Goal: Information Seeking & Learning: Understand process/instructions

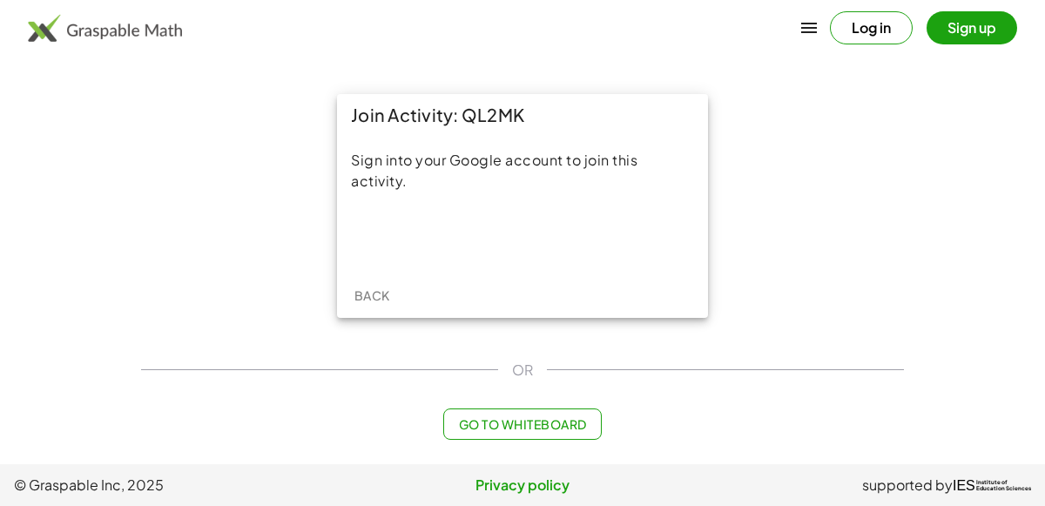
click at [0, 152] on main "Join Activity: QL2MK Sign into your Google account to join this activity. Back …" at bounding box center [522, 232] width 1045 height 464
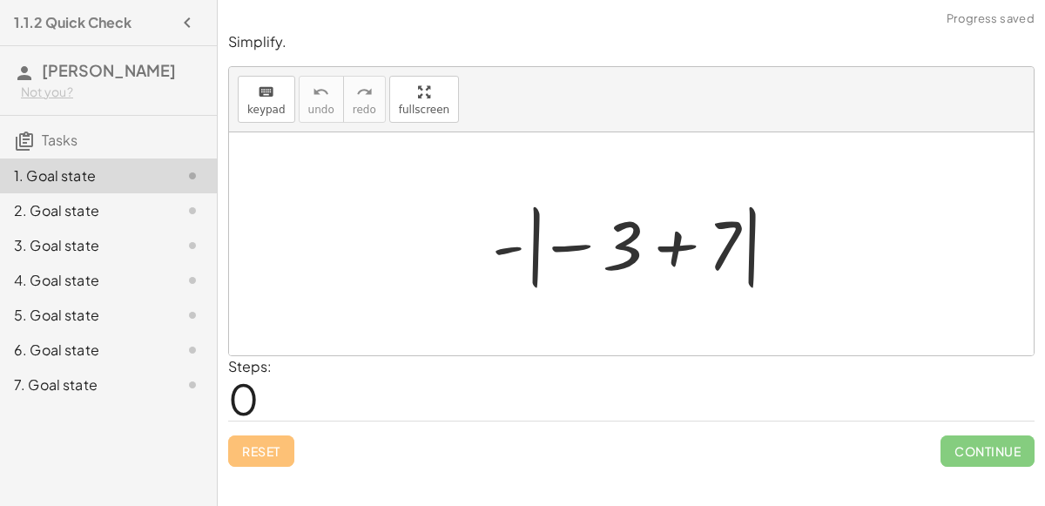
click at [667, 241] on div at bounding box center [639, 244] width 310 height 97
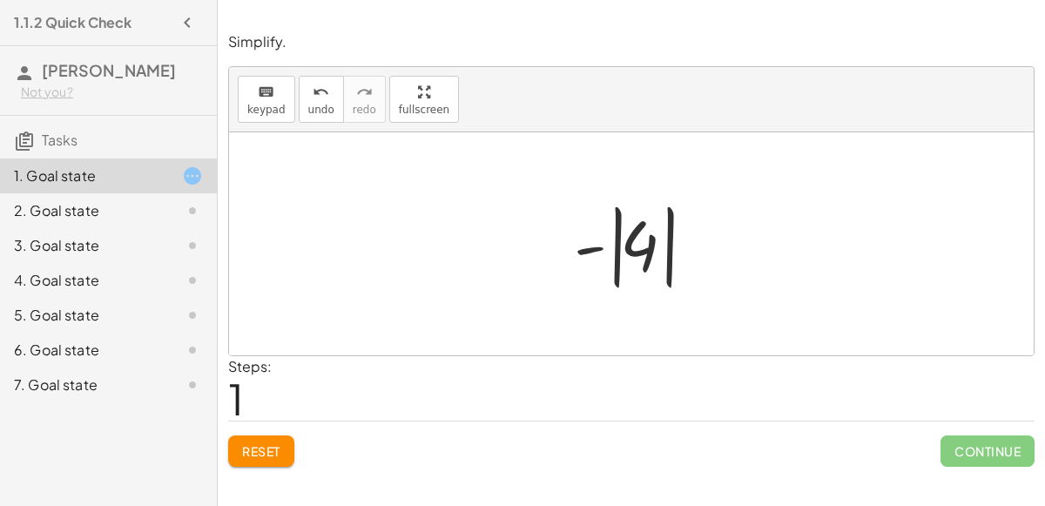
click at [646, 241] on div at bounding box center [638, 244] width 146 height 97
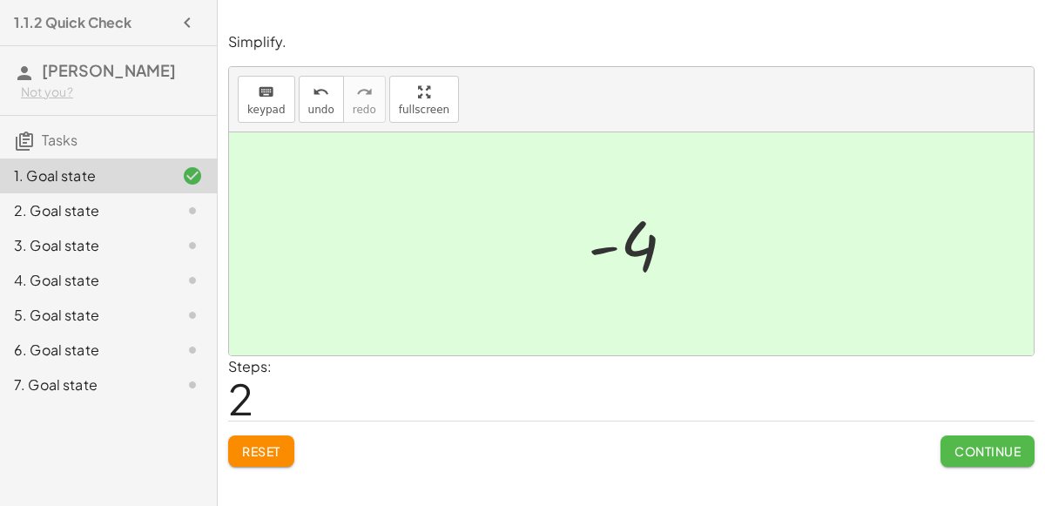
click at [961, 447] on span "Continue" at bounding box center [988, 451] width 66 height 16
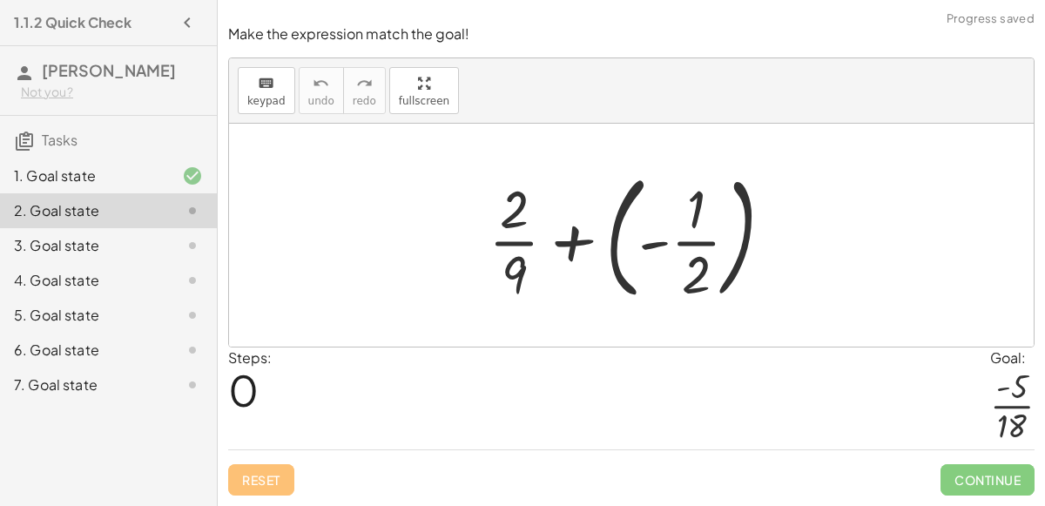
click at [577, 239] on div at bounding box center [638, 235] width 316 height 145
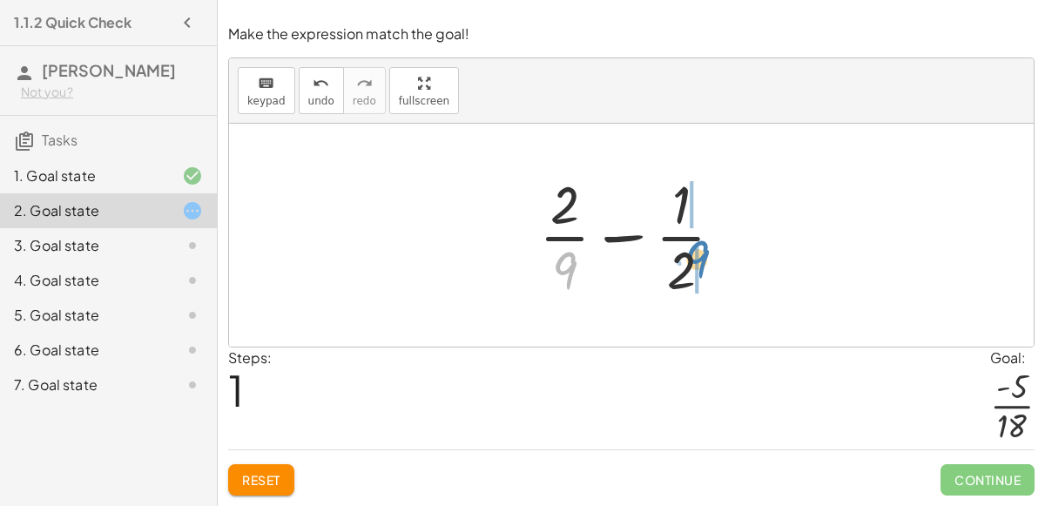
drag, startPoint x: 558, startPoint y: 260, endPoint x: 692, endPoint y: 249, distance: 133.8
click at [692, 249] on div at bounding box center [639, 235] width 216 height 134
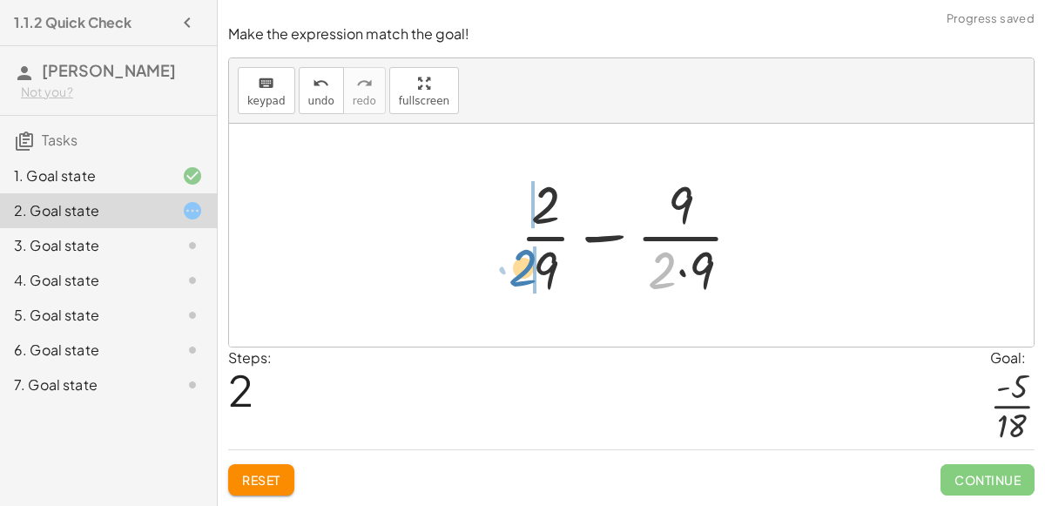
drag, startPoint x: 661, startPoint y: 269, endPoint x: 524, endPoint y: 267, distance: 137.7
click at [524, 267] on div at bounding box center [638, 235] width 254 height 134
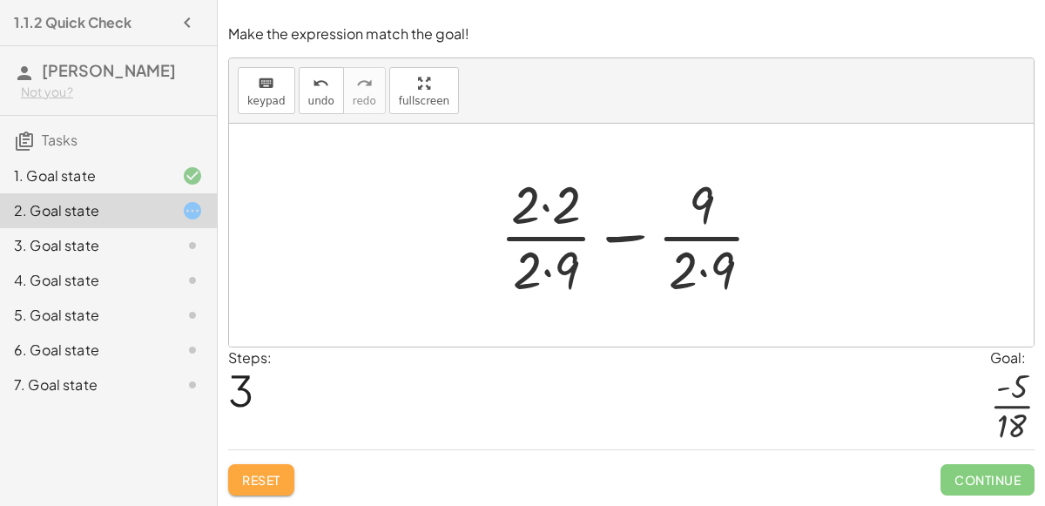
click at [247, 470] on button "Reset" at bounding box center [261, 479] width 66 height 31
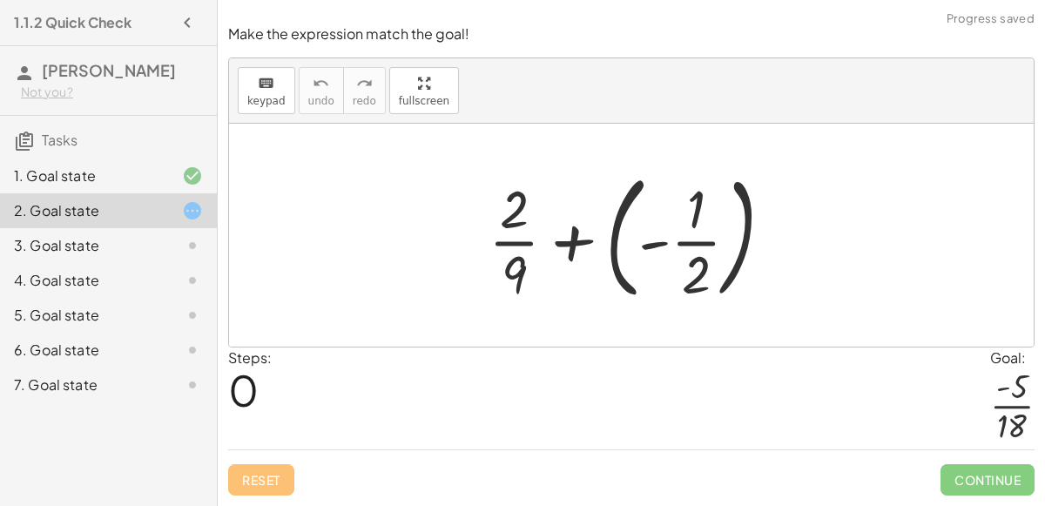
click at [566, 238] on div at bounding box center [638, 235] width 316 height 145
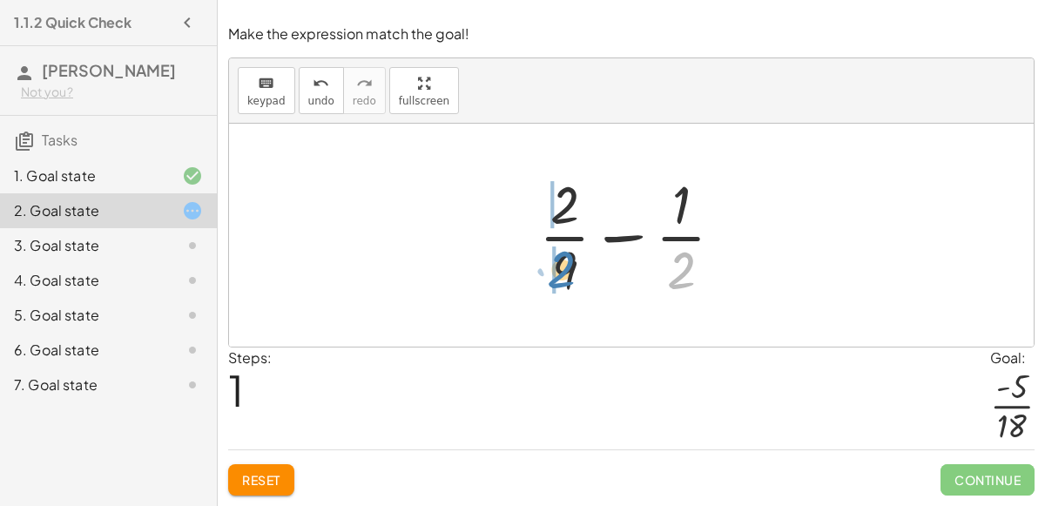
drag, startPoint x: 686, startPoint y: 263, endPoint x: 567, endPoint y: 262, distance: 119.4
click at [567, 262] on div at bounding box center [639, 235] width 216 height 134
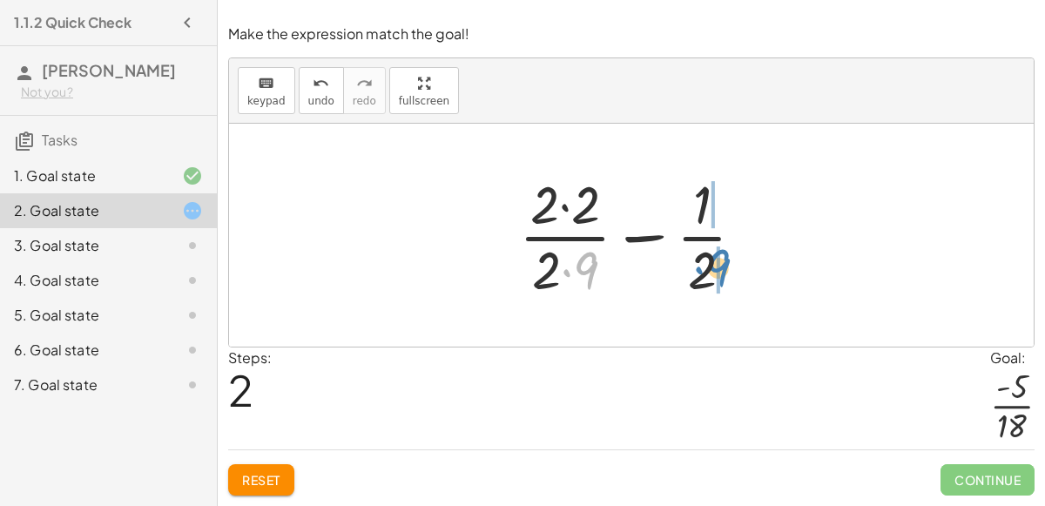
drag, startPoint x: 588, startPoint y: 269, endPoint x: 720, endPoint y: 267, distance: 132.4
click at [720, 267] on div at bounding box center [639, 235] width 257 height 134
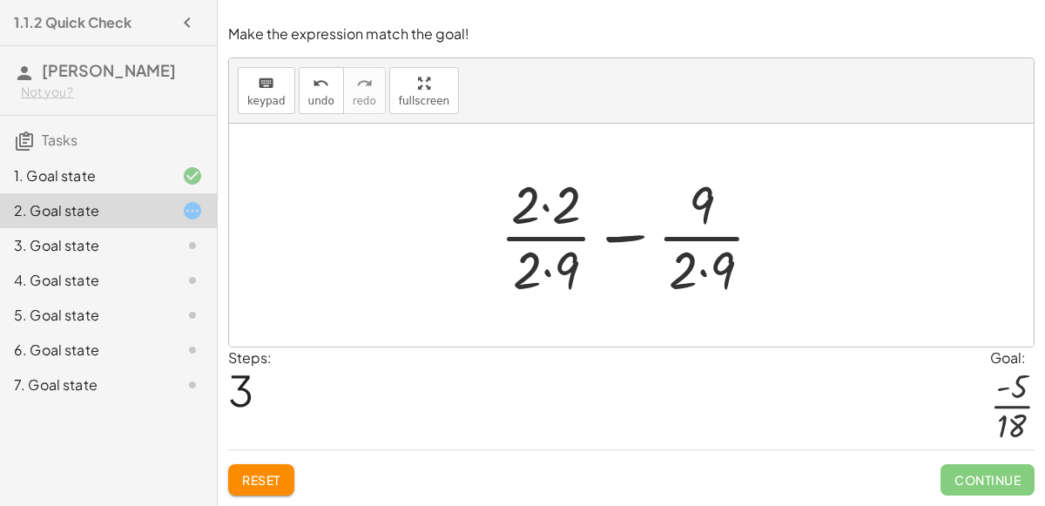
click at [544, 208] on div at bounding box center [638, 235] width 294 height 134
click at [545, 267] on div at bounding box center [639, 235] width 292 height 134
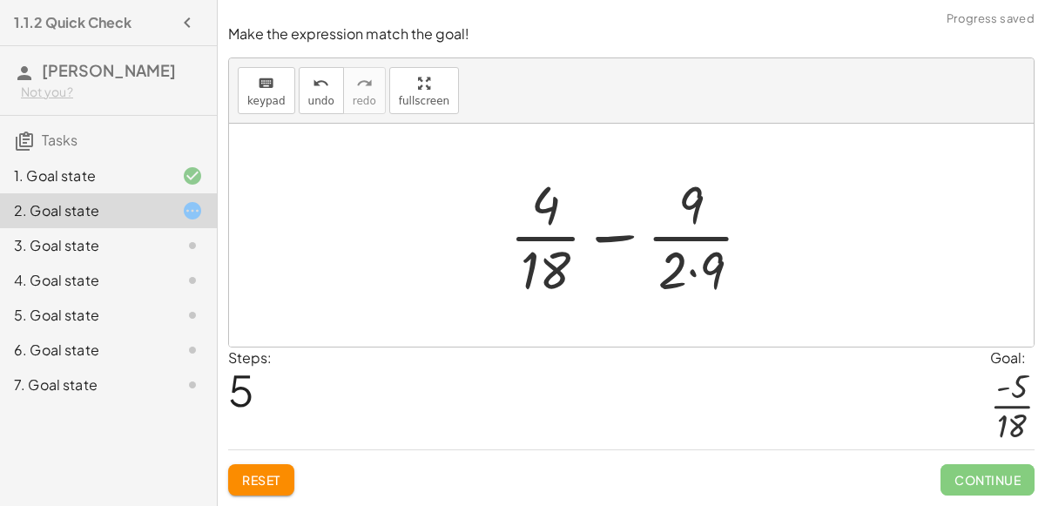
click at [695, 270] on div at bounding box center [638, 235] width 274 height 134
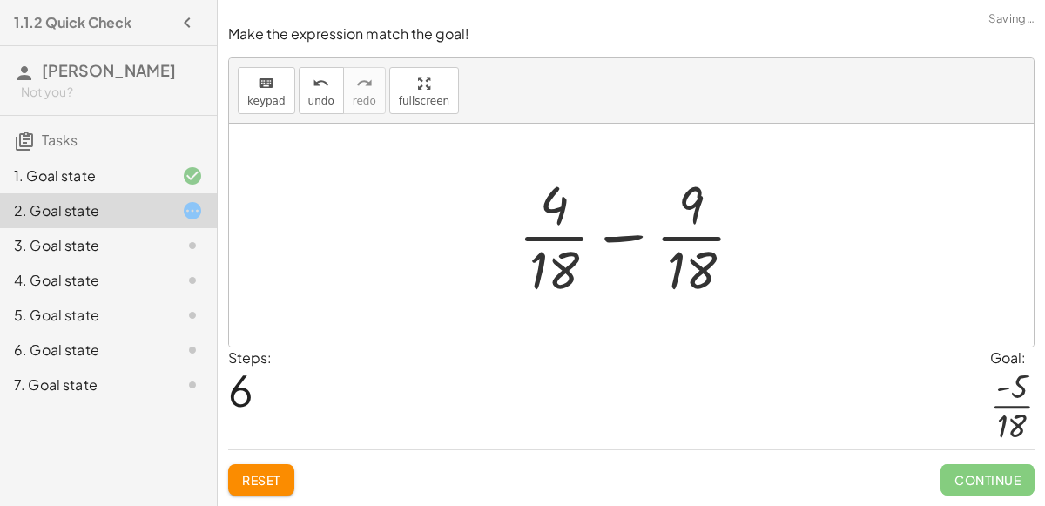
click at [626, 235] on div at bounding box center [638, 235] width 257 height 134
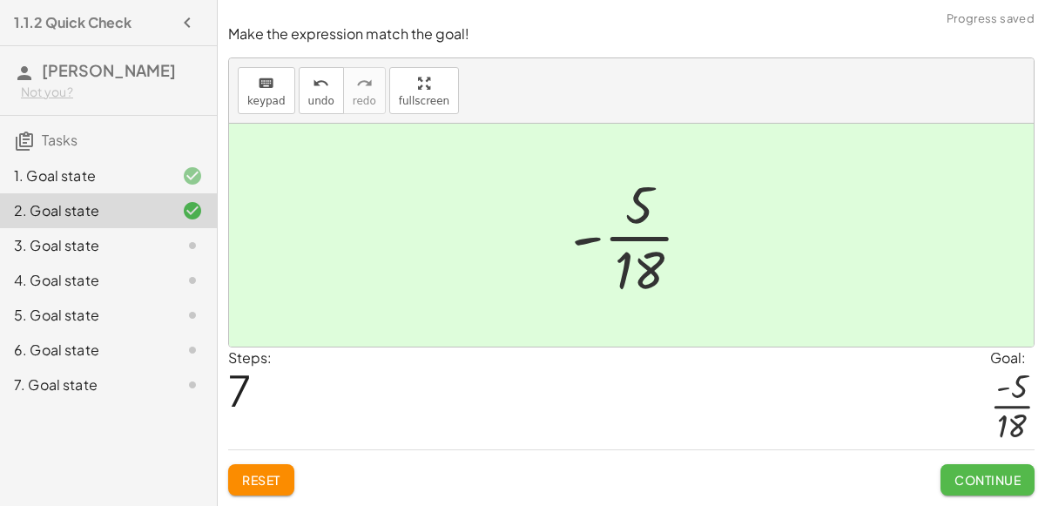
click at [986, 474] on span "Continue" at bounding box center [988, 480] width 66 height 16
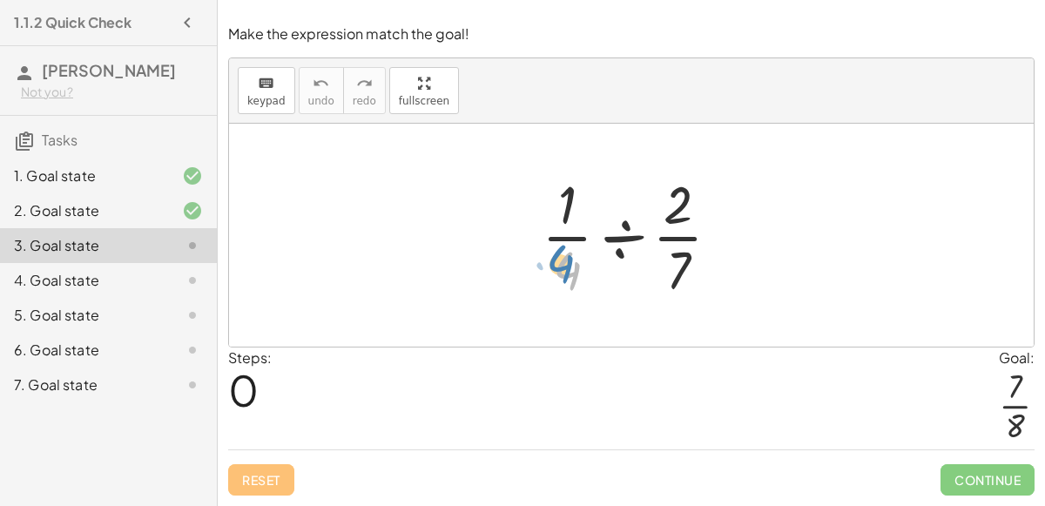
click at [569, 274] on div at bounding box center [638, 235] width 210 height 134
click at [616, 239] on div at bounding box center [638, 235] width 210 height 134
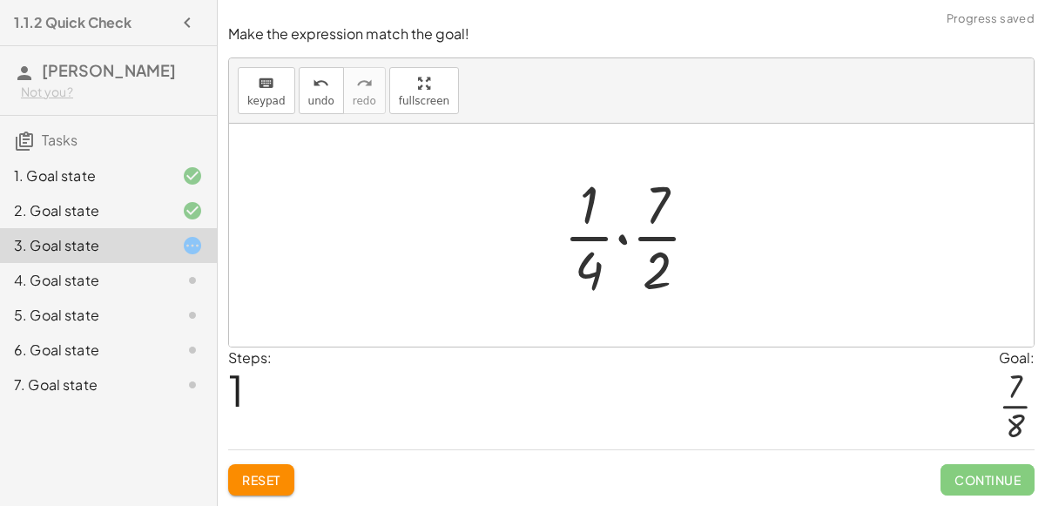
click at [616, 239] on div at bounding box center [638, 235] width 167 height 134
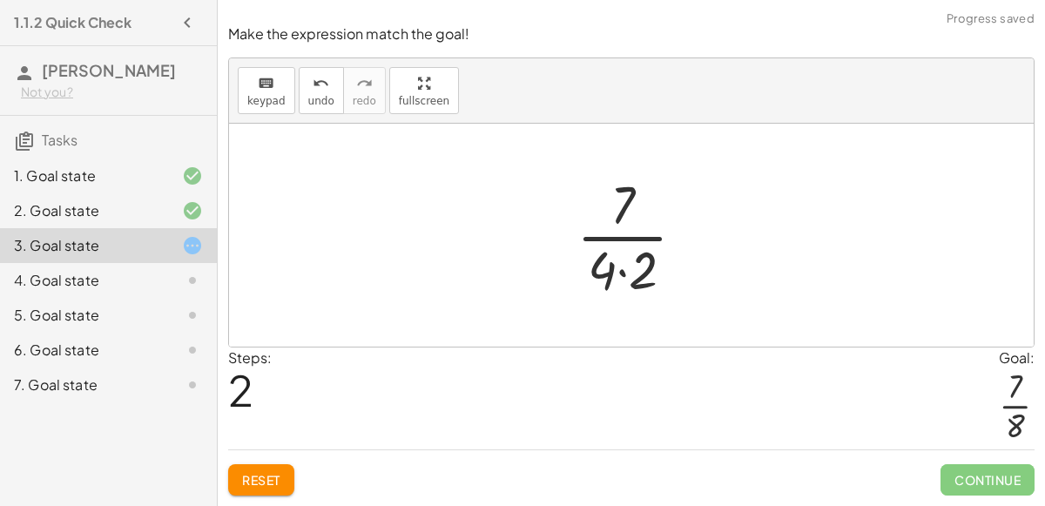
click at [618, 267] on div at bounding box center [638, 235] width 140 height 134
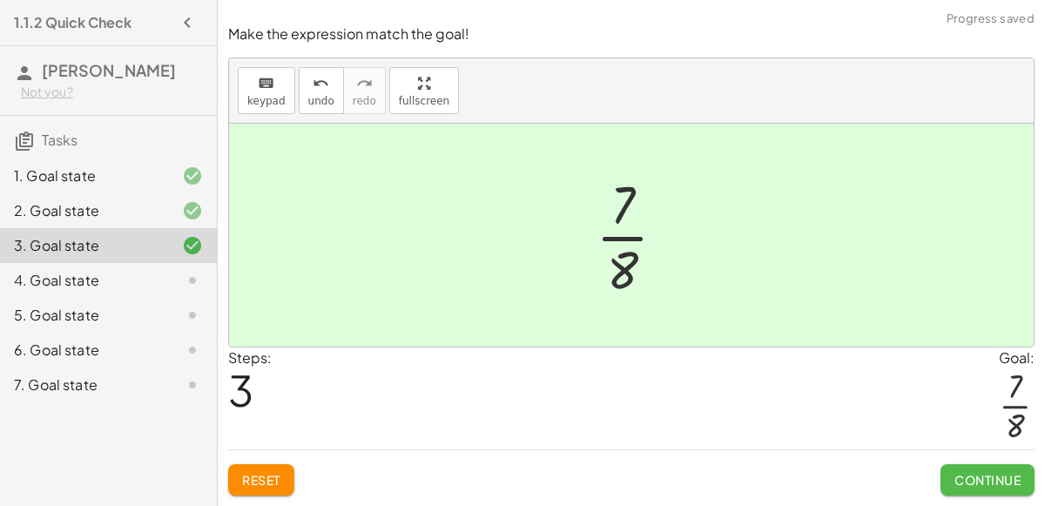
click at [971, 476] on span "Continue" at bounding box center [988, 480] width 66 height 16
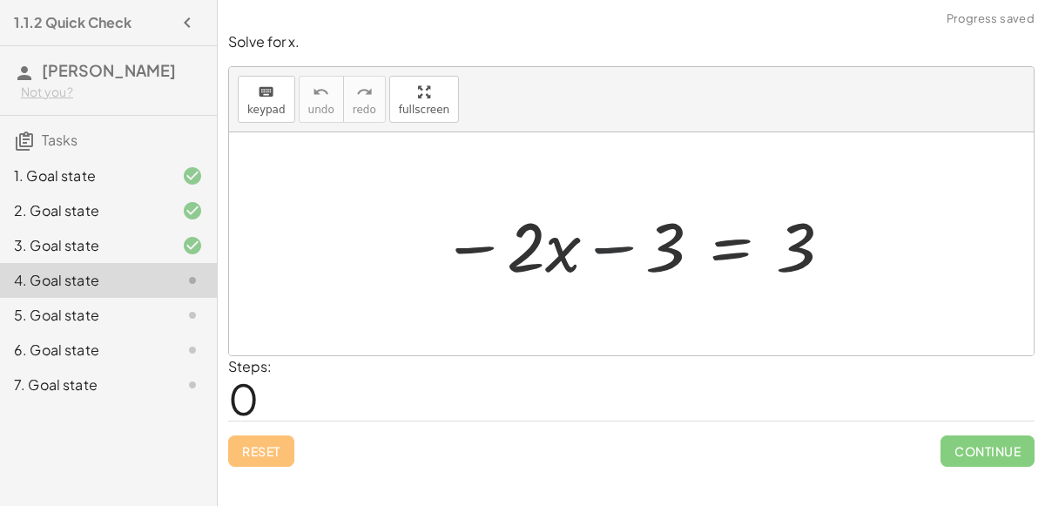
click at [603, 246] on div at bounding box center [638, 244] width 410 height 90
click at [793, 251] on div at bounding box center [638, 244] width 410 height 90
click at [795, 247] on div at bounding box center [638, 244] width 410 height 90
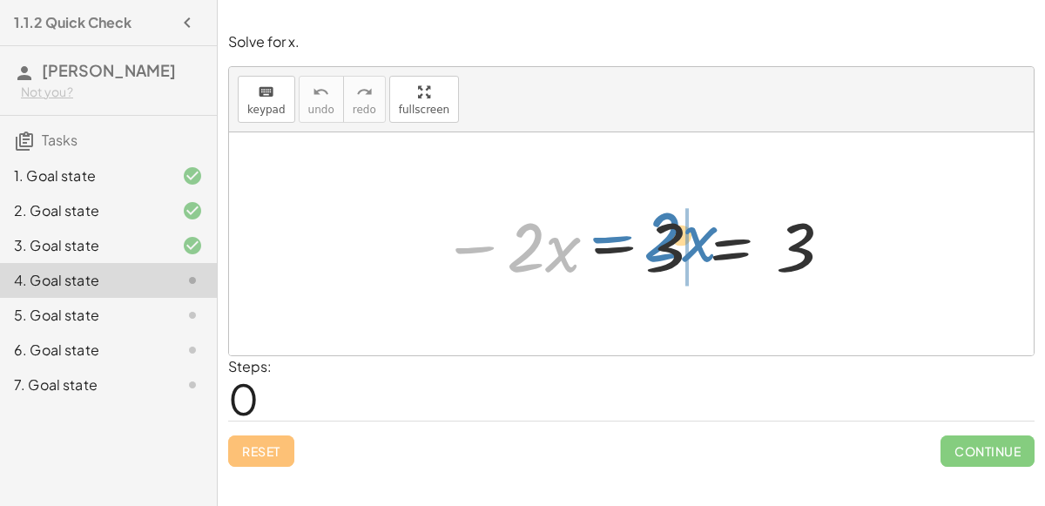
drag, startPoint x: 467, startPoint y: 249, endPoint x: 605, endPoint y: 239, distance: 138.0
click at [605, 239] on div at bounding box center [638, 244] width 410 height 90
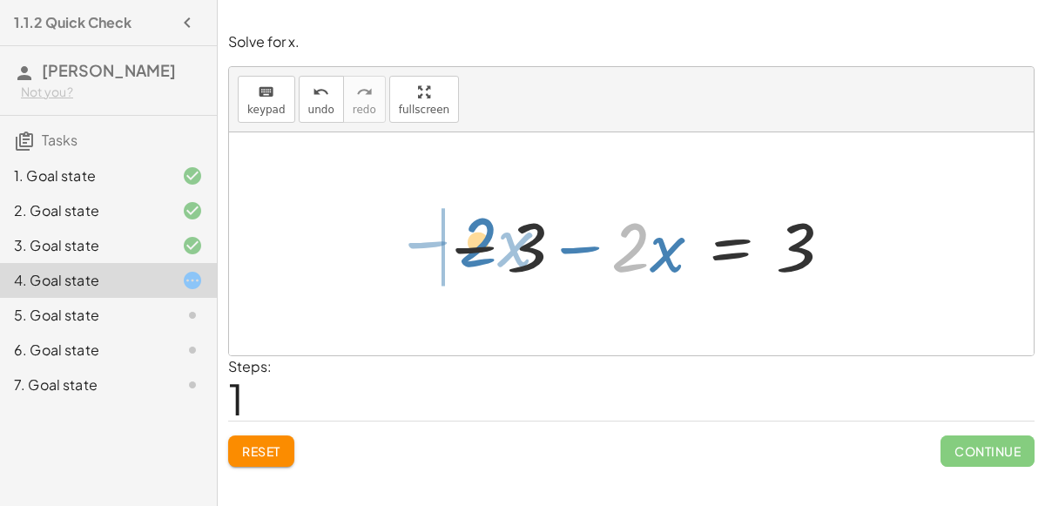
drag, startPoint x: 633, startPoint y: 220, endPoint x: 481, endPoint y: 214, distance: 152.5
click at [481, 214] on div at bounding box center [638, 244] width 410 height 90
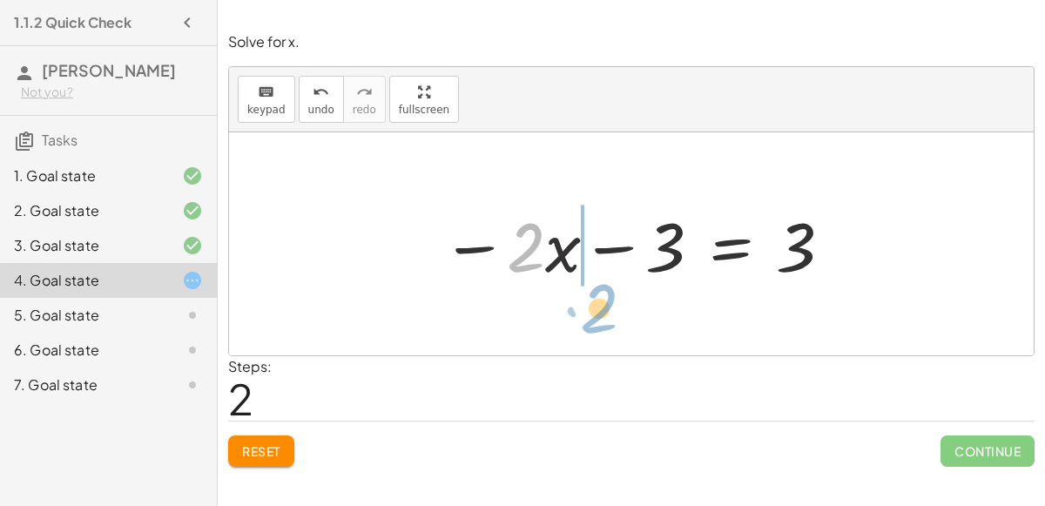
drag, startPoint x: 530, startPoint y: 246, endPoint x: 603, endPoint y: 307, distance: 95.3
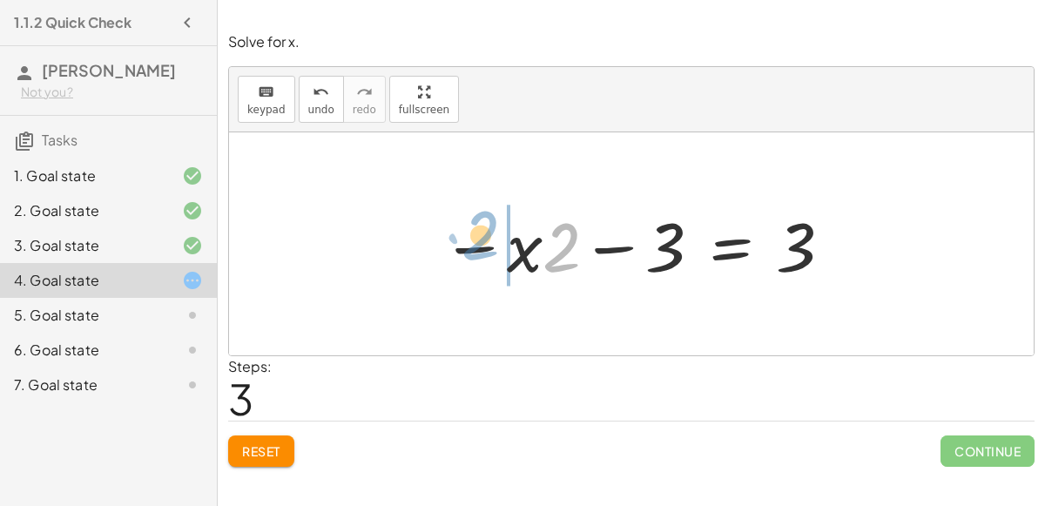
drag, startPoint x: 566, startPoint y: 262, endPoint x: 485, endPoint y: 250, distance: 81.9
click at [485, 250] on div at bounding box center [638, 244] width 410 height 90
click at [83, 368] on div "5. Goal state" at bounding box center [108, 385] width 217 height 35
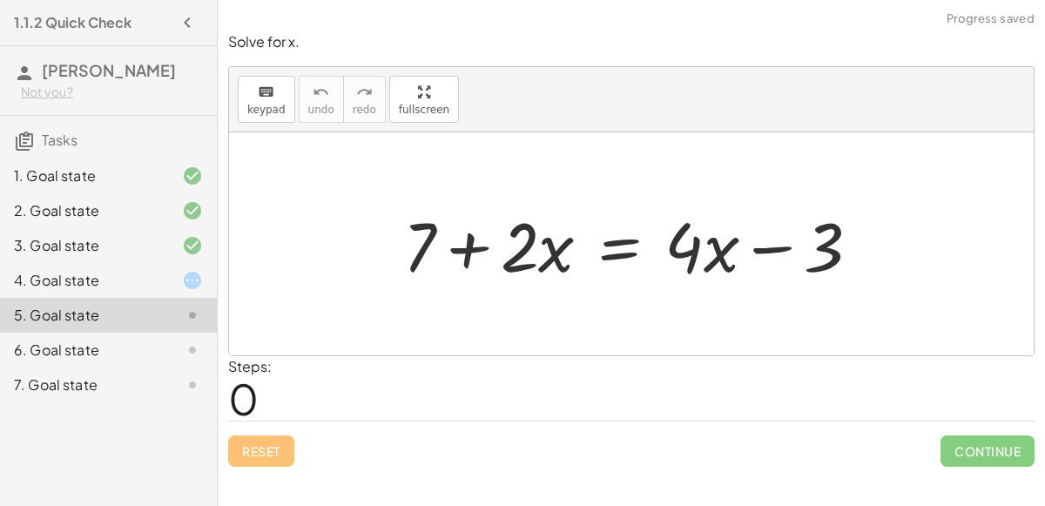
click at [472, 248] on div at bounding box center [639, 244] width 489 height 90
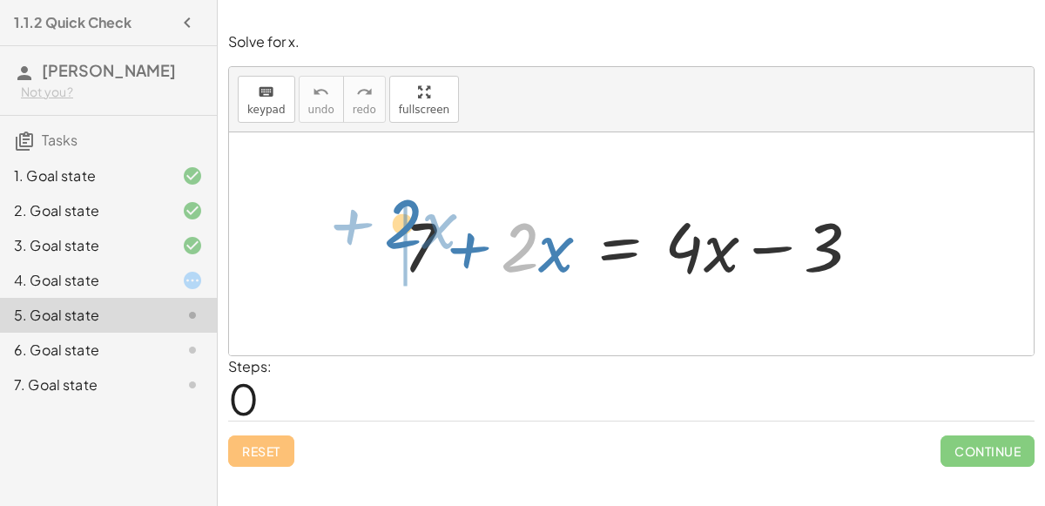
drag, startPoint x: 531, startPoint y: 236, endPoint x: 413, endPoint y: 213, distance: 119.9
click at [413, 213] on div at bounding box center [639, 244] width 489 height 90
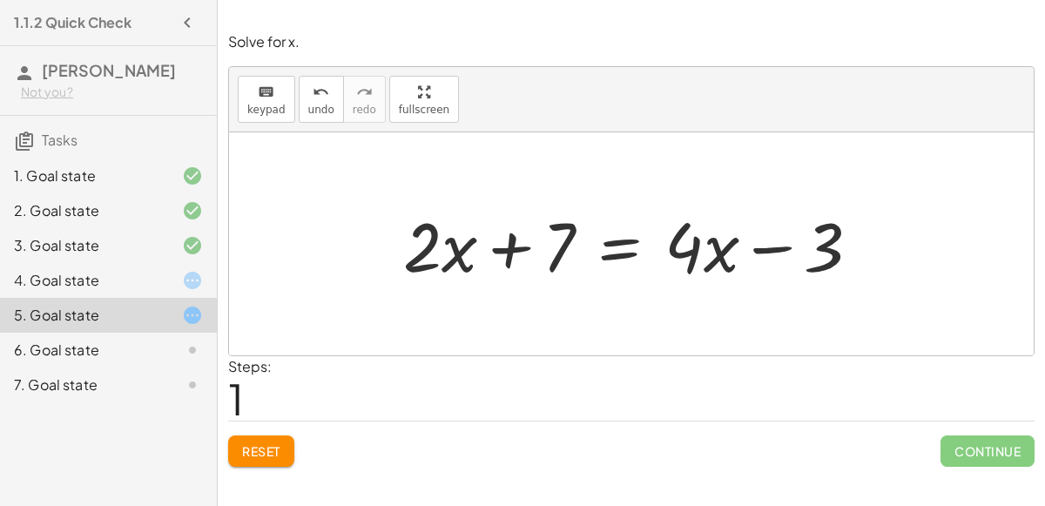
click at [551, 223] on div at bounding box center [639, 244] width 489 height 90
drag, startPoint x: 554, startPoint y: 221, endPoint x: 526, endPoint y: 230, distance: 29.2
click at [526, 230] on div at bounding box center [639, 244] width 489 height 90
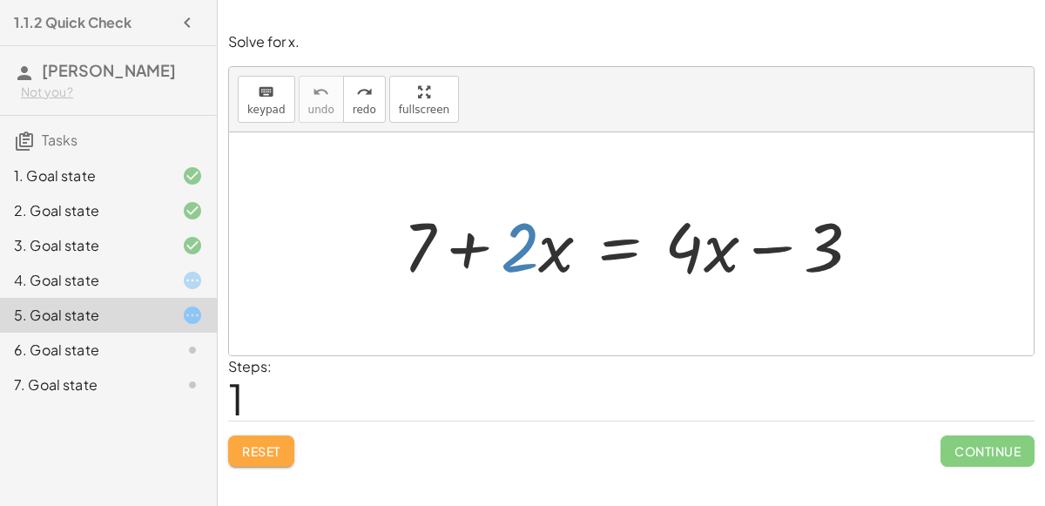
click at [243, 449] on span "Reset" at bounding box center [261, 451] width 38 height 16
click at [468, 233] on div at bounding box center [639, 244] width 489 height 90
click at [469, 233] on div at bounding box center [639, 244] width 489 height 90
click at [162, 280] on div at bounding box center [178, 280] width 49 height 21
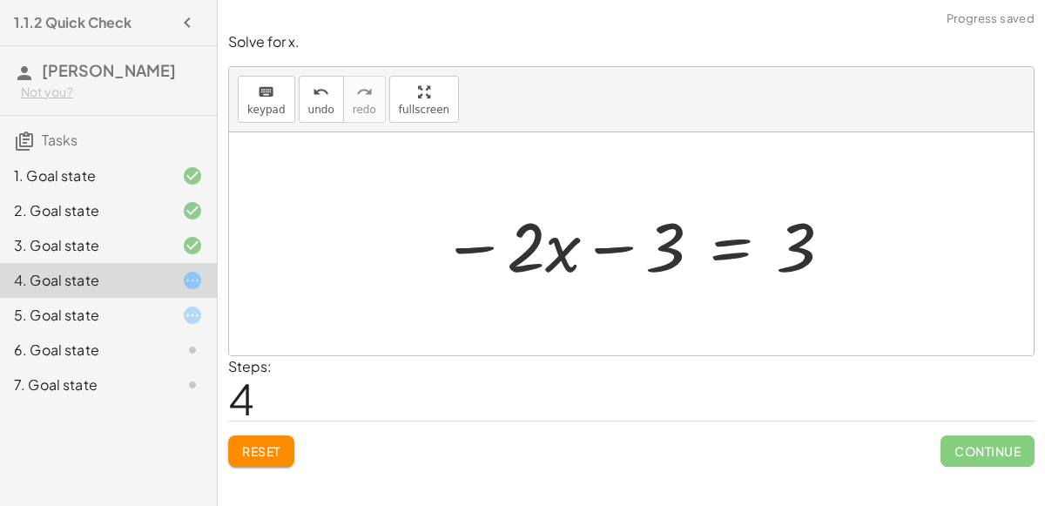
click at [259, 455] on span "Reset" at bounding box center [261, 451] width 38 height 16
click at [619, 245] on div at bounding box center [638, 244] width 410 height 90
click at [487, 245] on div at bounding box center [638, 244] width 410 height 90
click at [795, 247] on div at bounding box center [638, 244] width 410 height 90
click at [735, 243] on div at bounding box center [638, 244] width 410 height 90
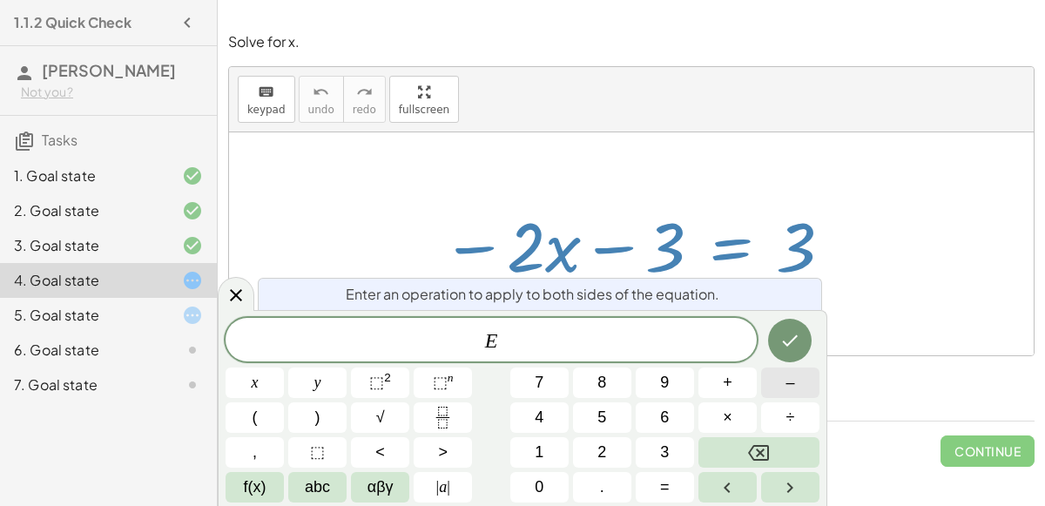
click at [772, 375] on button "–" at bounding box center [790, 383] width 58 height 30
click at [609, 443] on button "2" at bounding box center [602, 452] width 58 height 30
click at [787, 414] on span "÷" at bounding box center [791, 418] width 9 height 24
click at [653, 449] on button "3" at bounding box center [665, 452] width 58 height 30
click at [795, 340] on icon "Done" at bounding box center [791, 340] width 16 height 11
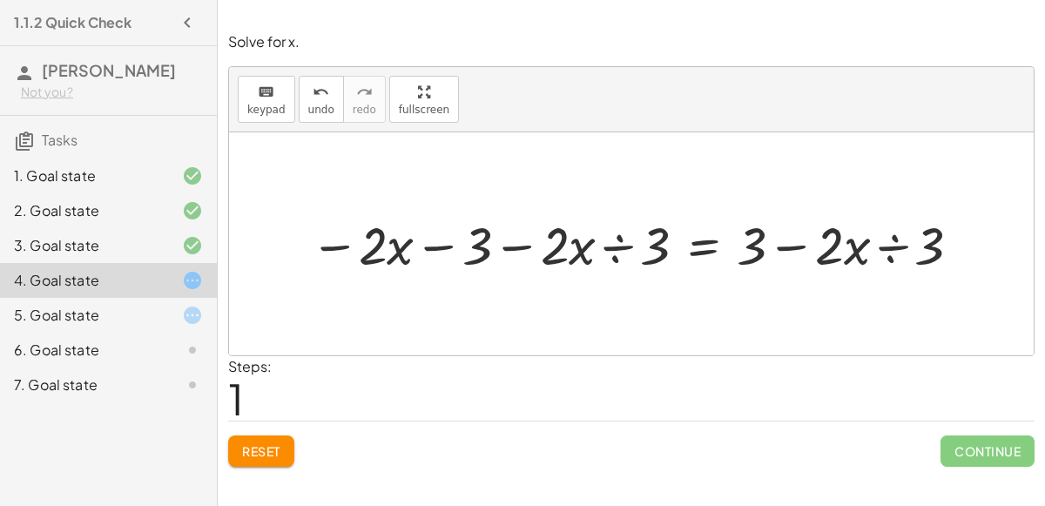
click at [624, 244] on div at bounding box center [637, 243] width 673 height 69
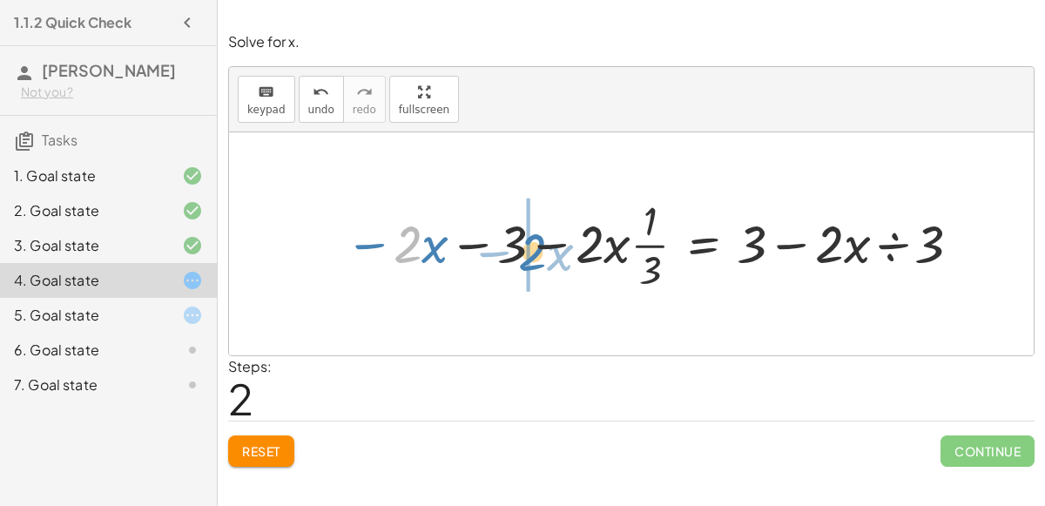
drag, startPoint x: 418, startPoint y: 251, endPoint x: 541, endPoint y: 259, distance: 123.1
click at [541, 259] on div at bounding box center [655, 244] width 639 height 103
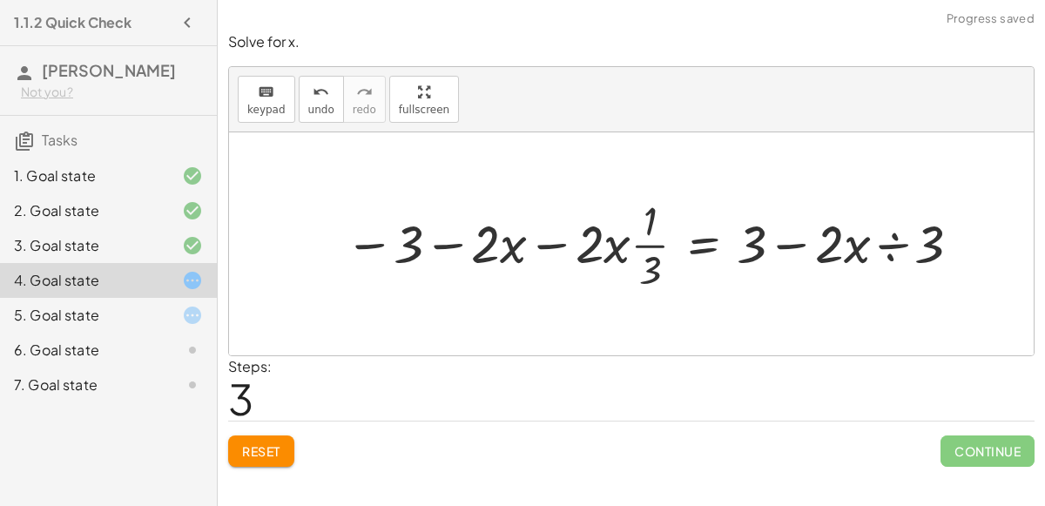
click at [542, 242] on div at bounding box center [655, 244] width 639 height 103
click at [445, 240] on div at bounding box center [655, 244] width 639 height 103
click at [883, 246] on div at bounding box center [655, 244] width 639 height 103
click at [651, 228] on div at bounding box center [638, 244] width 605 height 103
click at [551, 242] on div at bounding box center [638, 244] width 605 height 103
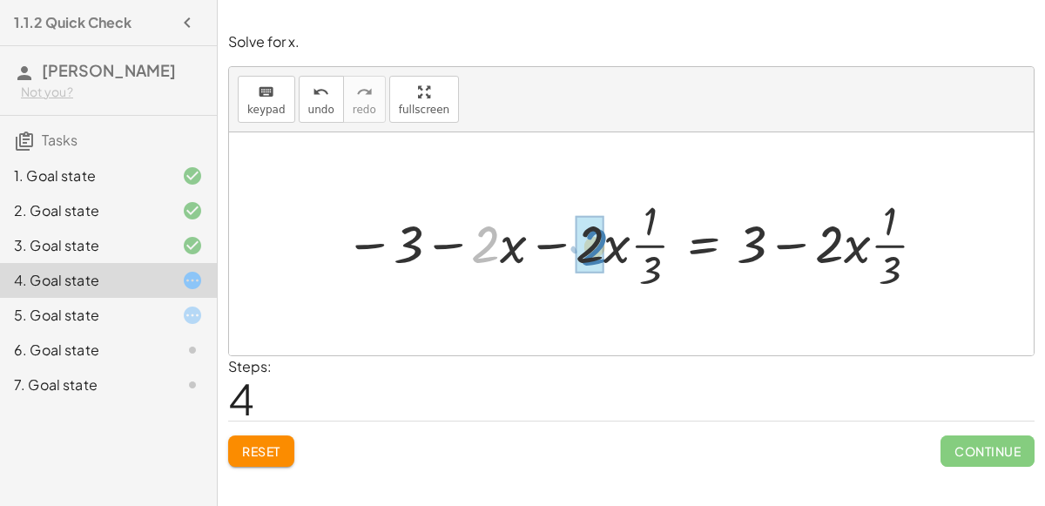
drag, startPoint x: 479, startPoint y: 245, endPoint x: 587, endPoint y: 247, distance: 108.0
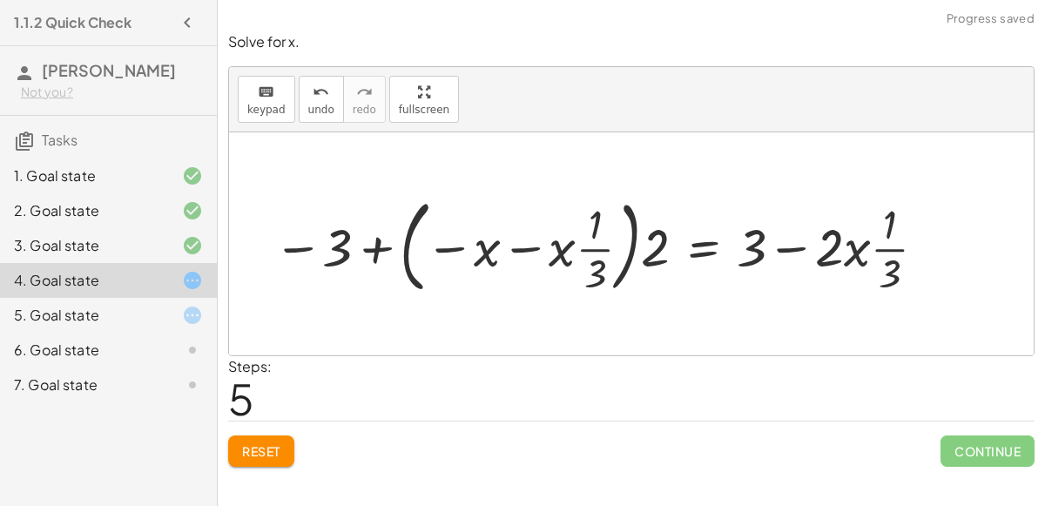
click at [522, 246] on div at bounding box center [602, 244] width 675 height 110
click at [454, 247] on div at bounding box center [602, 244] width 675 height 110
click at [566, 249] on div at bounding box center [602, 244] width 675 height 110
drag, startPoint x: 338, startPoint y: 249, endPoint x: 310, endPoint y: 256, distance: 28.7
click at [310, 256] on div at bounding box center [602, 244] width 675 height 110
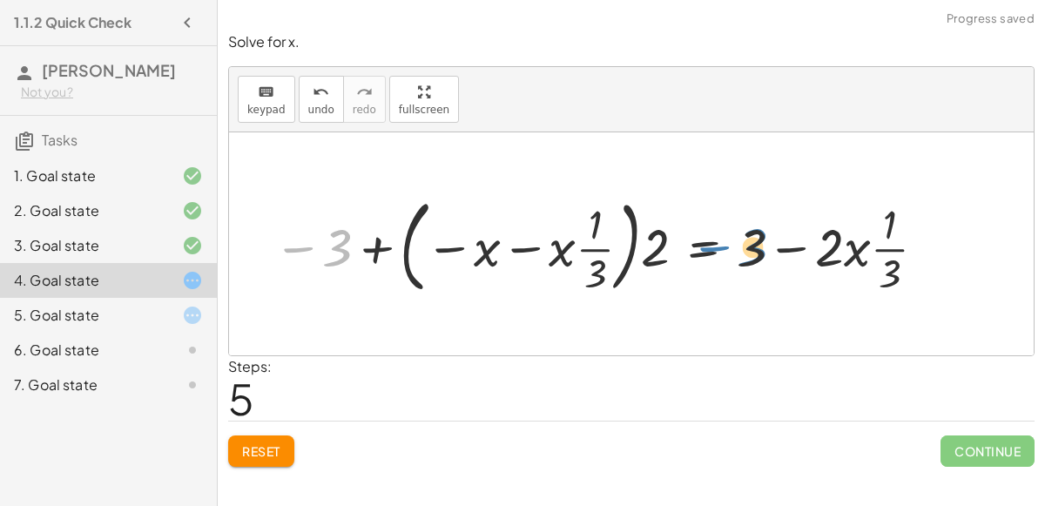
drag, startPoint x: 347, startPoint y: 230, endPoint x: 763, endPoint y: 229, distance: 416.4
click at [763, 229] on div at bounding box center [602, 244] width 675 height 110
drag, startPoint x: 759, startPoint y: 230, endPoint x: 341, endPoint y: 231, distance: 418.2
click at [341, 231] on div at bounding box center [602, 244] width 675 height 110
drag, startPoint x: 591, startPoint y: 277, endPoint x: 335, endPoint y: 250, distance: 257.5
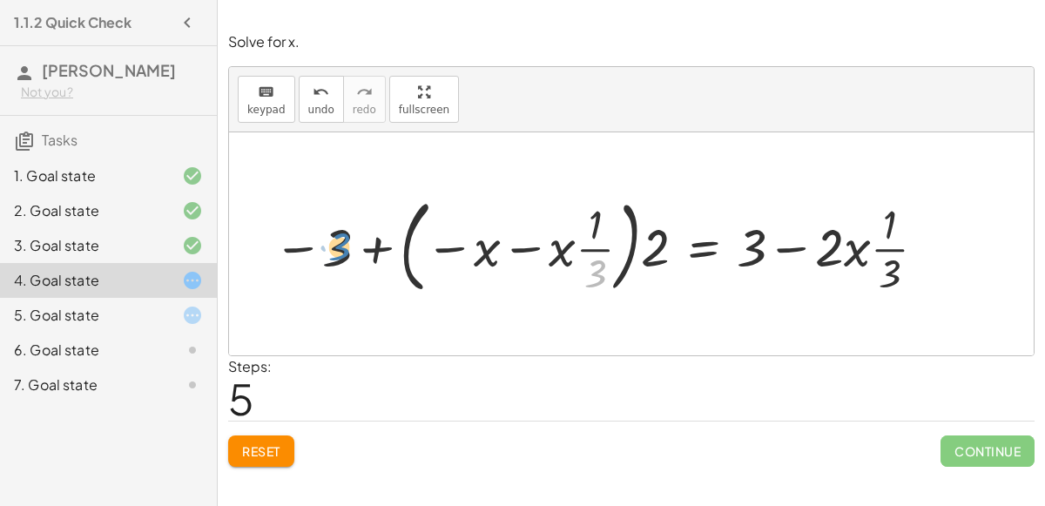
click at [335, 250] on div at bounding box center [602, 244] width 675 height 110
drag, startPoint x: 336, startPoint y: 255, endPoint x: 310, endPoint y: 217, distance: 46.4
click at [310, 217] on div at bounding box center [602, 244] width 675 height 110
drag, startPoint x: 588, startPoint y: 225, endPoint x: 459, endPoint y: 257, distance: 132.9
click at [459, 257] on div at bounding box center [602, 244] width 675 height 110
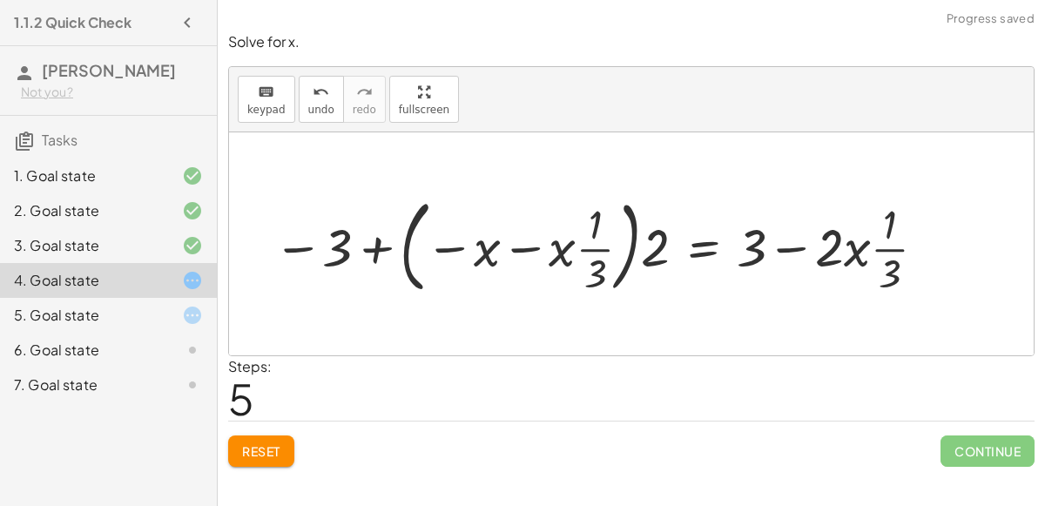
click at [254, 446] on span "Reset" at bounding box center [261, 451] width 38 height 16
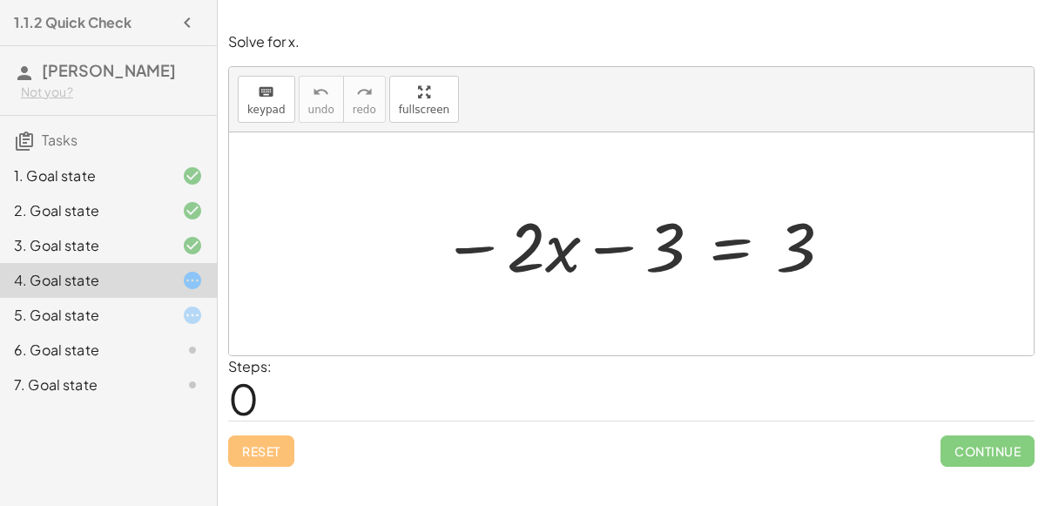
click at [734, 252] on div at bounding box center [638, 244] width 410 height 90
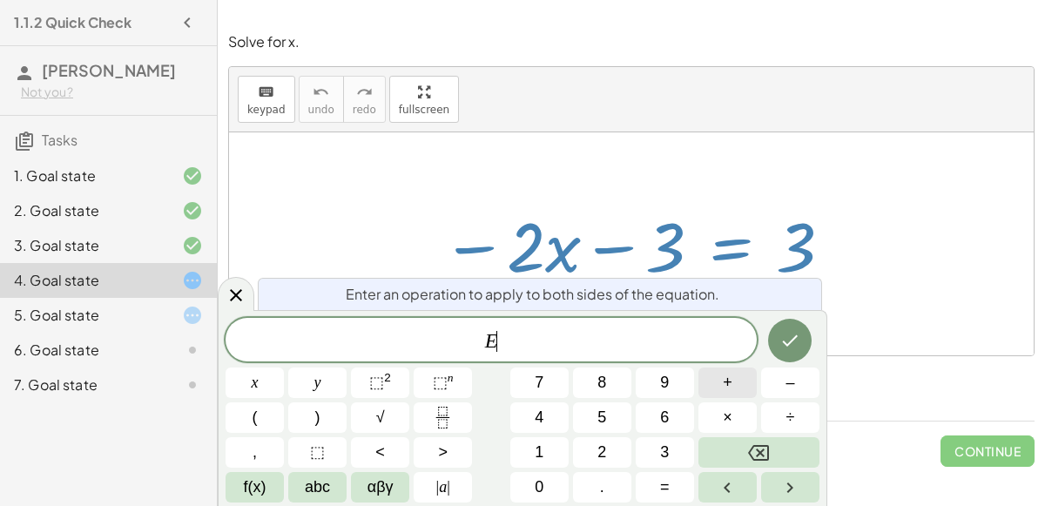
click at [733, 392] on button "+" at bounding box center [728, 383] width 58 height 30
click at [667, 456] on span "3" at bounding box center [664, 453] width 9 height 24
click at [788, 354] on button "Done" at bounding box center [790, 341] width 44 height 44
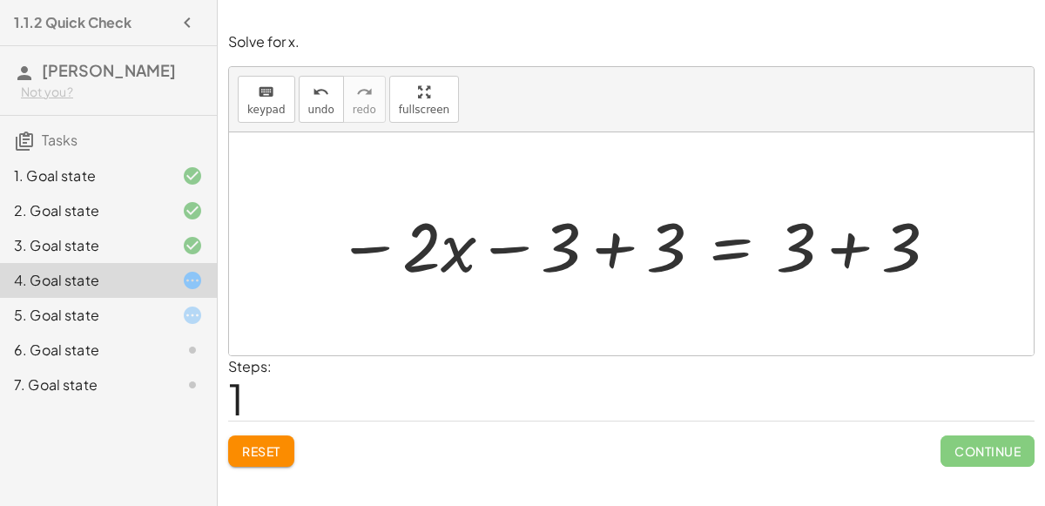
click at [619, 243] on div at bounding box center [638, 244] width 620 height 90
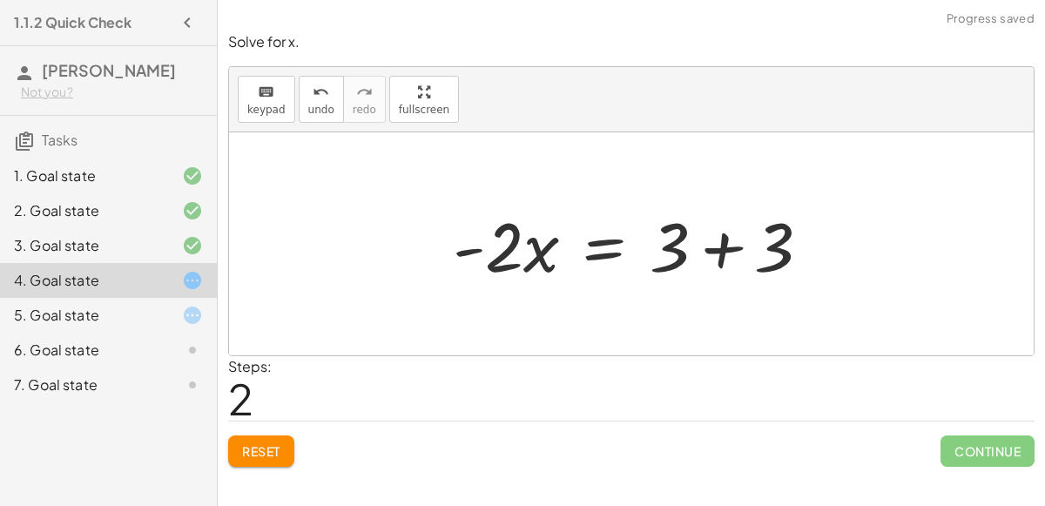
click at [721, 245] on div at bounding box center [638, 244] width 389 height 90
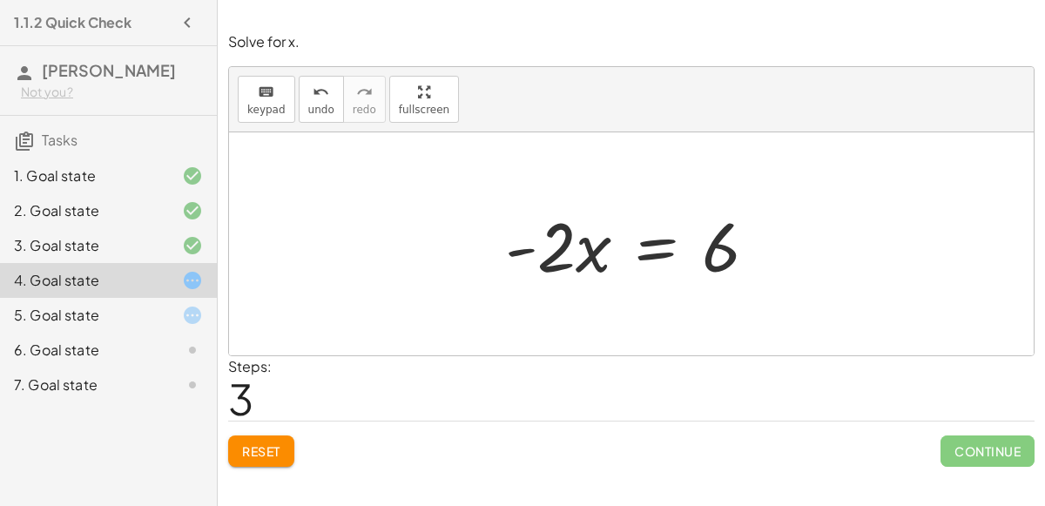
click at [651, 258] on div at bounding box center [638, 244] width 283 height 90
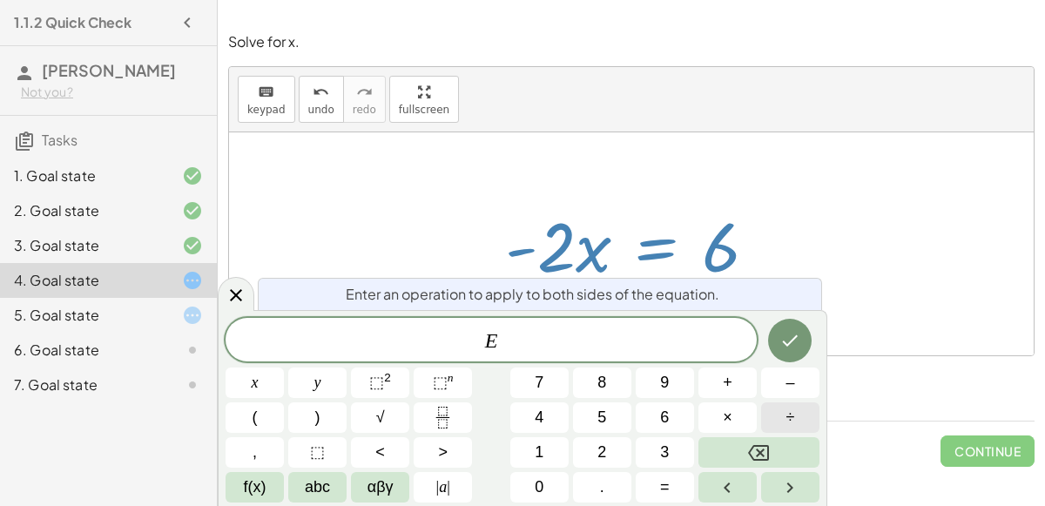
click at [778, 415] on button "÷" at bounding box center [790, 417] width 58 height 30
click at [604, 457] on span "2" at bounding box center [602, 453] width 9 height 24
click at [799, 326] on button "Done" at bounding box center [790, 341] width 44 height 44
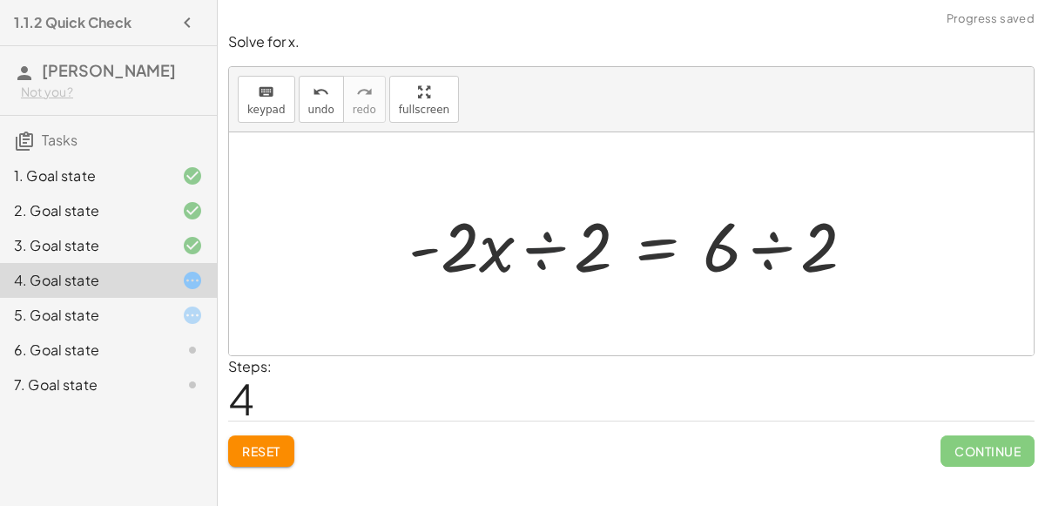
click at [538, 246] on div at bounding box center [639, 244] width 478 height 90
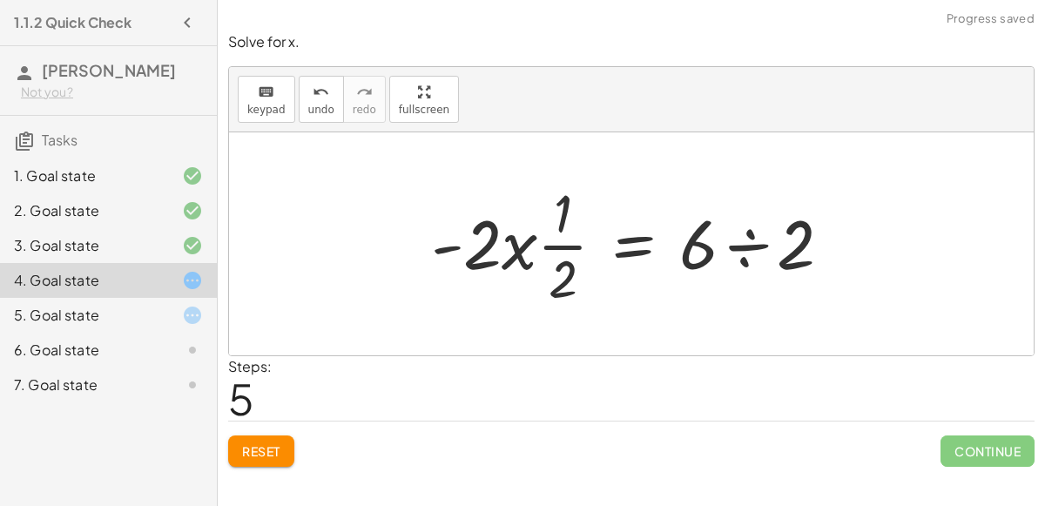
click at [743, 245] on div at bounding box center [639, 244] width 432 height 134
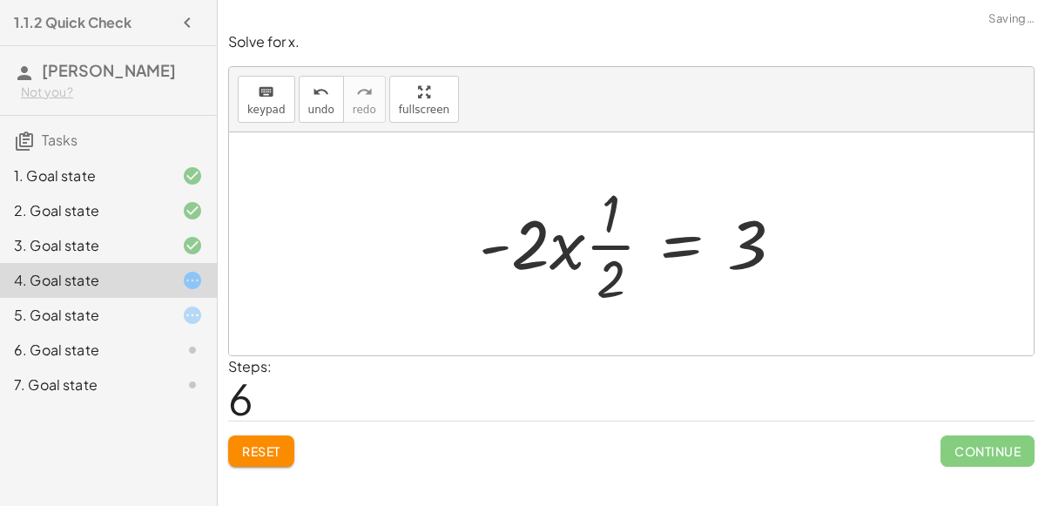
click at [603, 242] on div at bounding box center [637, 244] width 335 height 134
click at [313, 87] on icon "undo" at bounding box center [321, 92] width 17 height 21
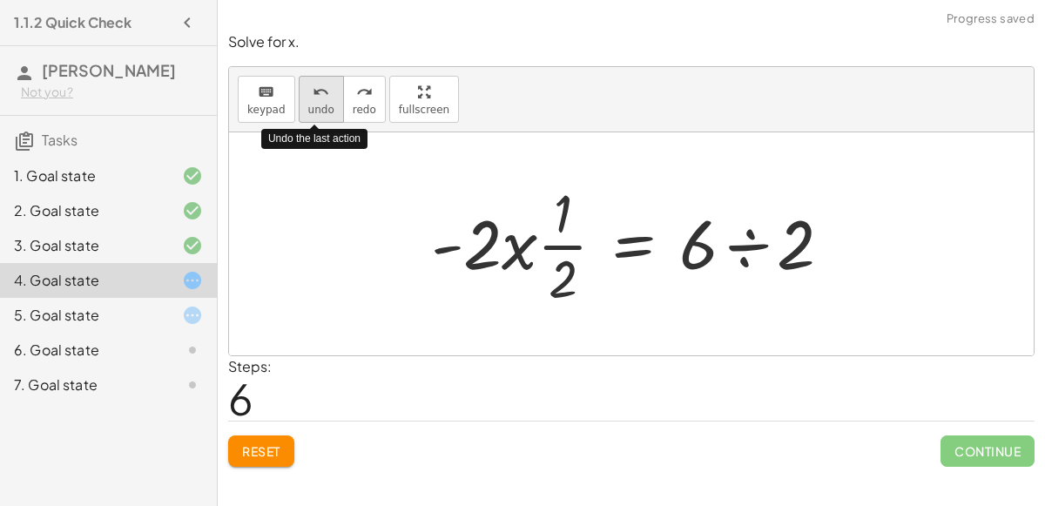
click at [313, 87] on icon "undo" at bounding box center [321, 92] width 17 height 21
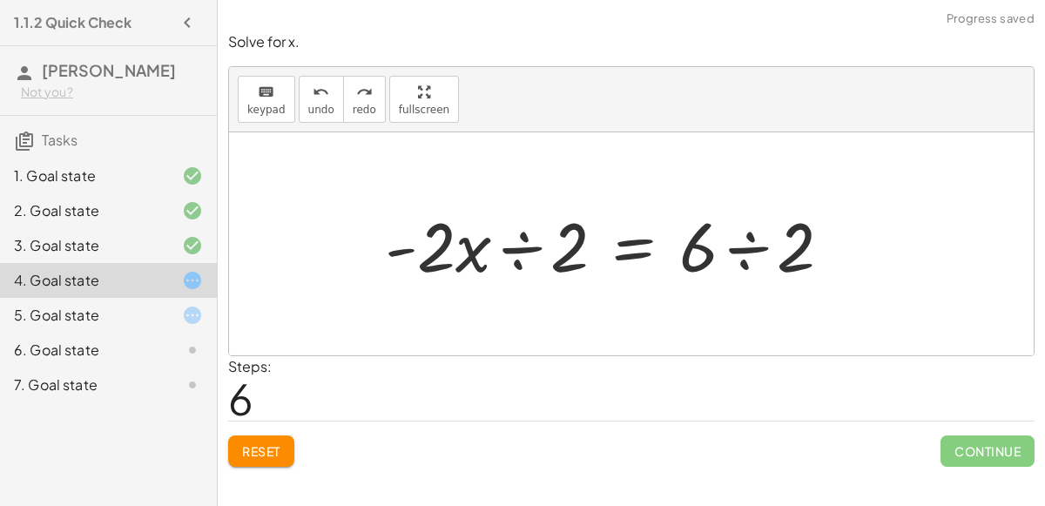
click at [738, 247] on div at bounding box center [615, 244] width 478 height 90
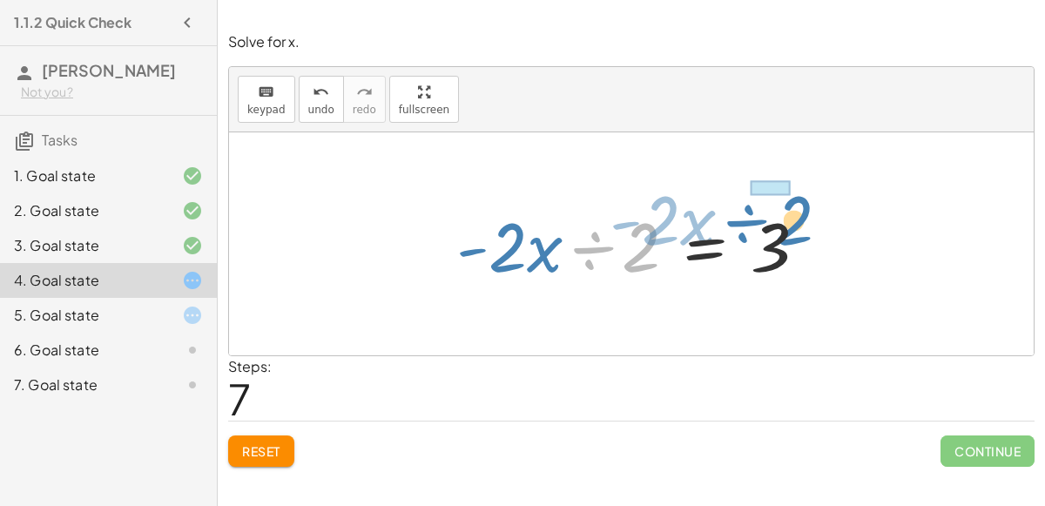
drag, startPoint x: 644, startPoint y: 246, endPoint x: 797, endPoint y: 219, distance: 155.7
click at [797, 219] on div at bounding box center [639, 244] width 382 height 90
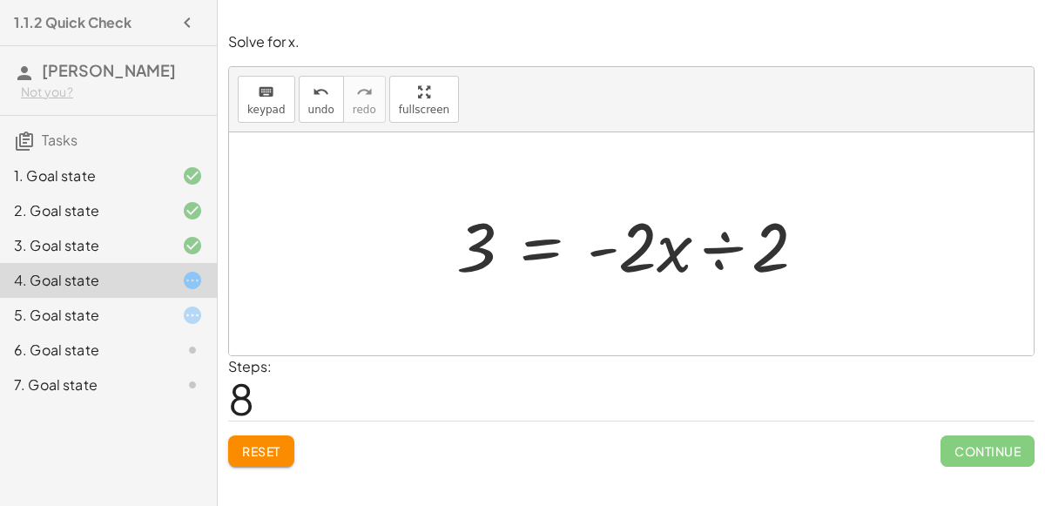
click at [254, 451] on span "Reset" at bounding box center [261, 451] width 38 height 16
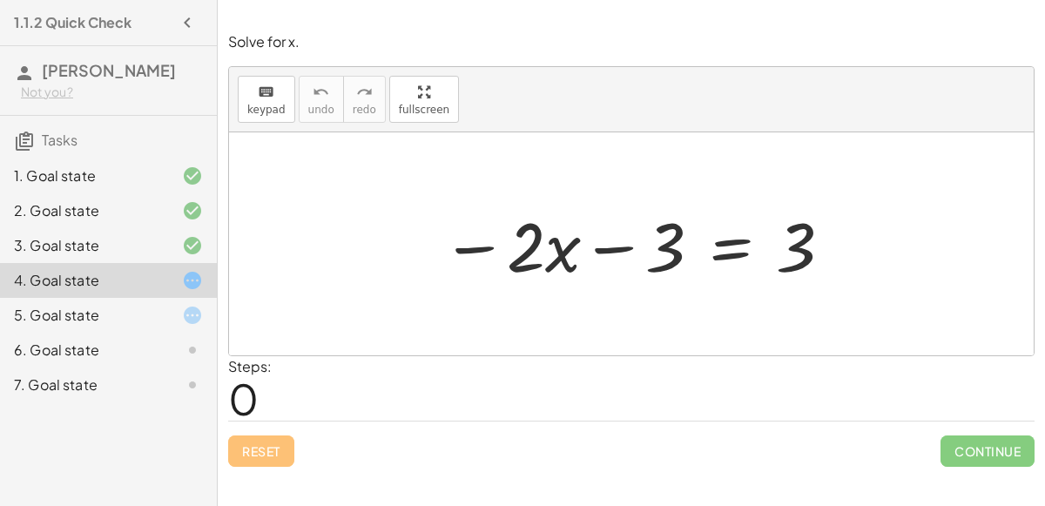
click at [734, 251] on div at bounding box center [638, 244] width 410 height 90
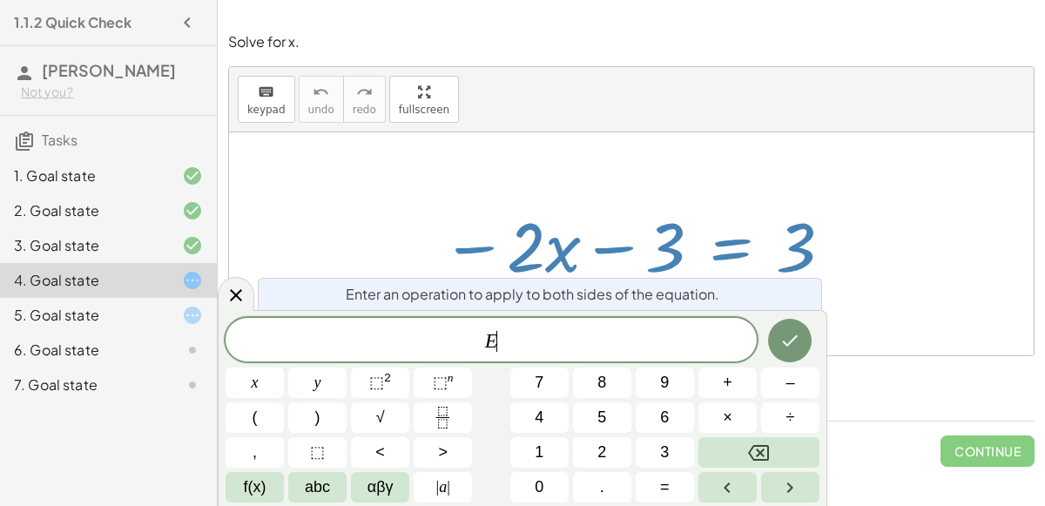
click at [624, 247] on div at bounding box center [638, 244] width 410 height 90
click at [238, 284] on div at bounding box center [236, 294] width 37 height 34
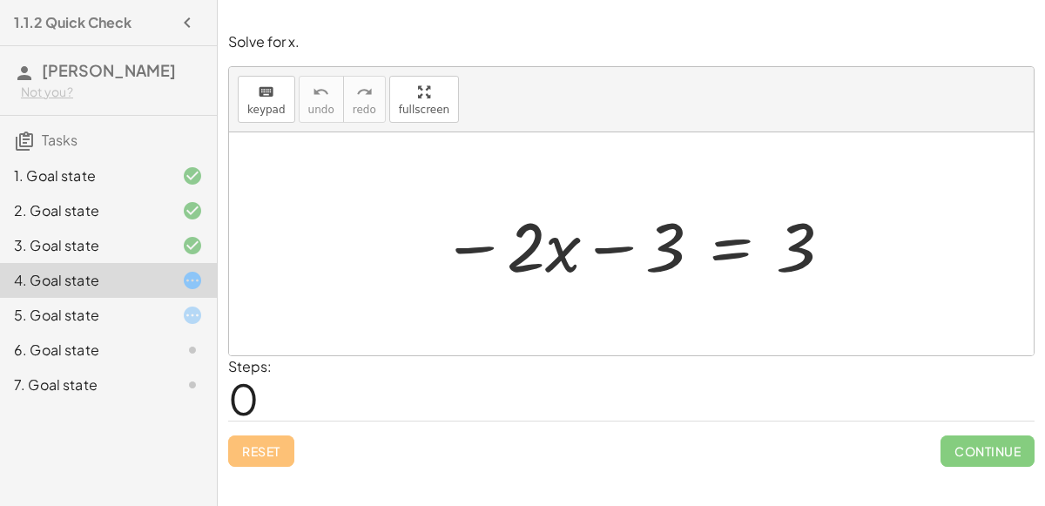
click at [602, 247] on div at bounding box center [638, 244] width 410 height 90
click at [788, 240] on div at bounding box center [638, 244] width 410 height 90
click at [730, 257] on div at bounding box center [638, 244] width 410 height 90
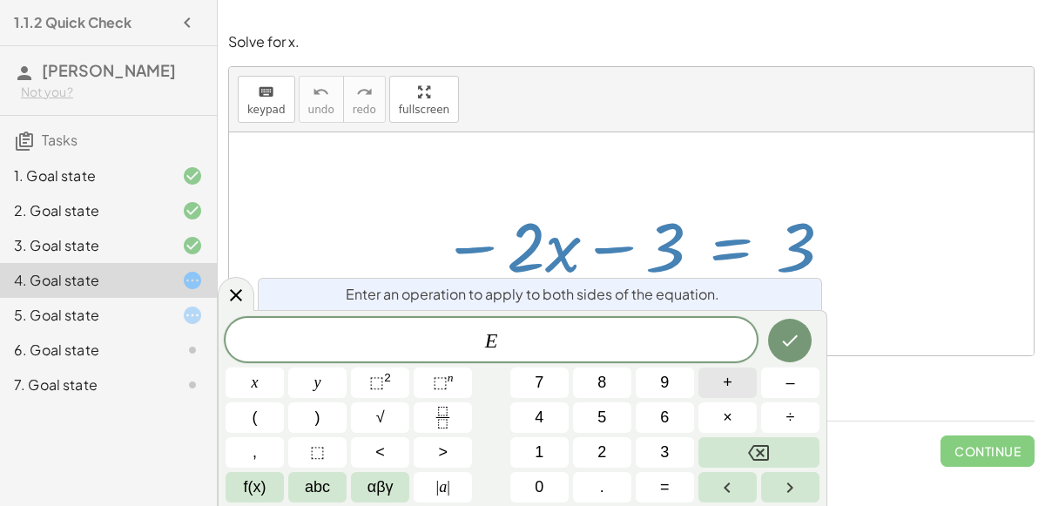
click at [725, 375] on span "+" at bounding box center [728, 383] width 10 height 24
click at [668, 448] on span "3" at bounding box center [664, 453] width 9 height 24
click at [798, 335] on icon "Done" at bounding box center [790, 340] width 21 height 21
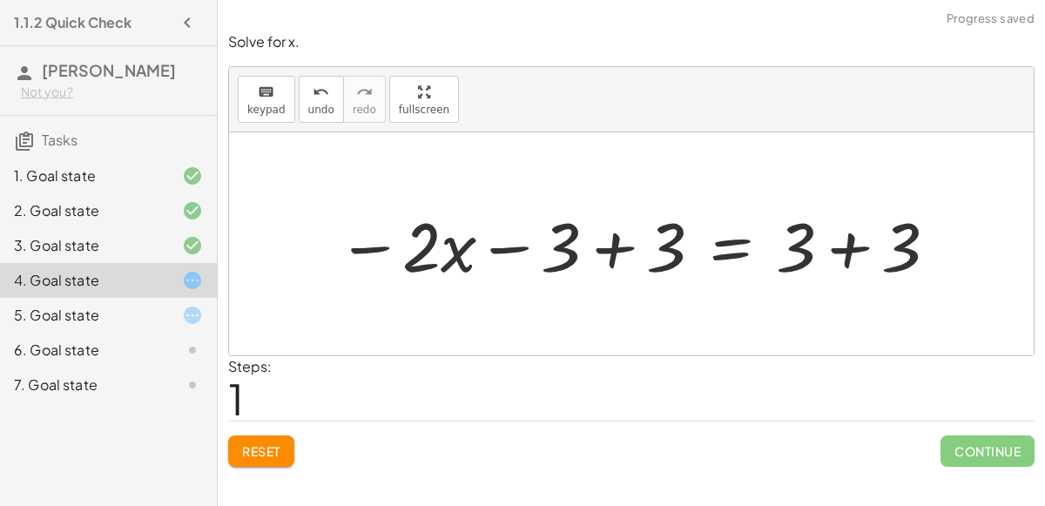
click at [601, 249] on div at bounding box center [638, 244] width 620 height 90
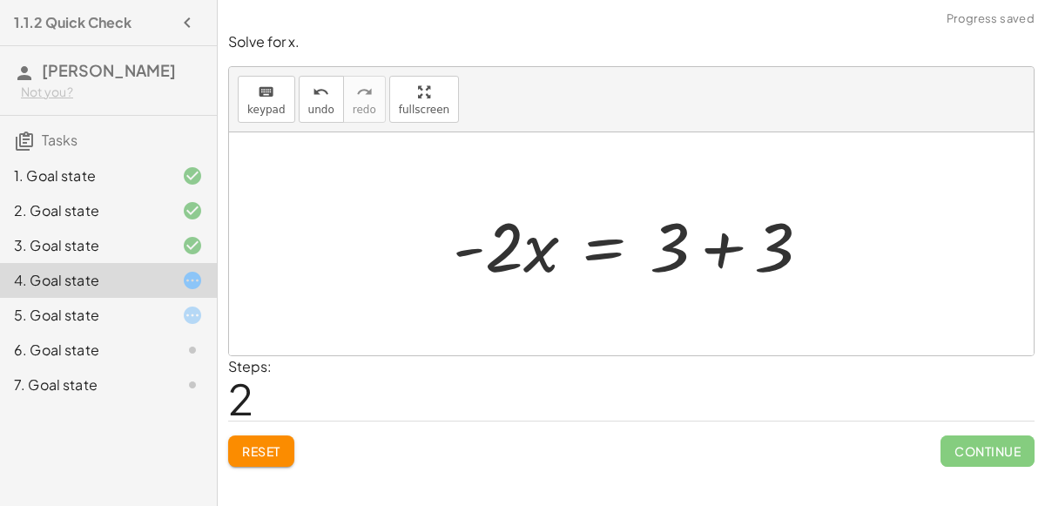
click at [712, 241] on div at bounding box center [638, 244] width 389 height 90
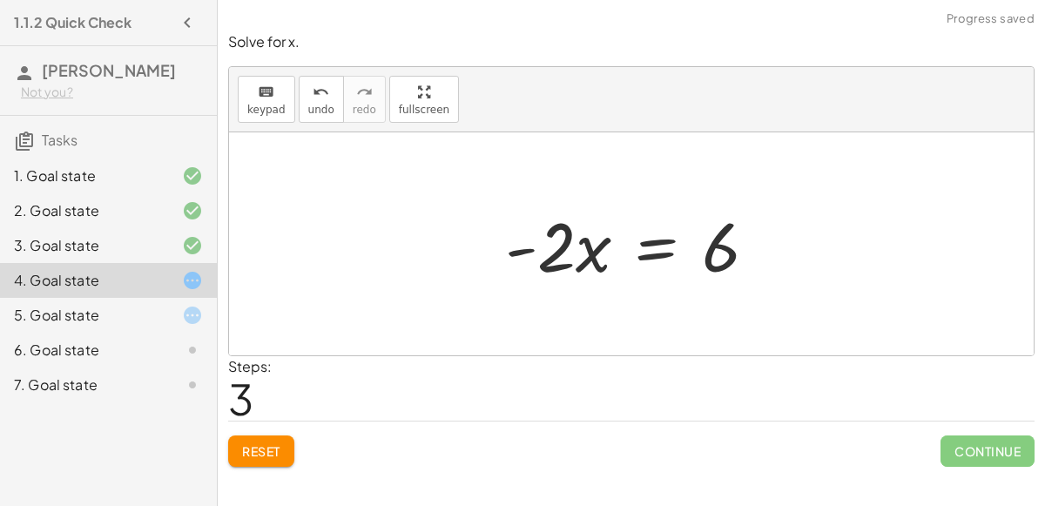
click at [663, 252] on div at bounding box center [638, 244] width 283 height 90
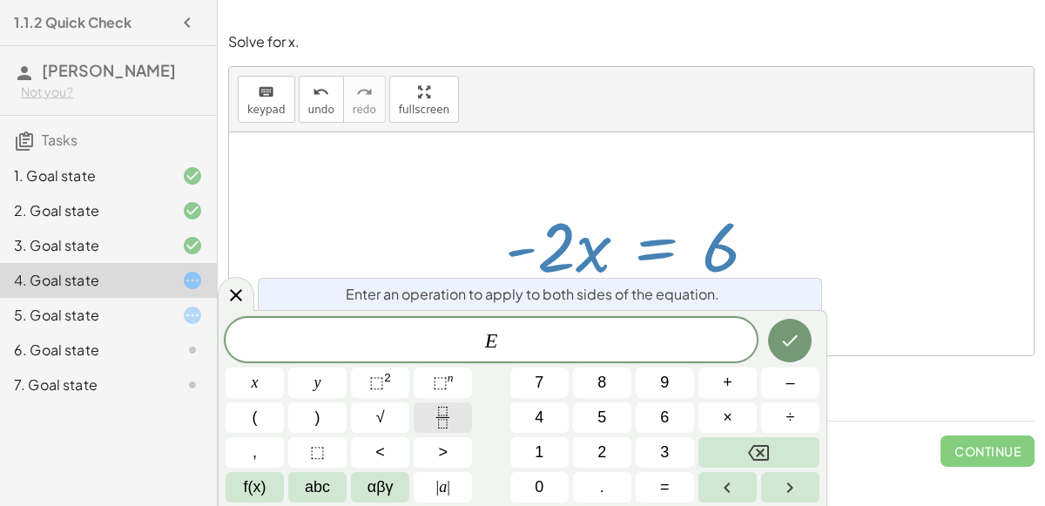
click at [442, 425] on icon "Fraction" at bounding box center [443, 418] width 22 height 22
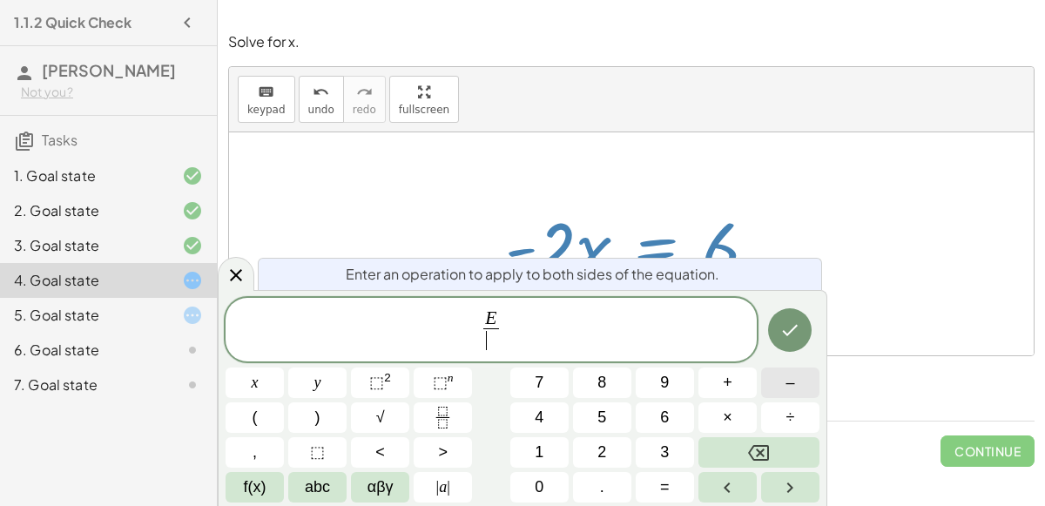
click at [772, 382] on button "–" at bounding box center [790, 383] width 58 height 30
click at [582, 437] on button "2" at bounding box center [602, 452] width 58 height 30
click at [770, 325] on button "Done" at bounding box center [790, 330] width 44 height 44
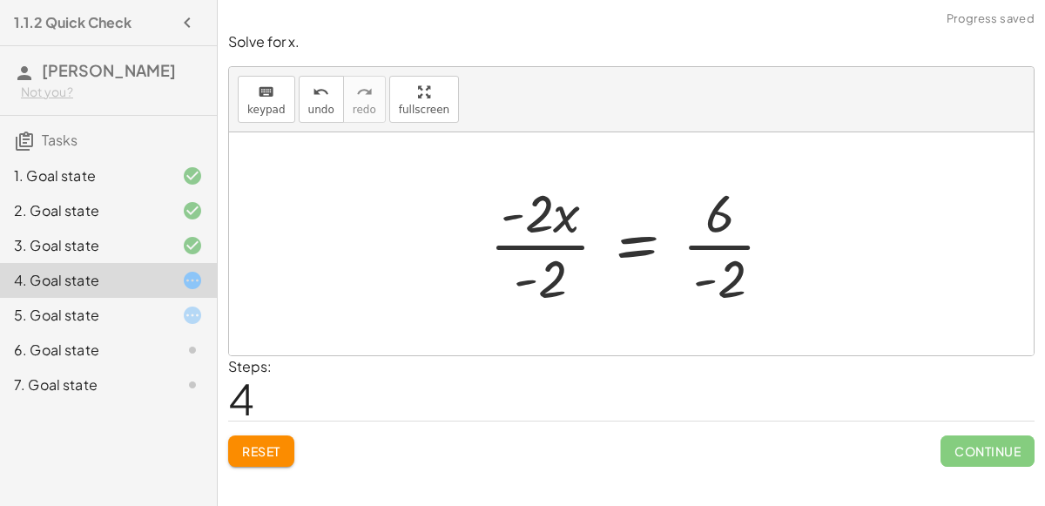
click at [549, 243] on div at bounding box center [639, 244] width 316 height 134
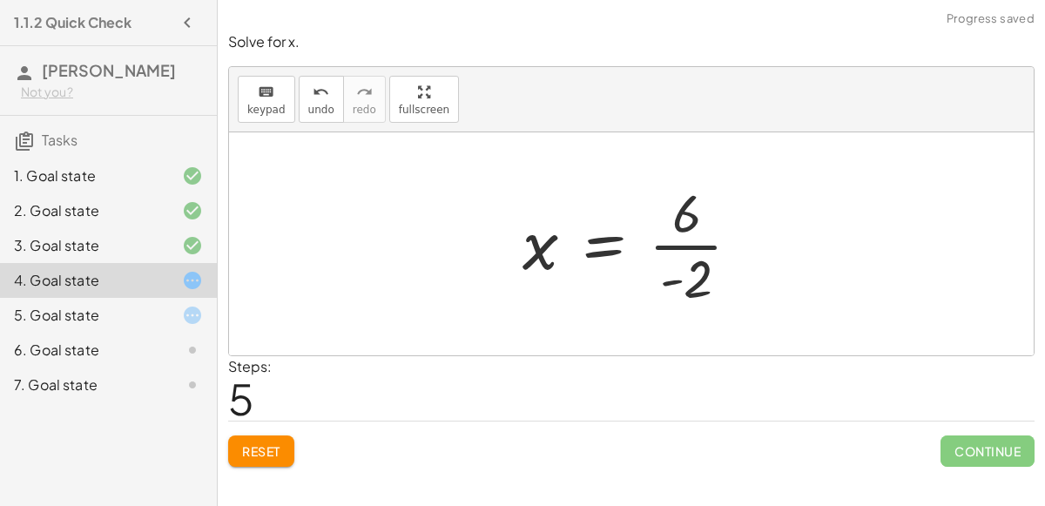
click at [685, 240] on div at bounding box center [638, 244] width 249 height 134
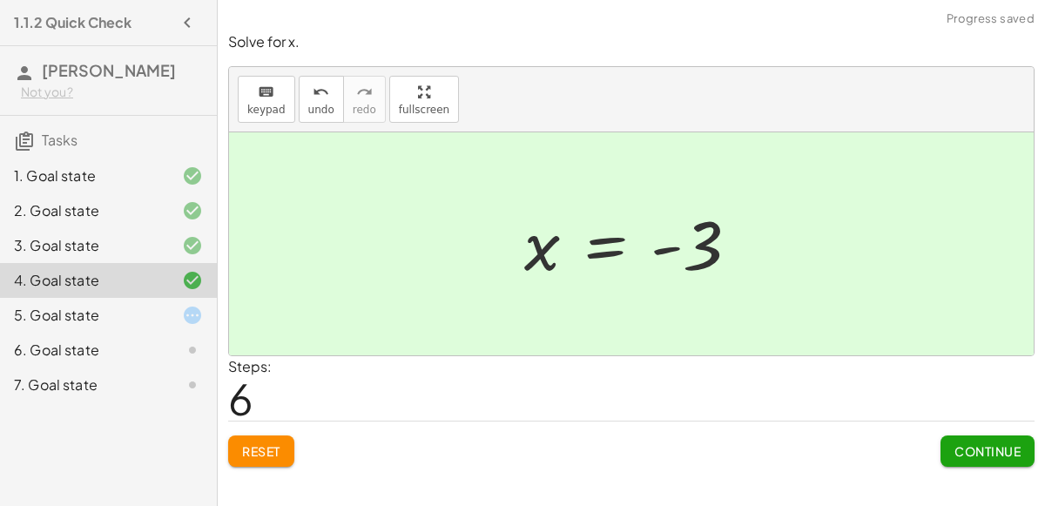
click at [1008, 444] on span "Continue" at bounding box center [988, 451] width 66 height 16
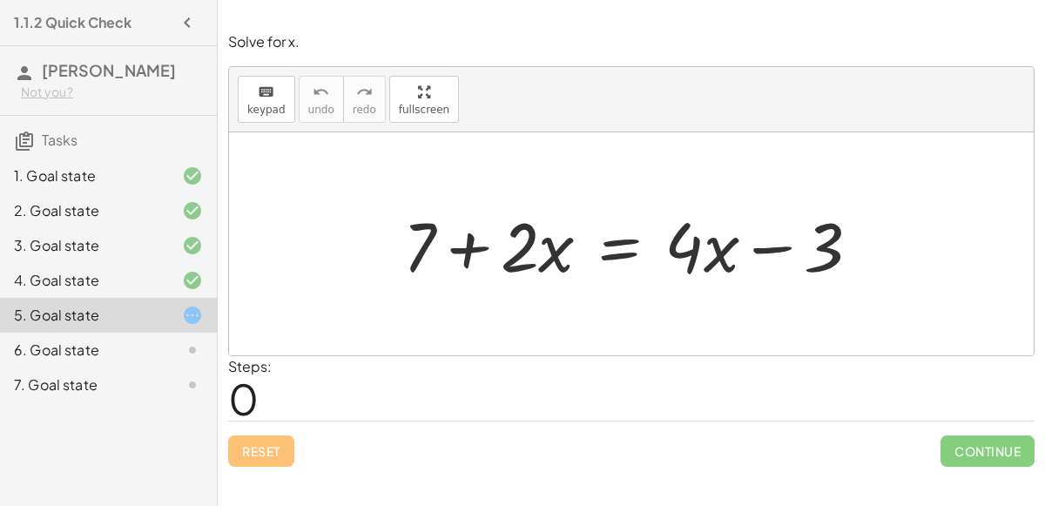
click at [469, 250] on div at bounding box center [639, 244] width 489 height 90
click at [618, 236] on div at bounding box center [639, 244] width 489 height 90
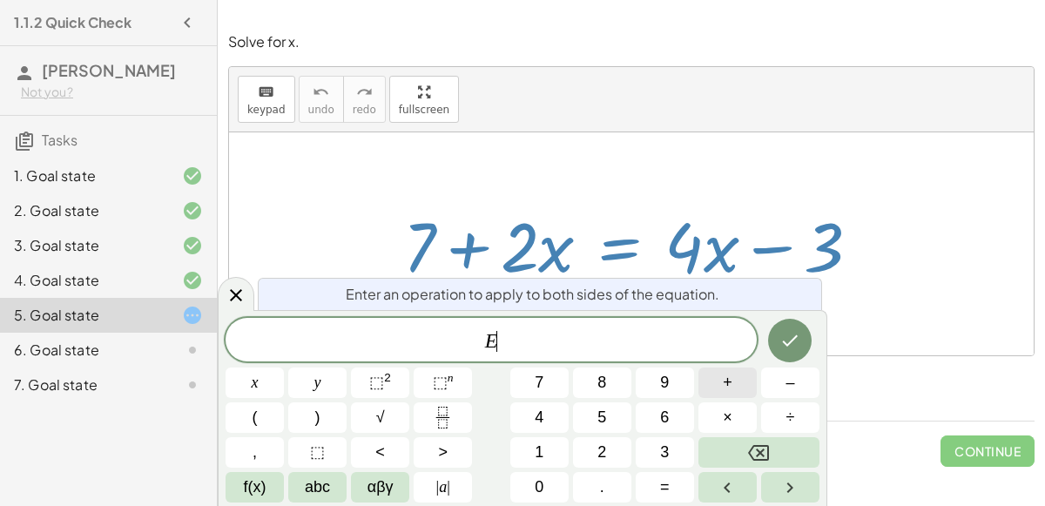
click at [720, 382] on button "+" at bounding box center [728, 383] width 58 height 30
click at [669, 443] on button "3" at bounding box center [665, 452] width 58 height 30
click at [785, 347] on icon "Done" at bounding box center [790, 340] width 21 height 21
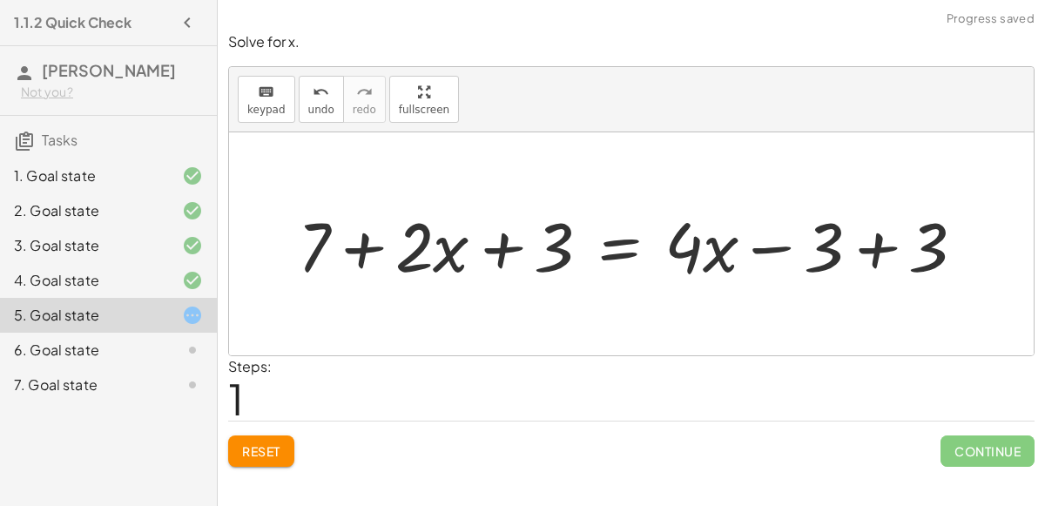
click at [503, 240] on div at bounding box center [638, 244] width 699 height 90
click at [867, 247] on div at bounding box center [638, 244] width 699 height 90
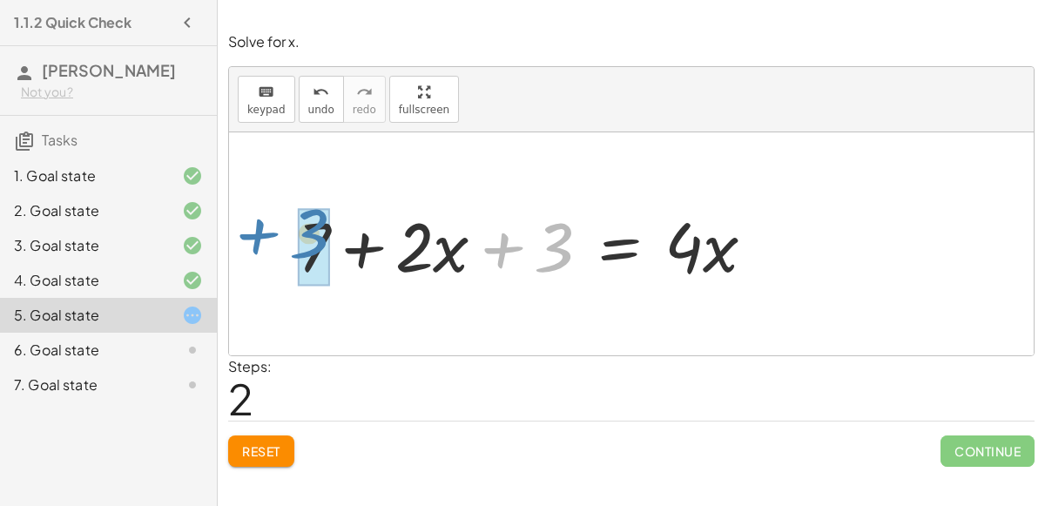
drag, startPoint x: 557, startPoint y: 240, endPoint x: 312, endPoint y: 226, distance: 245.2
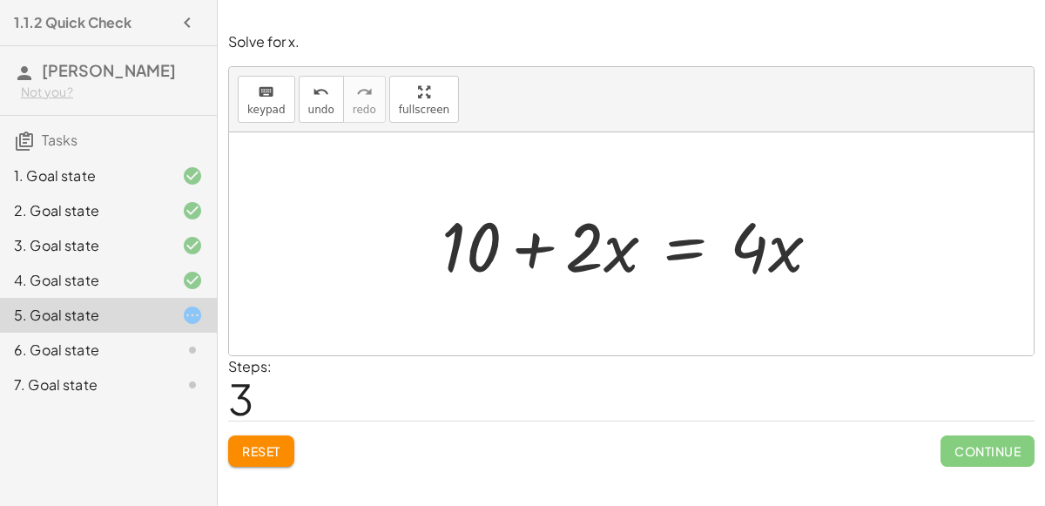
click at [533, 249] on div at bounding box center [638, 244] width 410 height 90
click at [688, 240] on div at bounding box center [638, 244] width 410 height 90
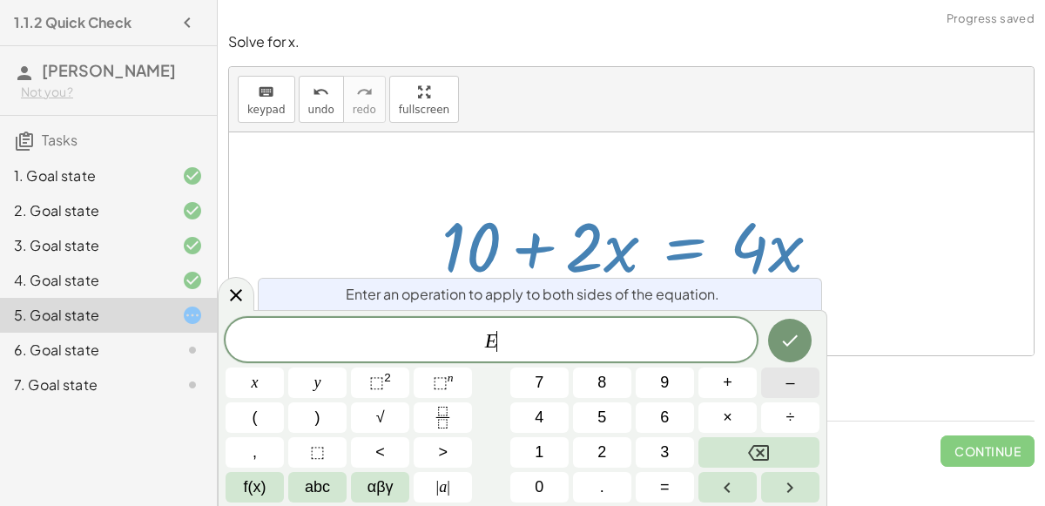
click at [782, 389] on button "–" at bounding box center [790, 383] width 58 height 30
click at [536, 457] on span "1" at bounding box center [539, 453] width 9 height 24
click at [536, 474] on button "0" at bounding box center [540, 487] width 58 height 30
click at [776, 344] on button "Done" at bounding box center [790, 341] width 44 height 44
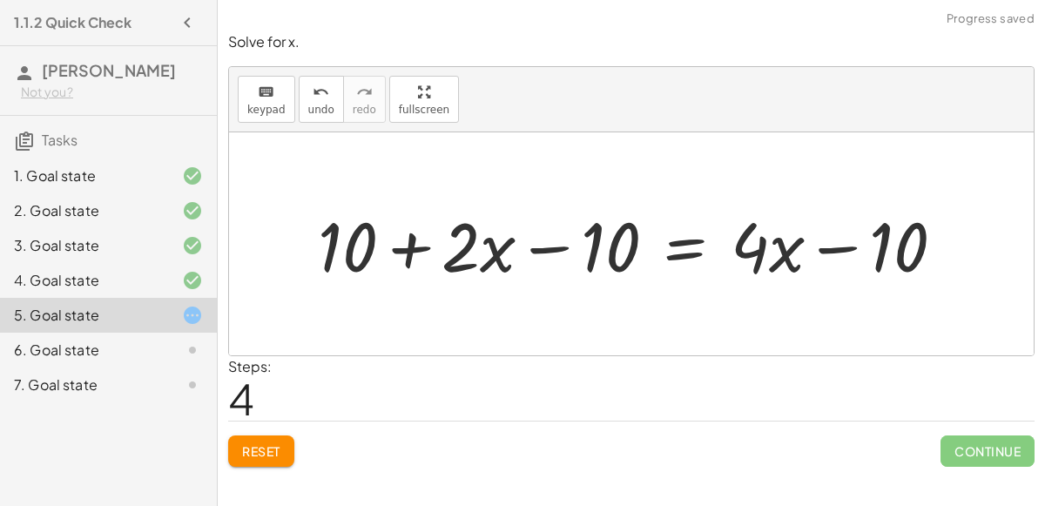
click at [549, 245] on div at bounding box center [638, 244] width 659 height 90
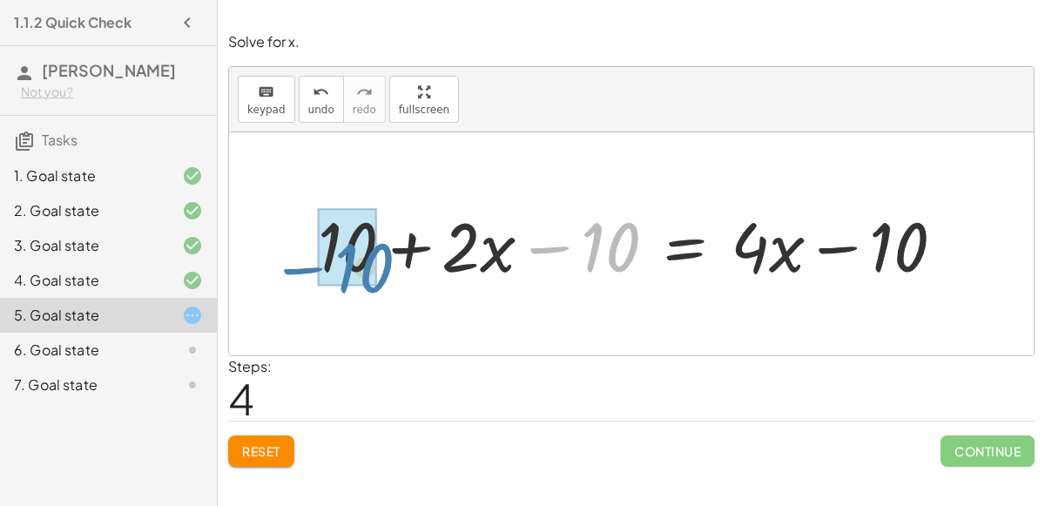
drag, startPoint x: 592, startPoint y: 259, endPoint x: 346, endPoint y: 278, distance: 247.3
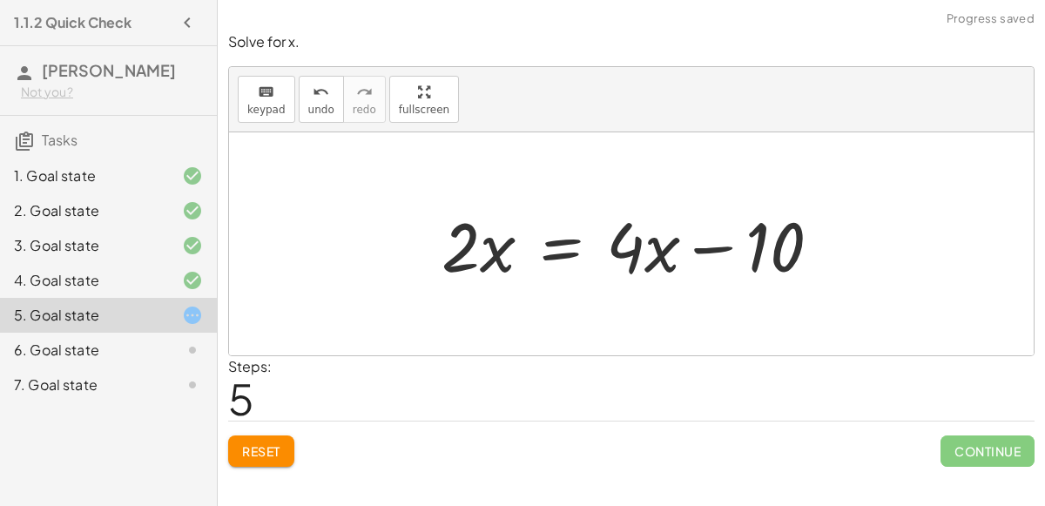
click at [721, 246] on div at bounding box center [638, 244] width 410 height 90
click at [551, 255] on div at bounding box center [638, 244] width 410 height 90
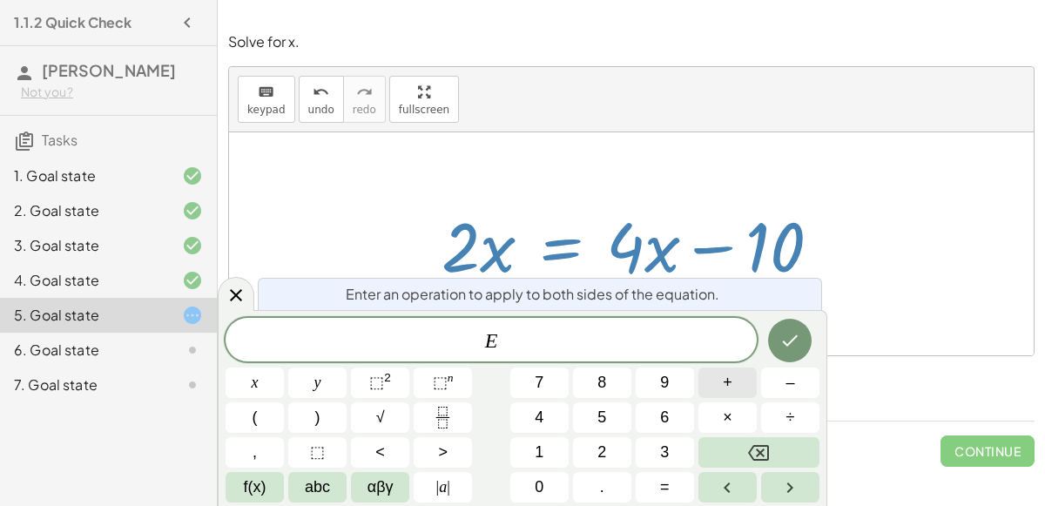
click at [728, 385] on span "+" at bounding box center [728, 383] width 10 height 24
click at [524, 448] on button "1" at bounding box center [540, 452] width 58 height 30
click at [541, 478] on span "0" at bounding box center [539, 488] width 9 height 24
click at [786, 345] on icon "Done" at bounding box center [790, 340] width 21 height 21
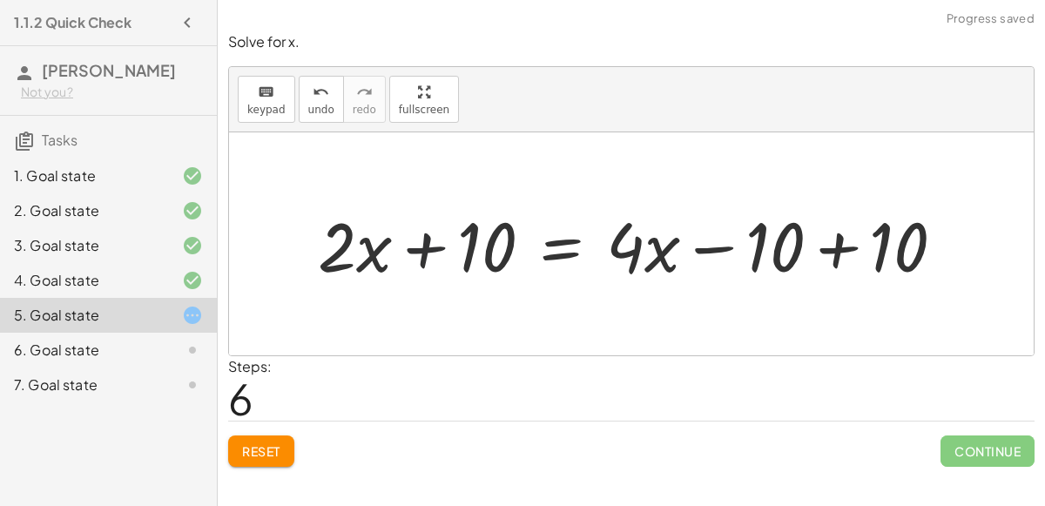
click at [431, 248] on div at bounding box center [638, 244] width 659 height 90
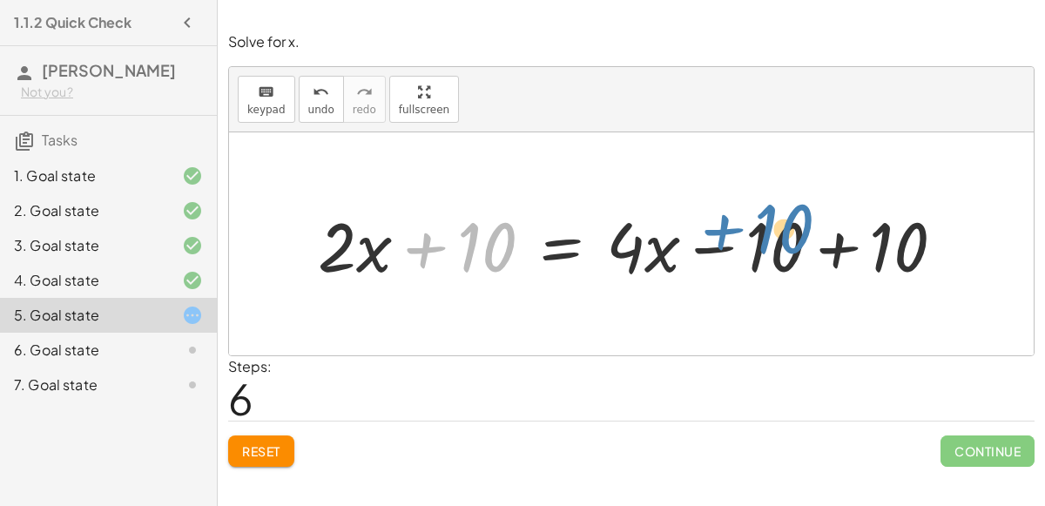
drag, startPoint x: 470, startPoint y: 247, endPoint x: 766, endPoint y: 238, distance: 296.3
click at [766, 238] on div at bounding box center [638, 244] width 659 height 90
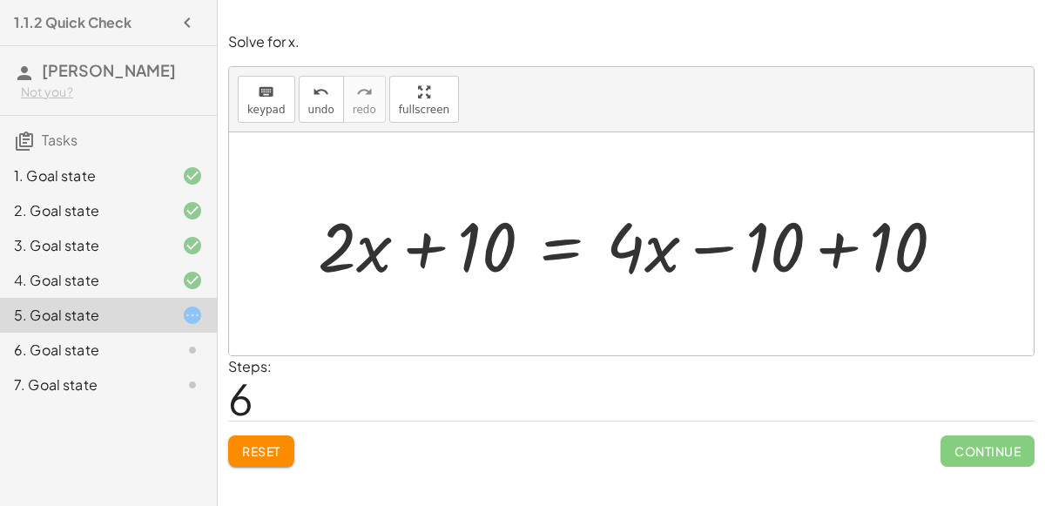
click at [831, 244] on div at bounding box center [638, 244] width 659 height 90
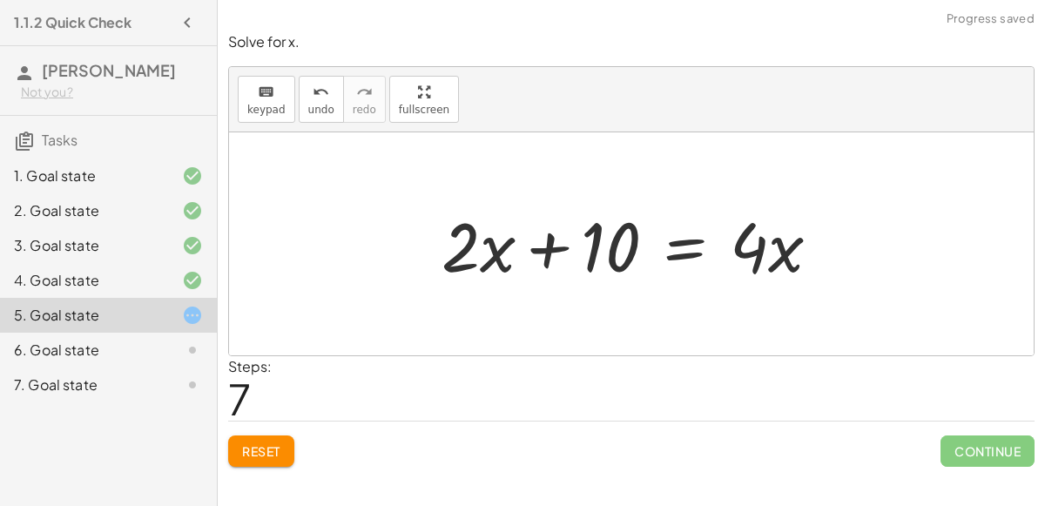
click at [551, 248] on div at bounding box center [638, 244] width 410 height 90
click at [262, 443] on span "Reset" at bounding box center [261, 451] width 38 height 16
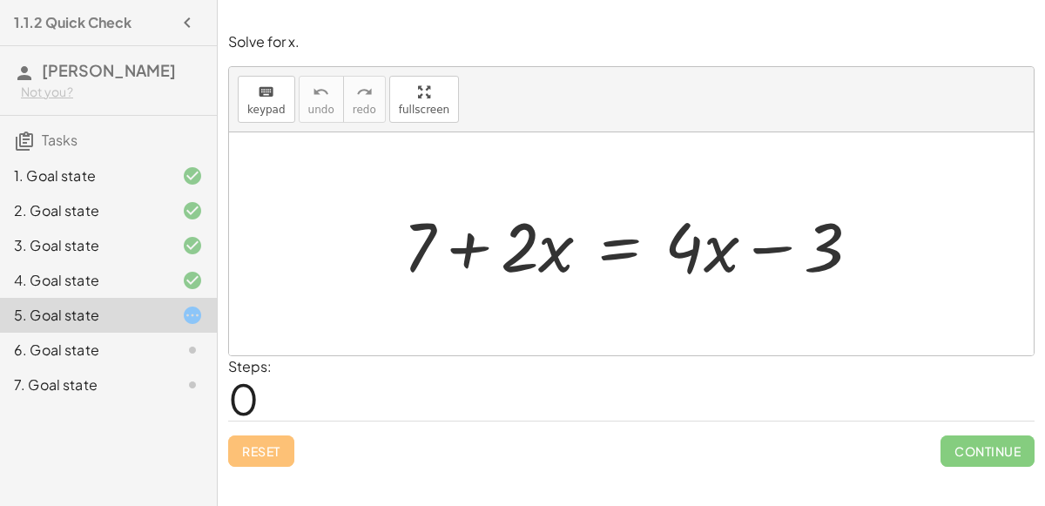
click at [612, 240] on div at bounding box center [639, 244] width 489 height 90
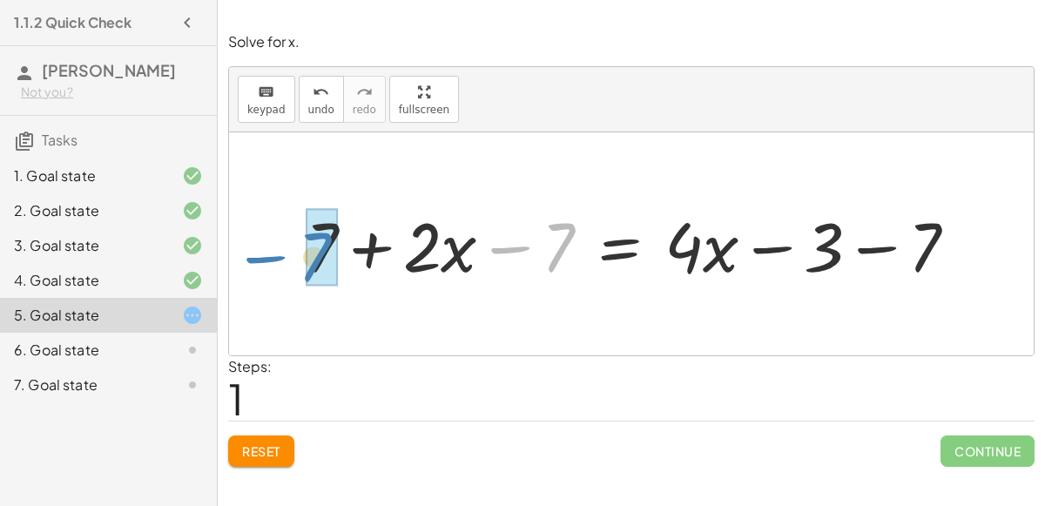
drag, startPoint x: 553, startPoint y: 249, endPoint x: 308, endPoint y: 259, distance: 245.0
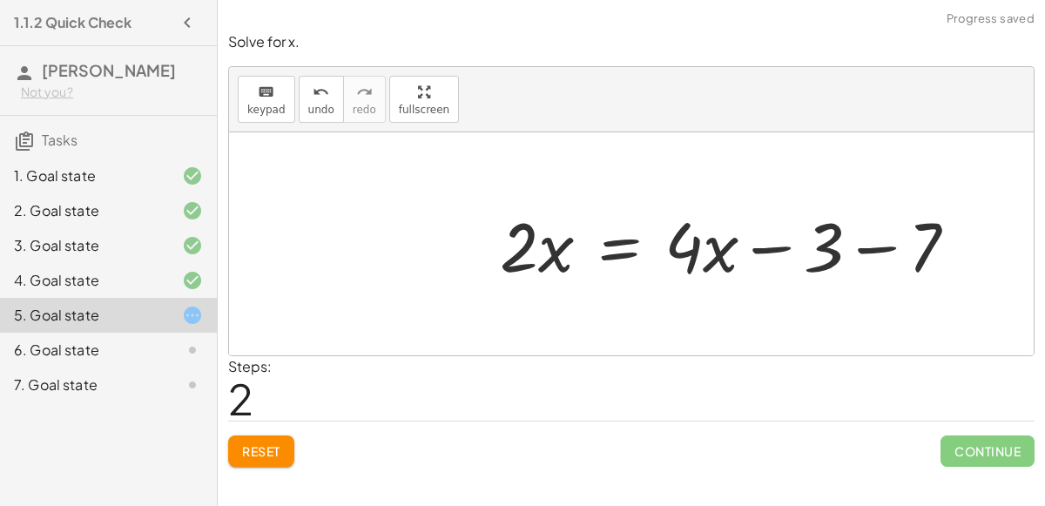
click at [862, 244] on div at bounding box center [735, 244] width 489 height 90
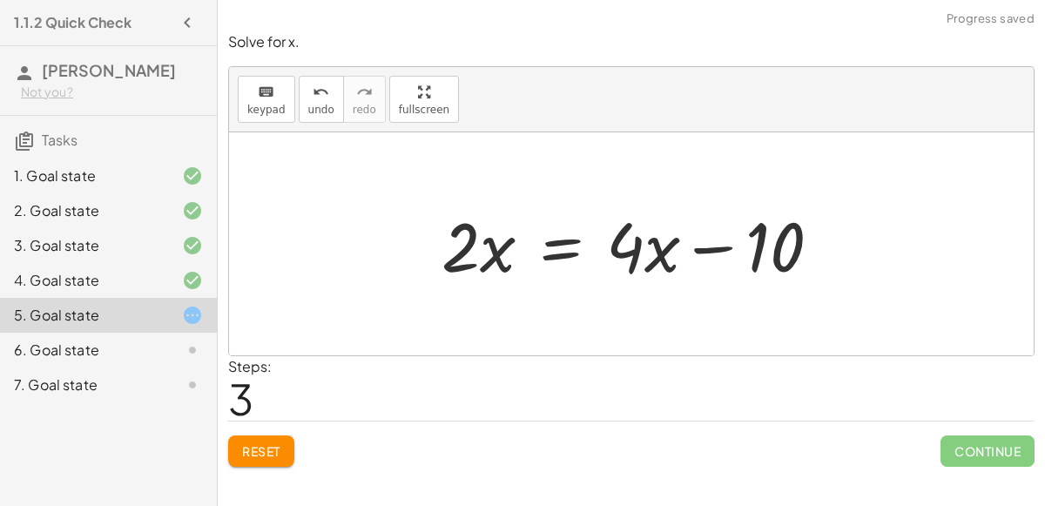
click at [710, 244] on div at bounding box center [638, 244] width 410 height 90
click at [561, 251] on div at bounding box center [638, 244] width 410 height 90
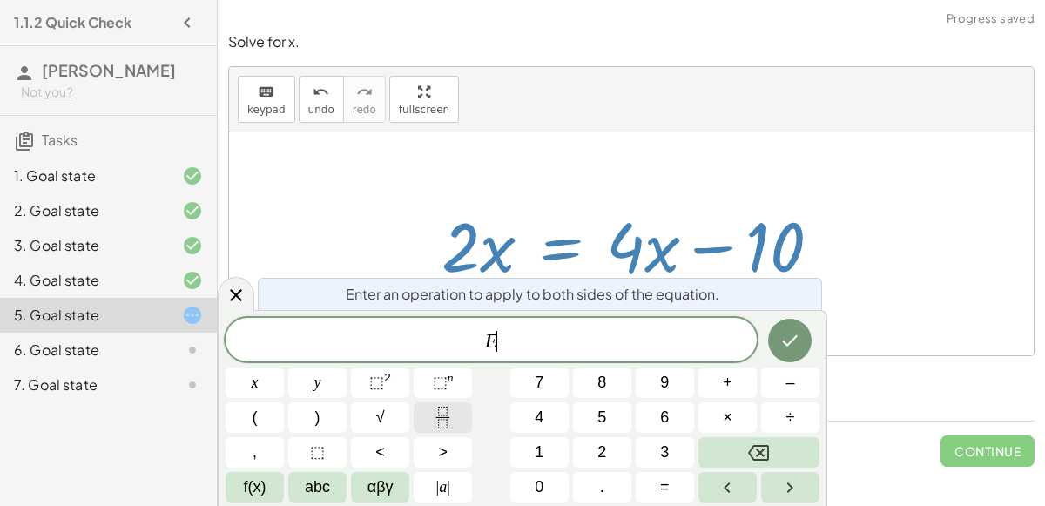
click at [441, 421] on icon "Fraction" at bounding box center [443, 418] width 22 height 22
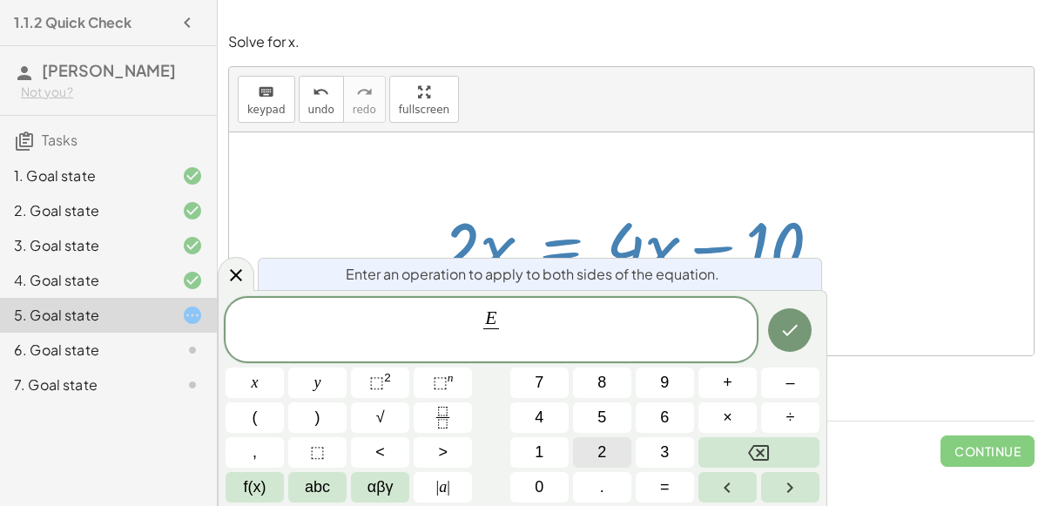
click at [608, 451] on button "2" at bounding box center [602, 452] width 58 height 30
click at [782, 317] on button "Done" at bounding box center [790, 330] width 44 height 44
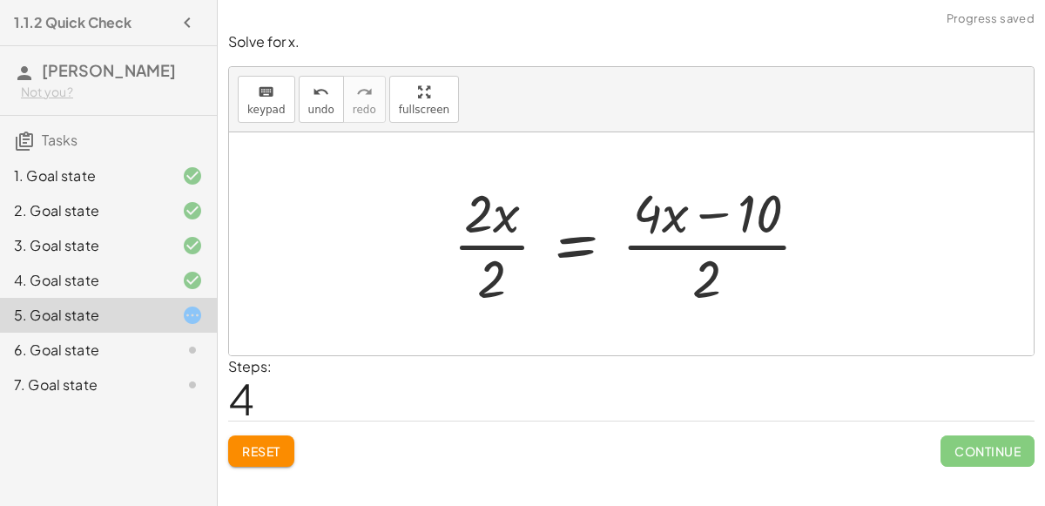
click at [713, 215] on div at bounding box center [638, 244] width 388 height 134
drag, startPoint x: 752, startPoint y: 215, endPoint x: 697, endPoint y: 287, distance: 90.1
click at [697, 287] on div at bounding box center [638, 244] width 388 height 134
click at [705, 244] on div at bounding box center [638, 244] width 388 height 134
click at [502, 243] on div at bounding box center [638, 244] width 388 height 134
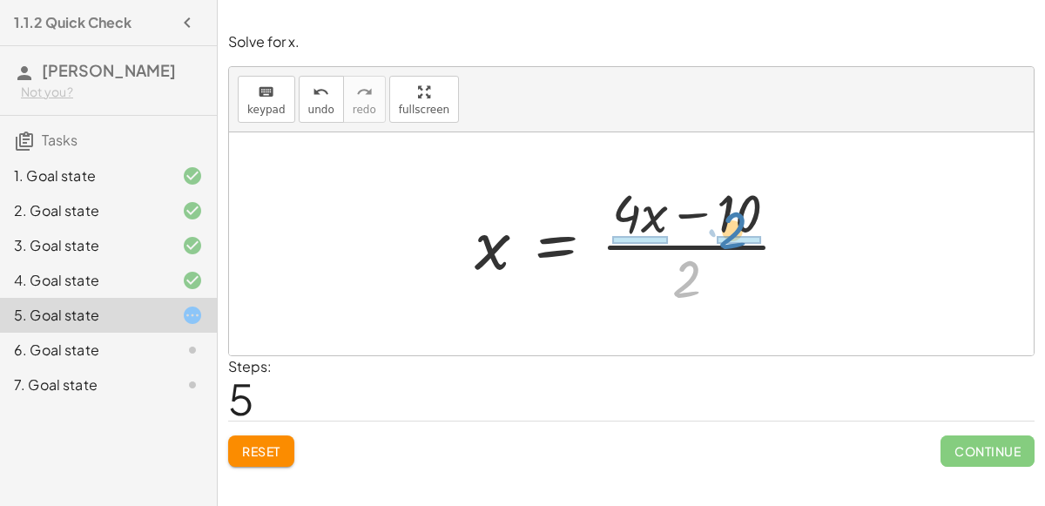
drag, startPoint x: 689, startPoint y: 265, endPoint x: 735, endPoint y: 217, distance: 66.5
click at [735, 217] on div at bounding box center [639, 244] width 346 height 134
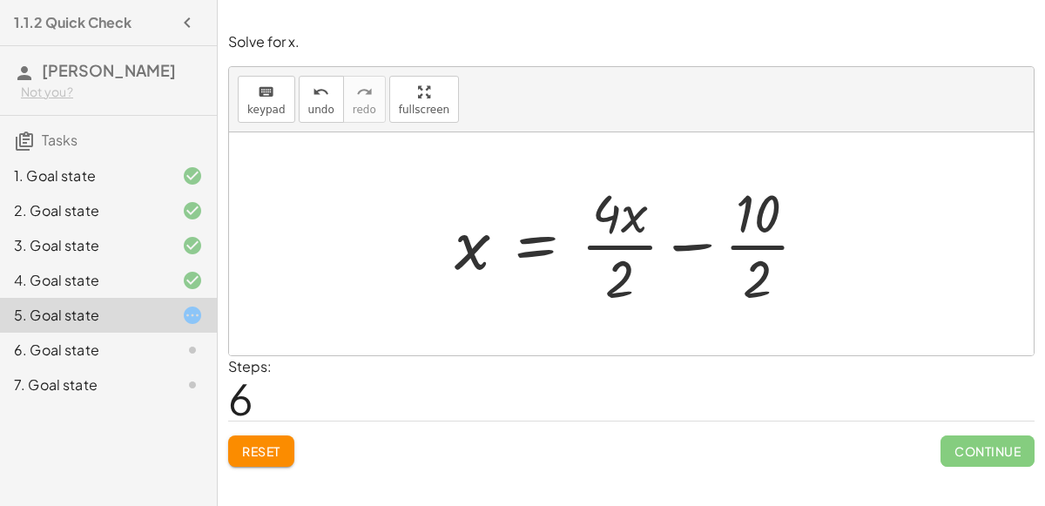
click at [759, 247] on div at bounding box center [638, 244] width 384 height 134
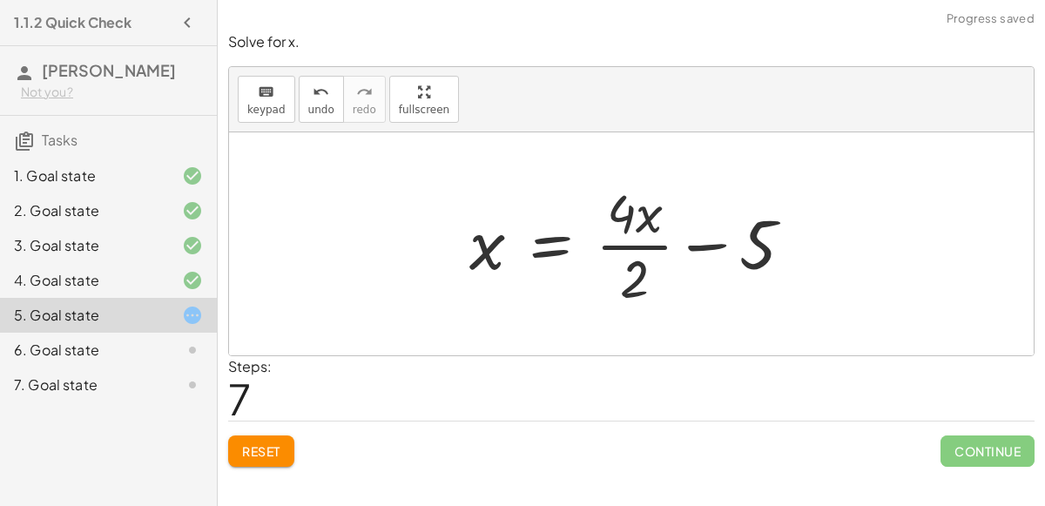
click at [648, 243] on div at bounding box center [638, 244] width 355 height 134
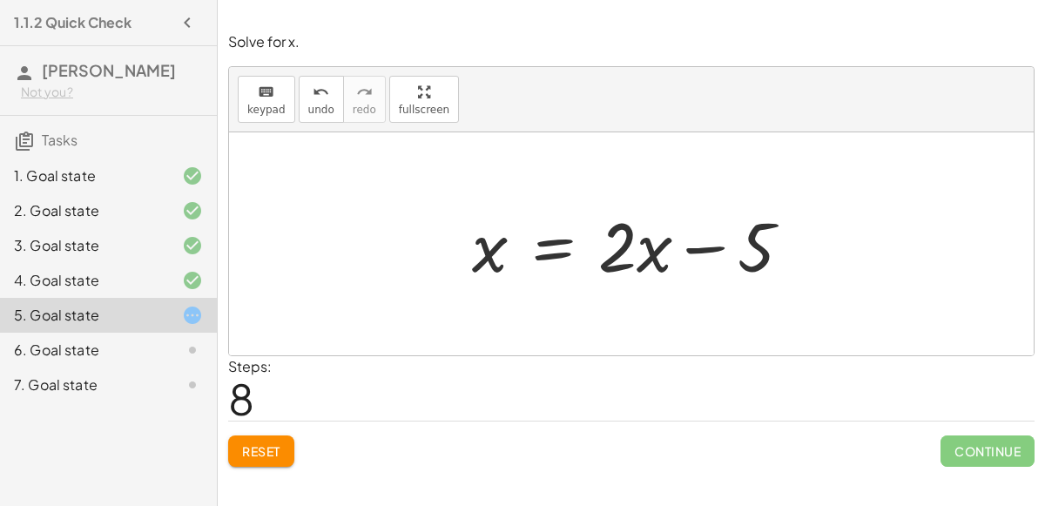
click at [555, 240] on div at bounding box center [638, 244] width 351 height 90
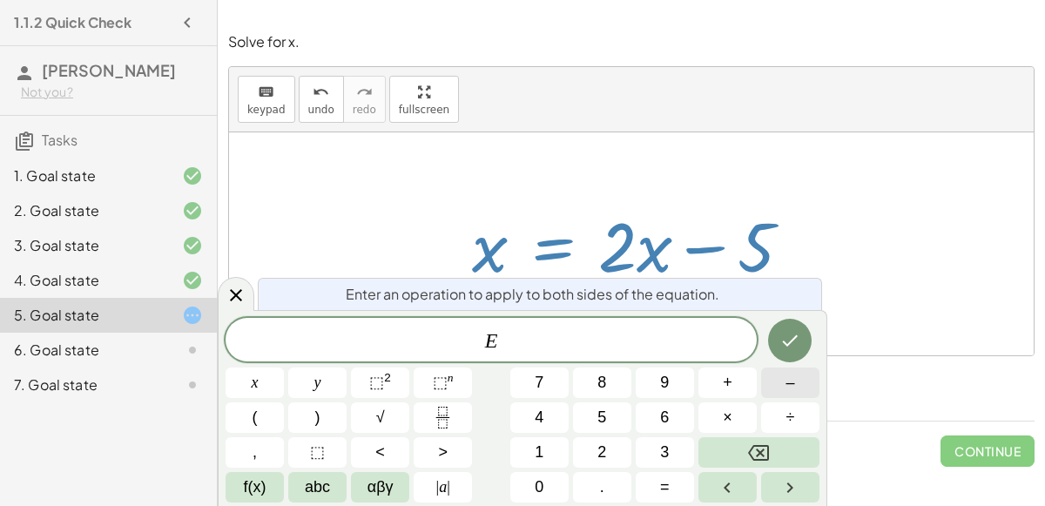
click at [778, 384] on button "–" at bounding box center [790, 383] width 58 height 30
click at [599, 458] on span "2" at bounding box center [602, 453] width 9 height 24
click at [284, 368] on div at bounding box center [255, 383] width 58 height 30
click at [783, 339] on icon "Done" at bounding box center [790, 340] width 21 height 21
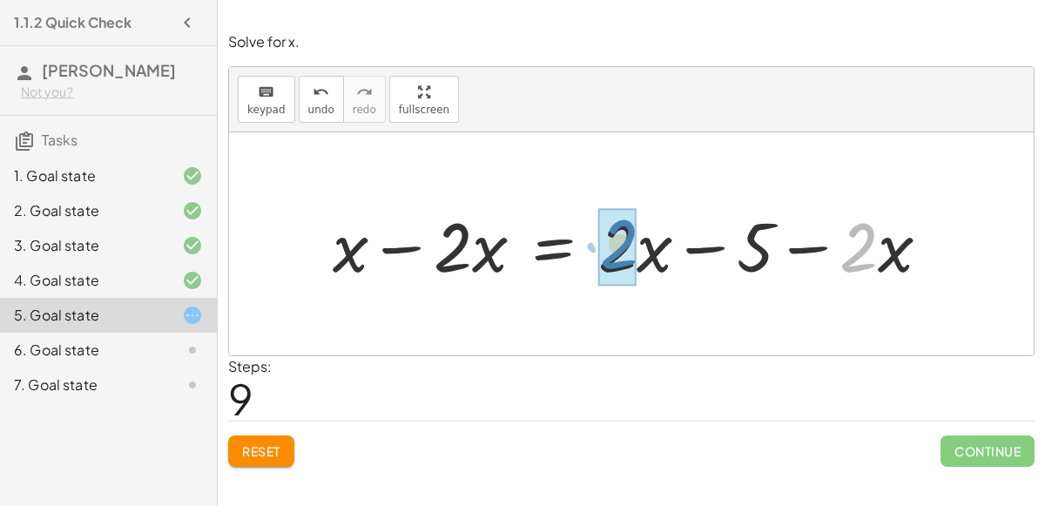
drag, startPoint x: 863, startPoint y: 235, endPoint x: 624, endPoint y: 232, distance: 239.6
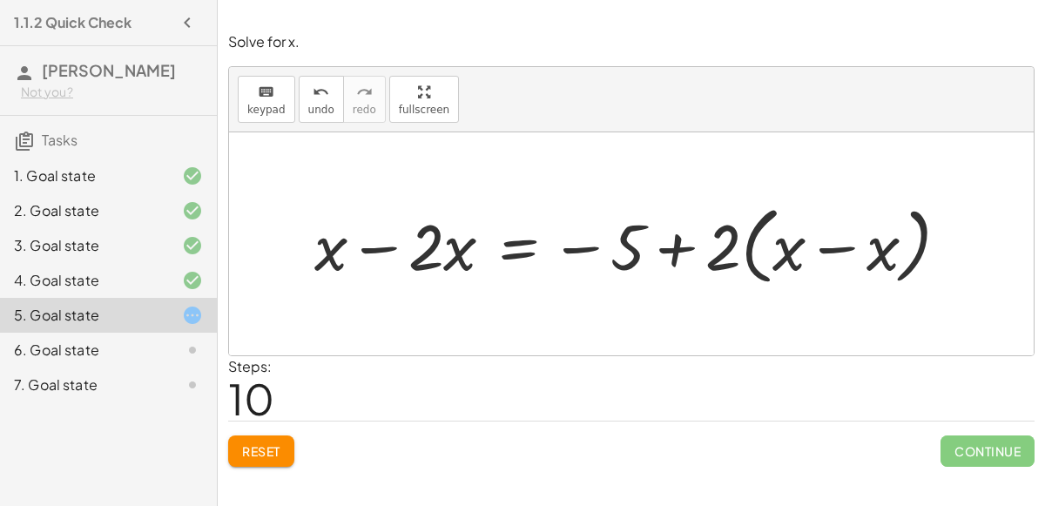
click at [835, 247] on div at bounding box center [639, 243] width 666 height 93
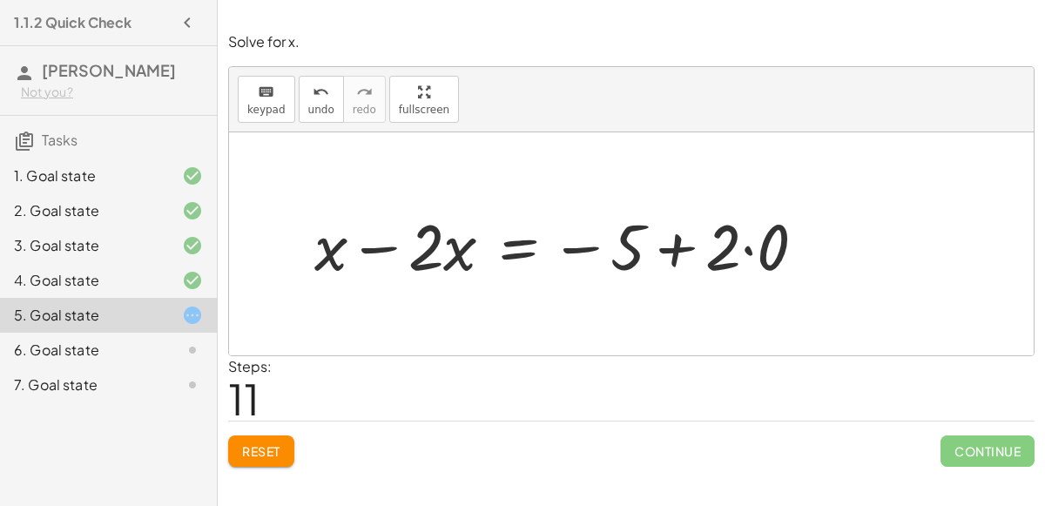
click at [710, 248] on div at bounding box center [567, 244] width 523 height 84
click at [716, 252] on div at bounding box center [567, 244] width 523 height 84
click at [666, 241] on div at bounding box center [567, 244] width 523 height 84
click at [747, 248] on div at bounding box center [567, 244] width 523 height 84
click at [677, 248] on div at bounding box center [542, 244] width 472 height 84
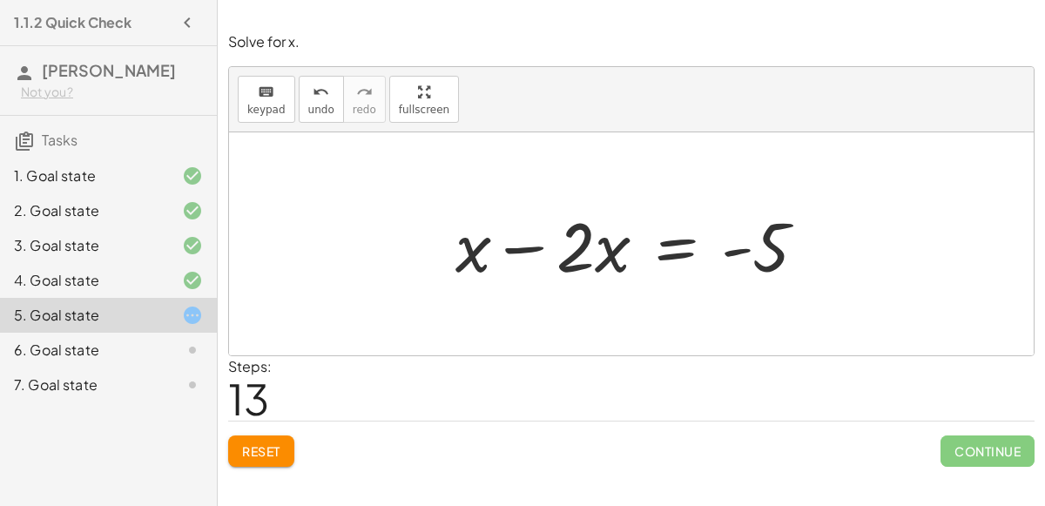
click at [531, 247] on div at bounding box center [638, 244] width 382 height 90
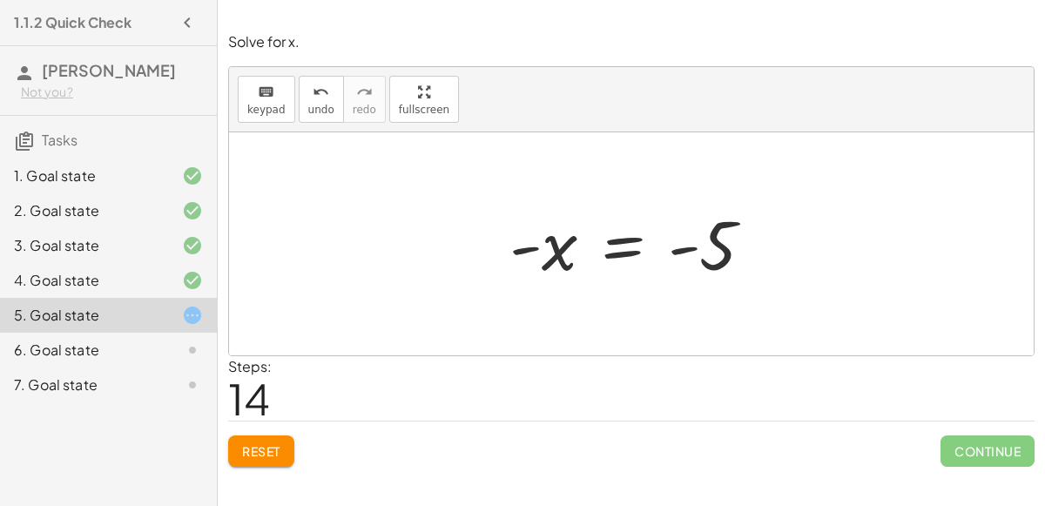
click at [629, 248] on div at bounding box center [638, 244] width 275 height 86
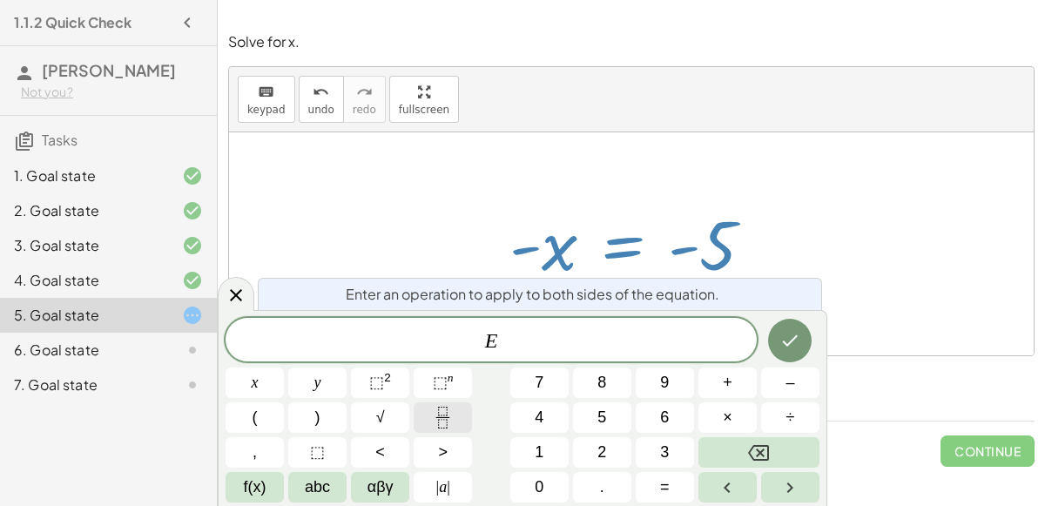
click at [449, 418] on icon "Fraction" at bounding box center [443, 418] width 22 height 22
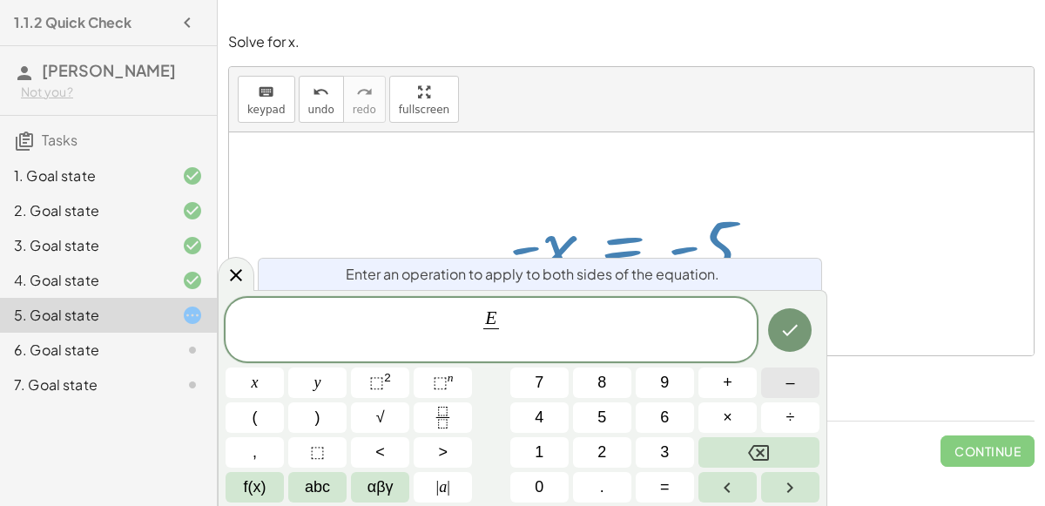
click at [788, 380] on span "–" at bounding box center [790, 383] width 9 height 24
click at [533, 444] on button "1" at bounding box center [540, 452] width 58 height 30
click at [778, 341] on button "Done" at bounding box center [790, 330] width 44 height 44
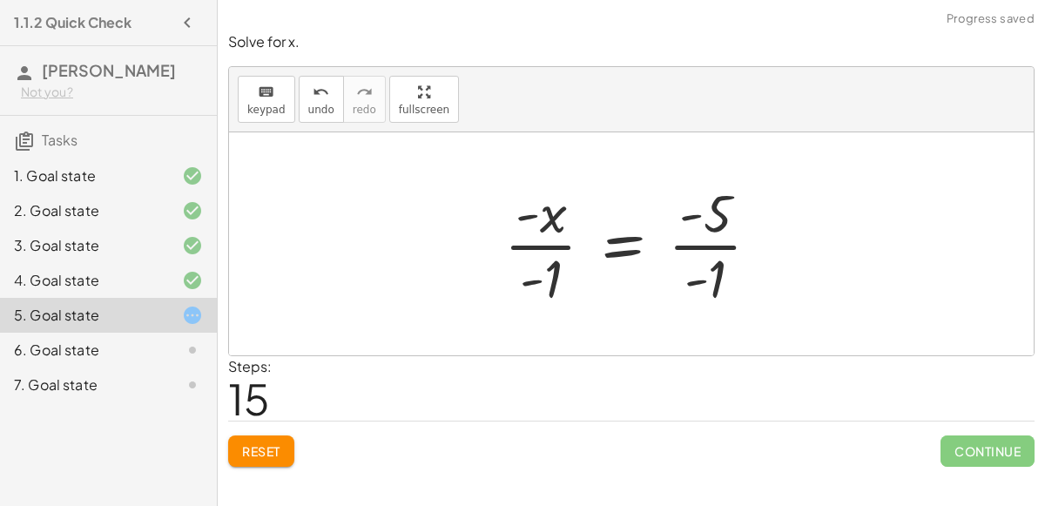
click at [550, 243] on div at bounding box center [639, 244] width 287 height 134
drag, startPoint x: 552, startPoint y: 274, endPoint x: 558, endPoint y: 219, distance: 55.1
click at [558, 219] on div at bounding box center [639, 244] width 287 height 134
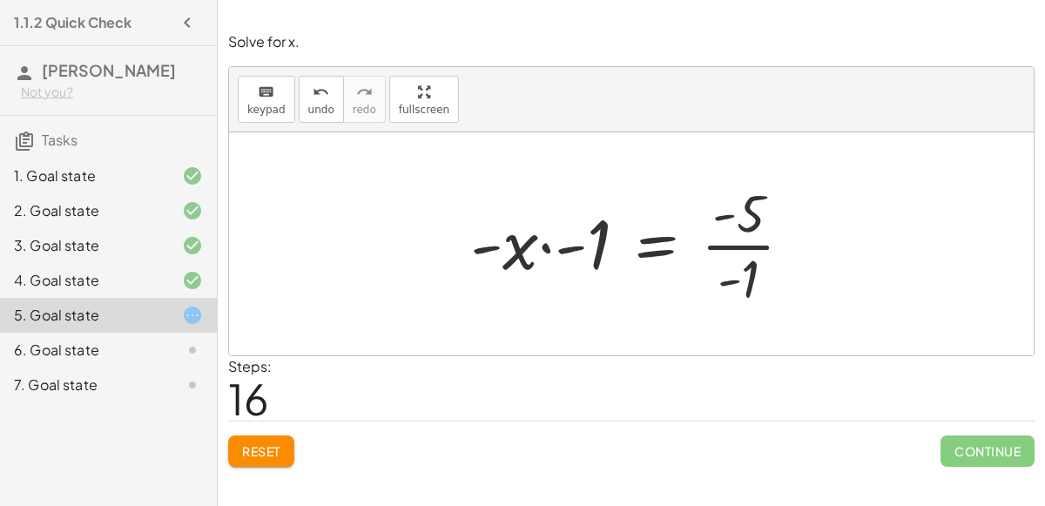
click at [544, 243] on div at bounding box center [639, 244] width 354 height 134
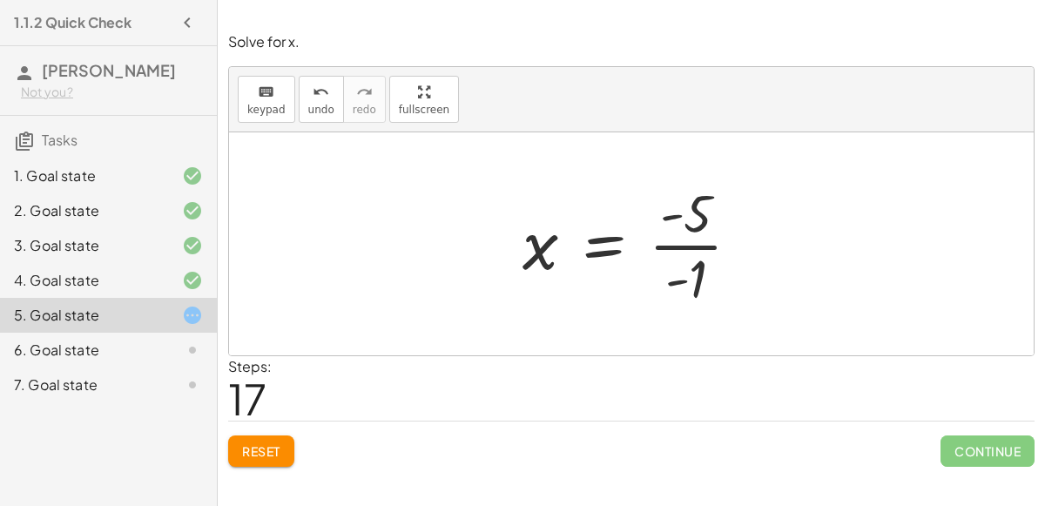
click at [674, 242] on div at bounding box center [638, 244] width 249 height 134
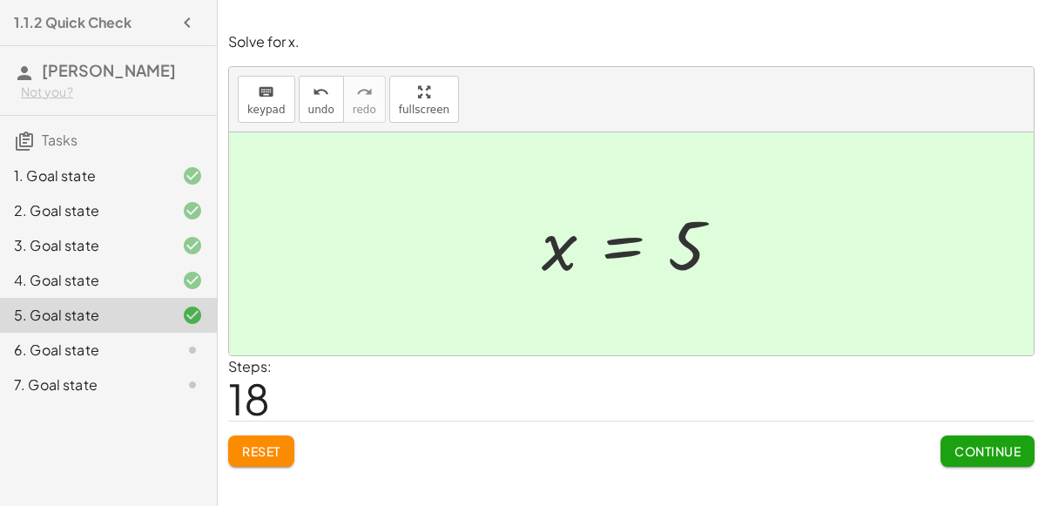
click at [263, 450] on span "Reset" at bounding box center [261, 451] width 38 height 16
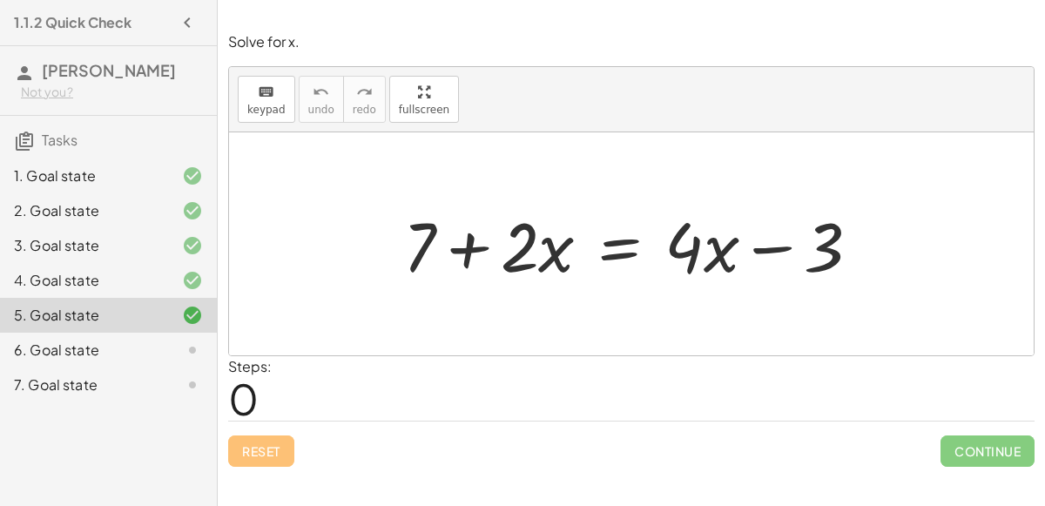
click at [625, 251] on div at bounding box center [639, 244] width 489 height 90
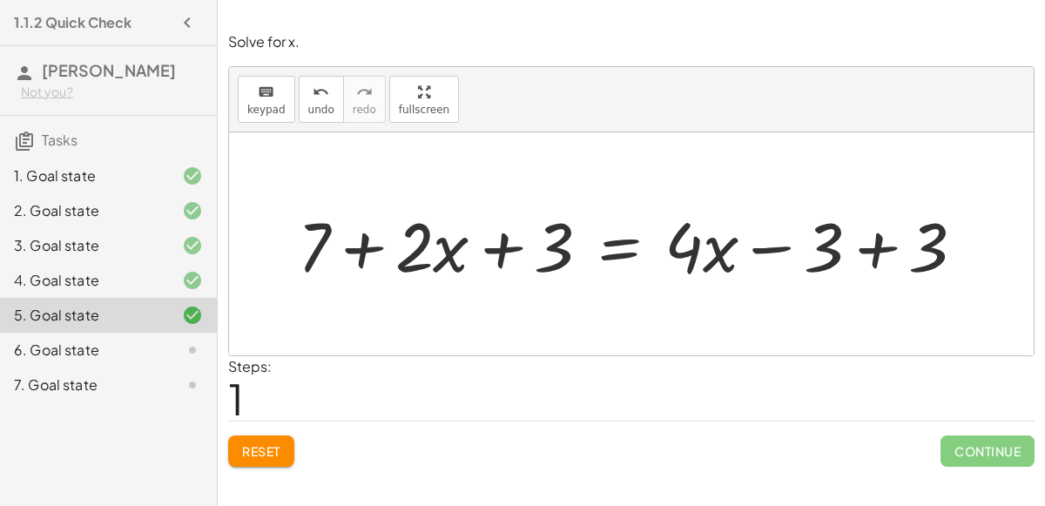
click at [876, 246] on div at bounding box center [638, 244] width 699 height 90
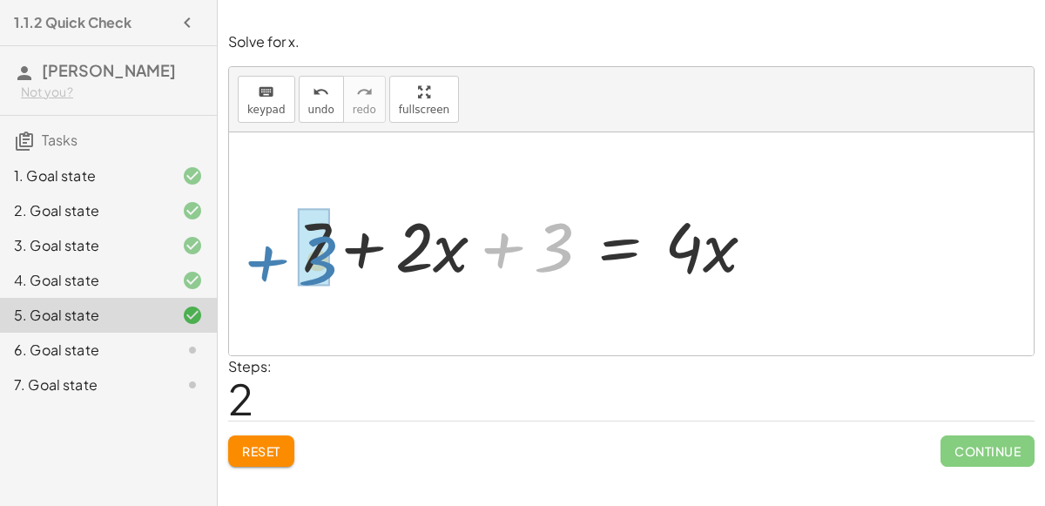
drag, startPoint x: 559, startPoint y: 249, endPoint x: 322, endPoint y: 262, distance: 237.3
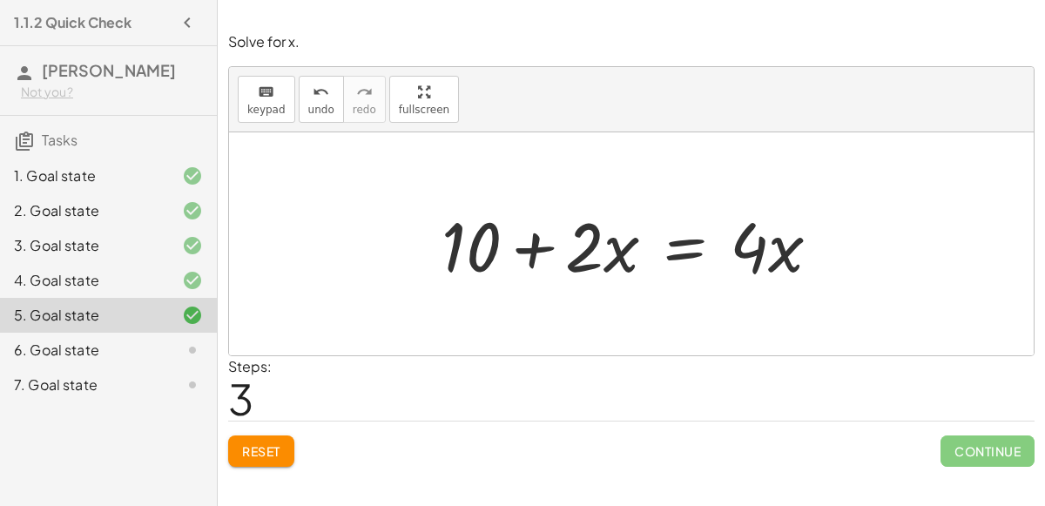
click at [685, 255] on div at bounding box center [638, 244] width 410 height 90
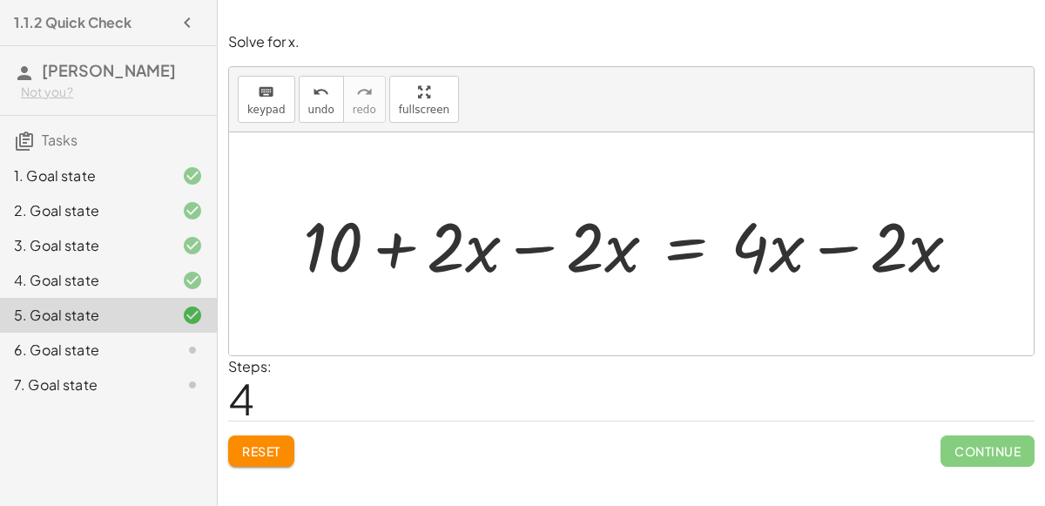
click at [828, 244] on div at bounding box center [638, 244] width 689 height 90
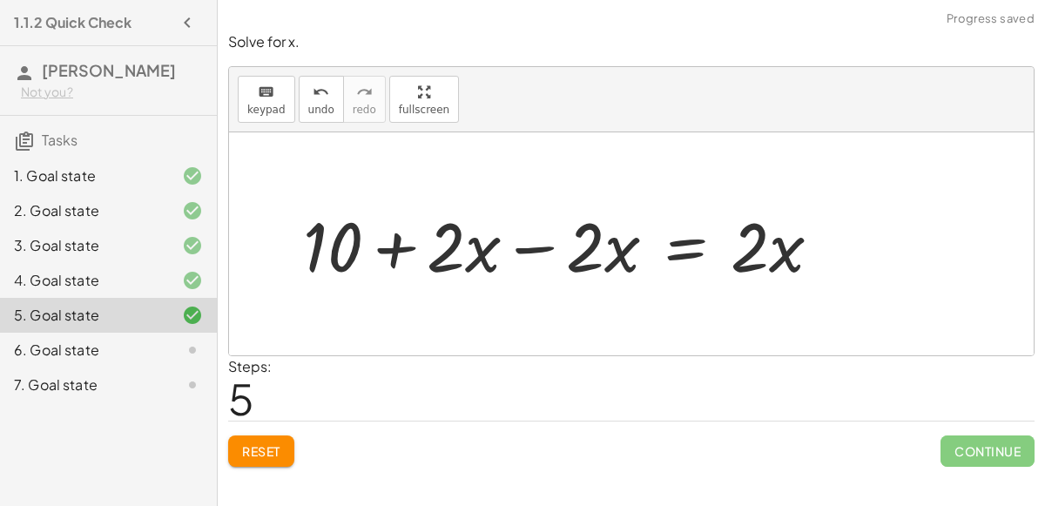
click at [536, 243] on div at bounding box center [569, 244] width 550 height 90
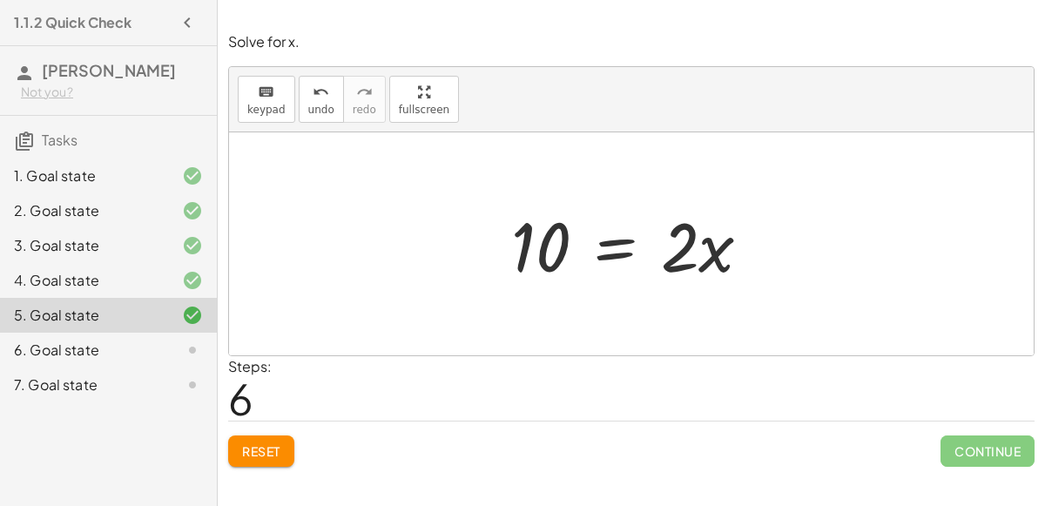
click at [618, 237] on div at bounding box center [639, 244] width 272 height 90
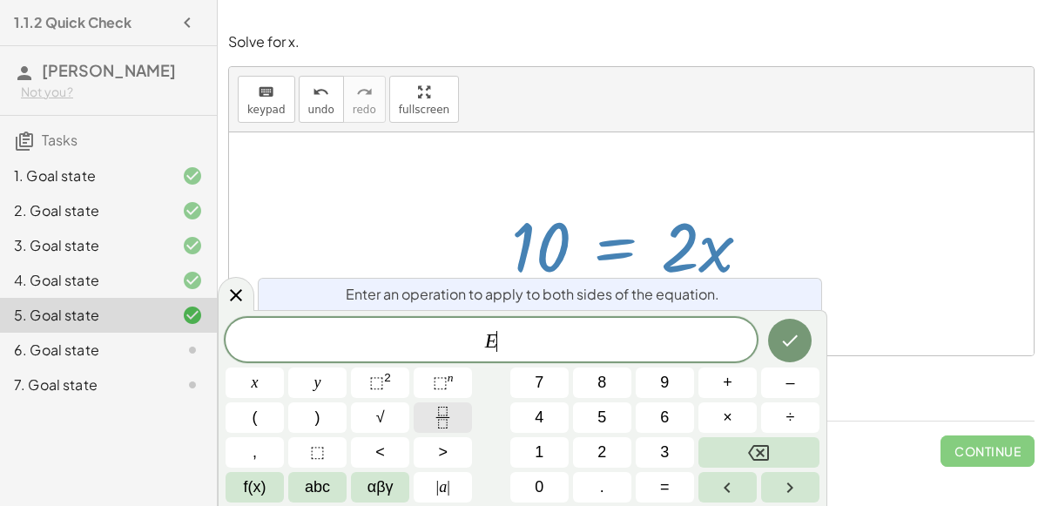
click at [446, 427] on icon "Fraction" at bounding box center [442, 423] width 9 height 9
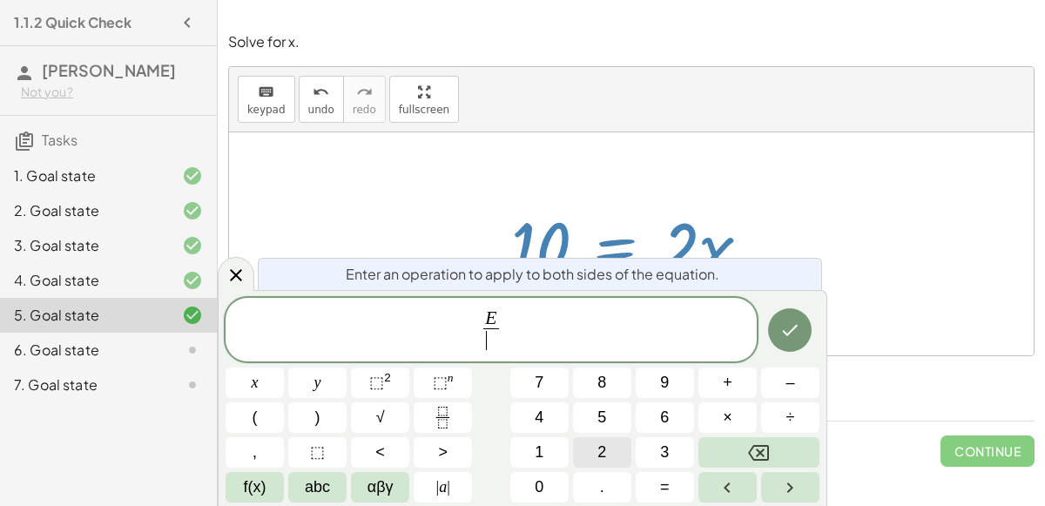
click at [585, 446] on button "2" at bounding box center [602, 452] width 58 height 30
click at [800, 334] on icon "Done" at bounding box center [790, 330] width 21 height 21
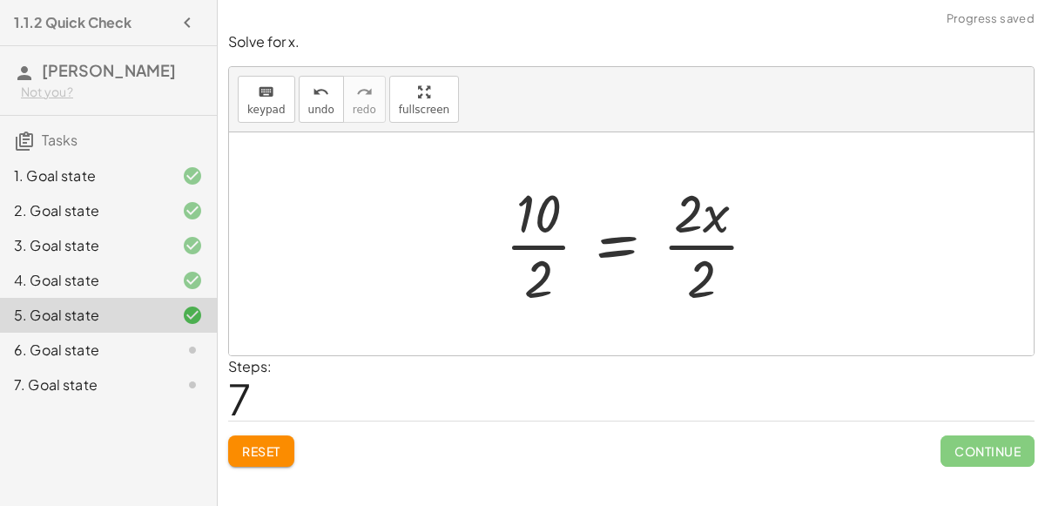
click at [537, 243] on div at bounding box center [638, 244] width 283 height 134
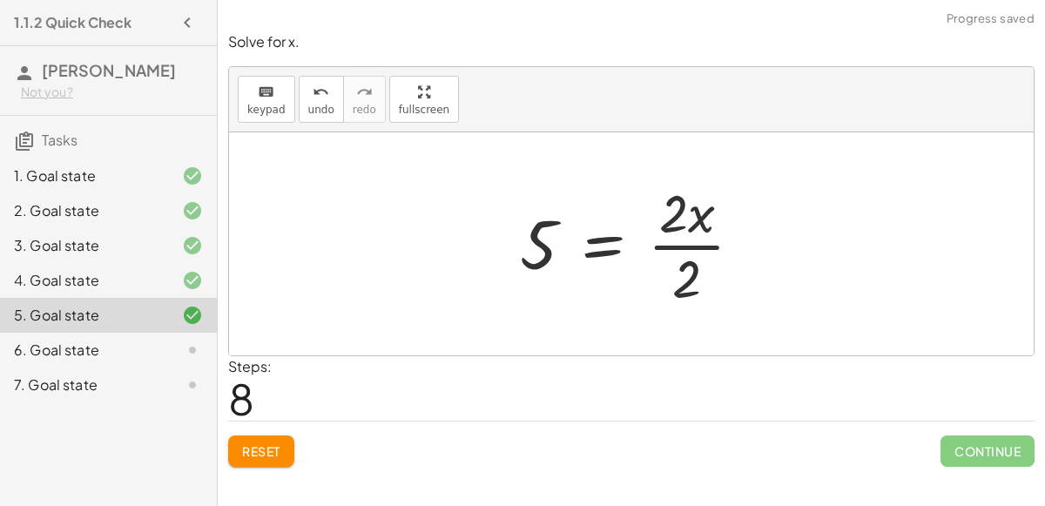
click at [691, 244] on div at bounding box center [638, 244] width 254 height 134
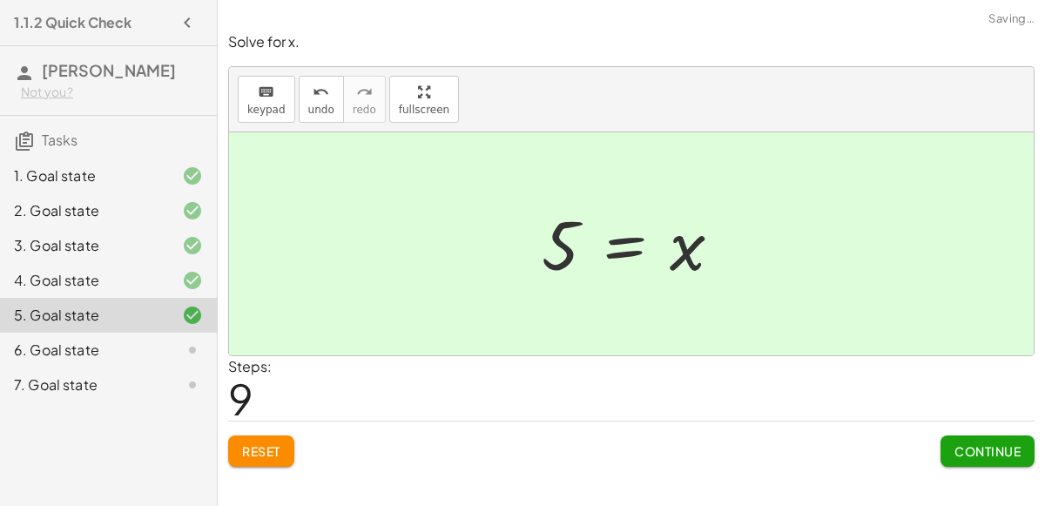
click at [963, 451] on span "Continue" at bounding box center [988, 451] width 66 height 16
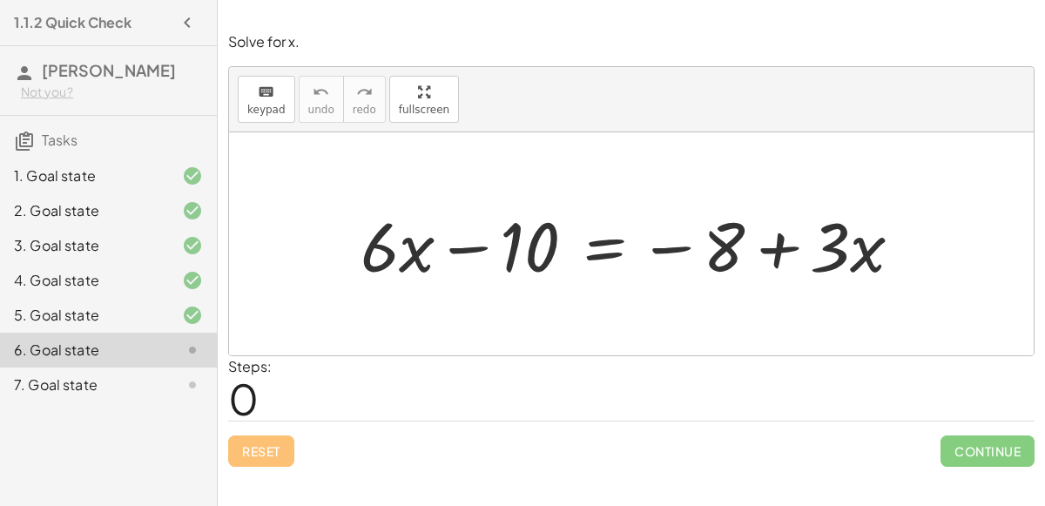
click at [98, 321] on div "5. Goal state" at bounding box center [84, 315] width 140 height 21
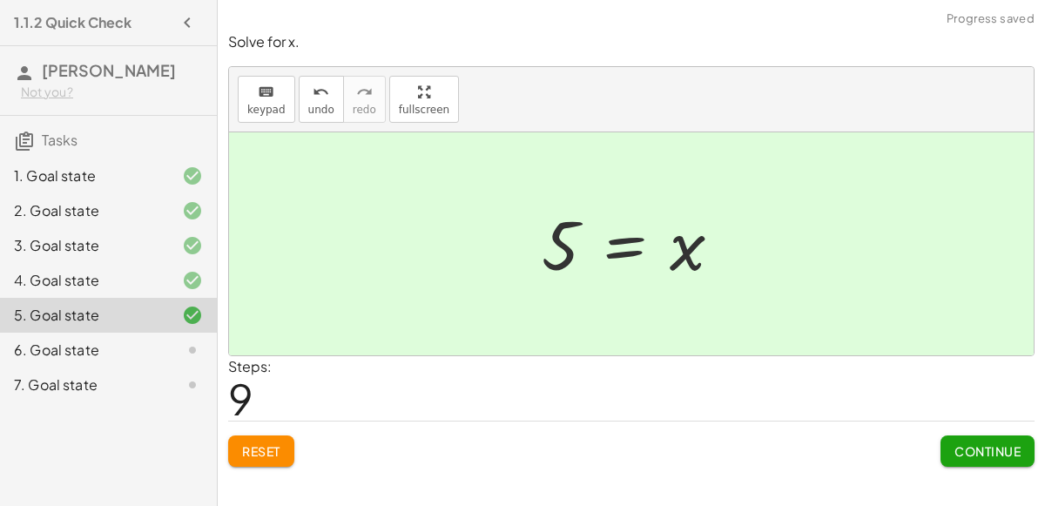
click at [616, 236] on div at bounding box center [639, 244] width 212 height 86
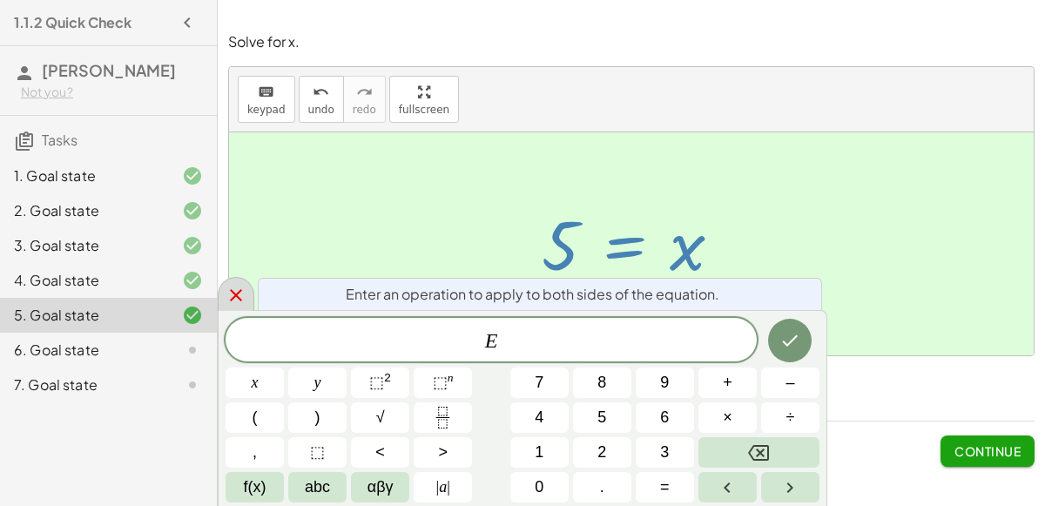
click at [236, 295] on icon at bounding box center [236, 295] width 12 height 12
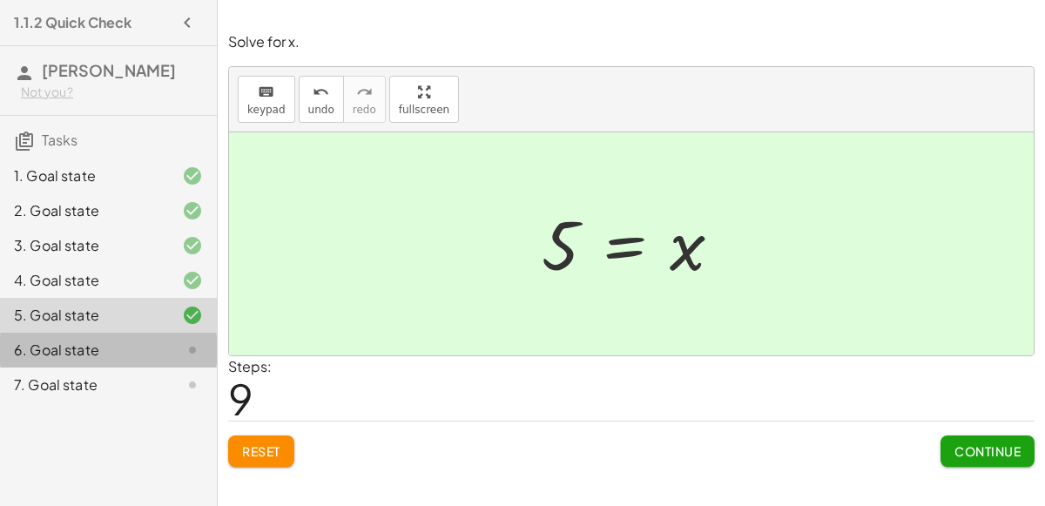
click at [100, 362] on div "6. Goal state" at bounding box center [108, 350] width 217 height 35
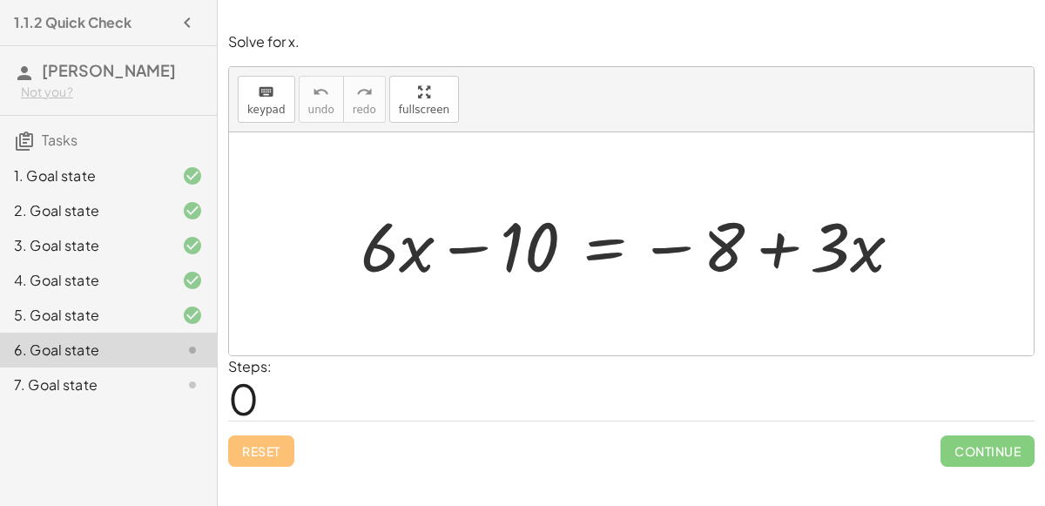
click at [609, 239] on div at bounding box center [638, 244] width 573 height 90
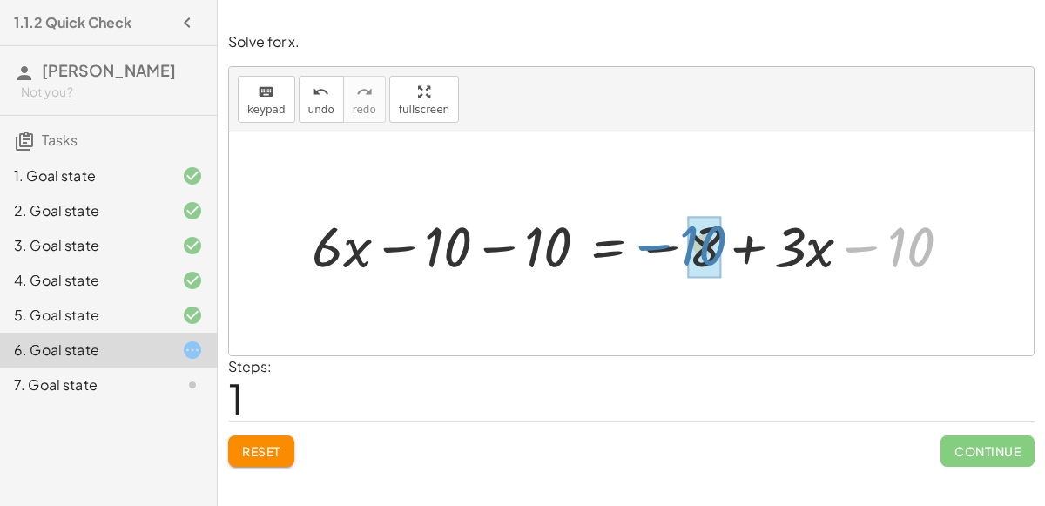
drag, startPoint x: 893, startPoint y: 230, endPoint x: 687, endPoint y: 228, distance: 205.6
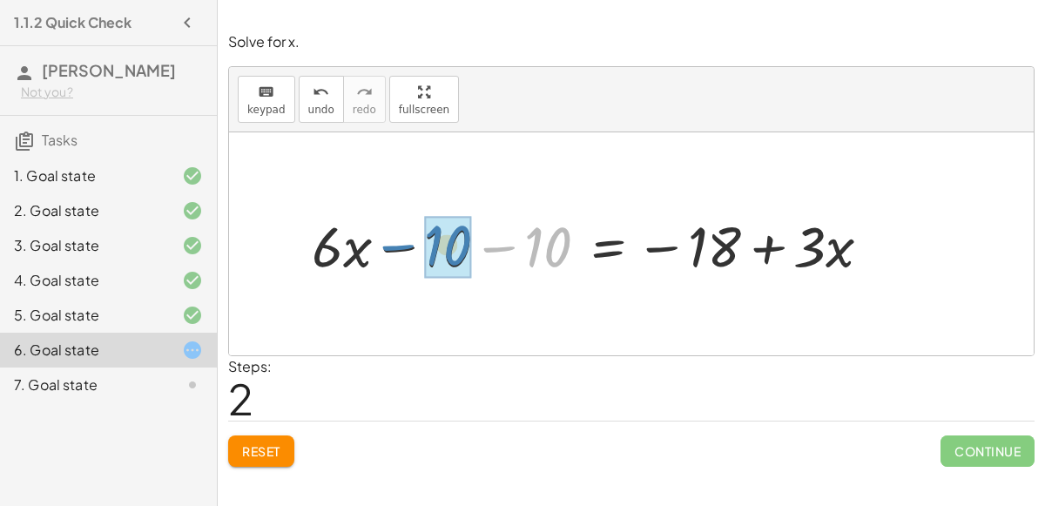
drag, startPoint x: 536, startPoint y: 245, endPoint x: 434, endPoint y: 243, distance: 101.9
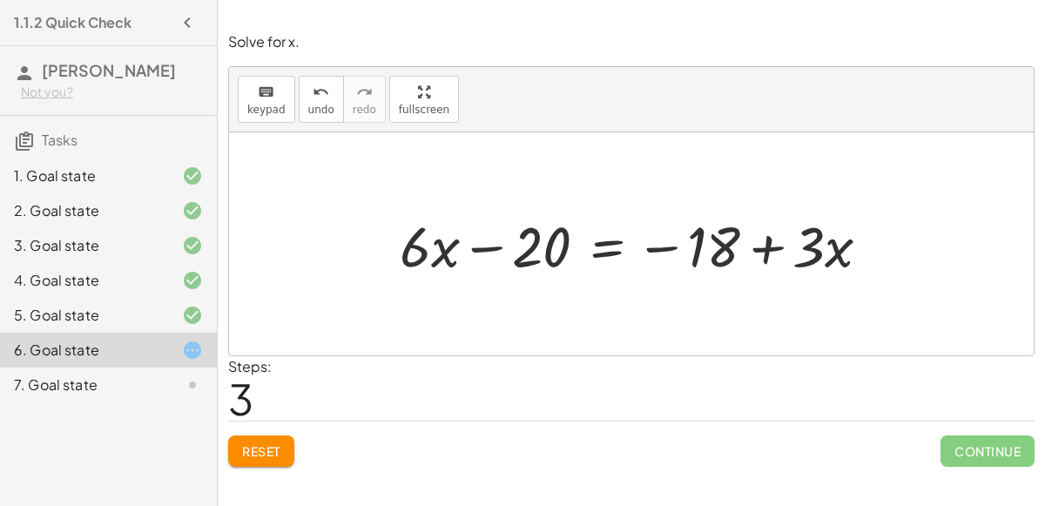
click at [492, 243] on div at bounding box center [642, 244] width 502 height 74
click at [602, 250] on div at bounding box center [642, 244] width 502 height 74
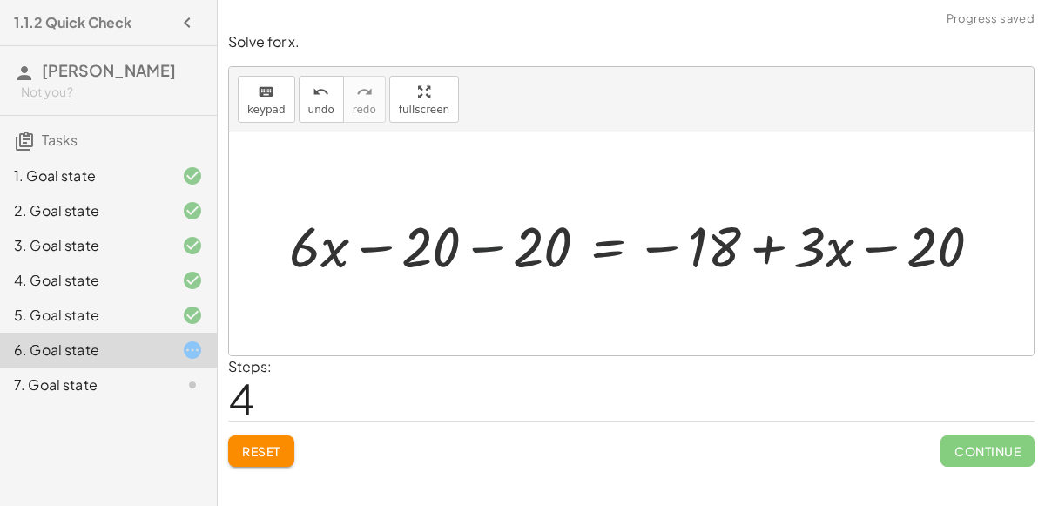
click at [499, 244] on div at bounding box center [643, 244] width 725 height 74
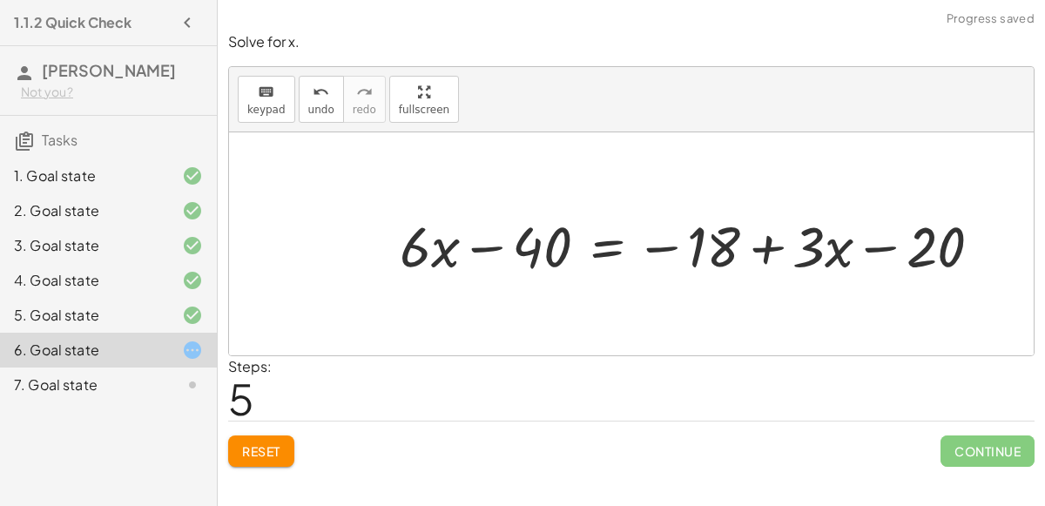
click at [495, 248] on div at bounding box center [697, 244] width 613 height 74
click at [316, 113] on span "undo" at bounding box center [321, 110] width 26 height 12
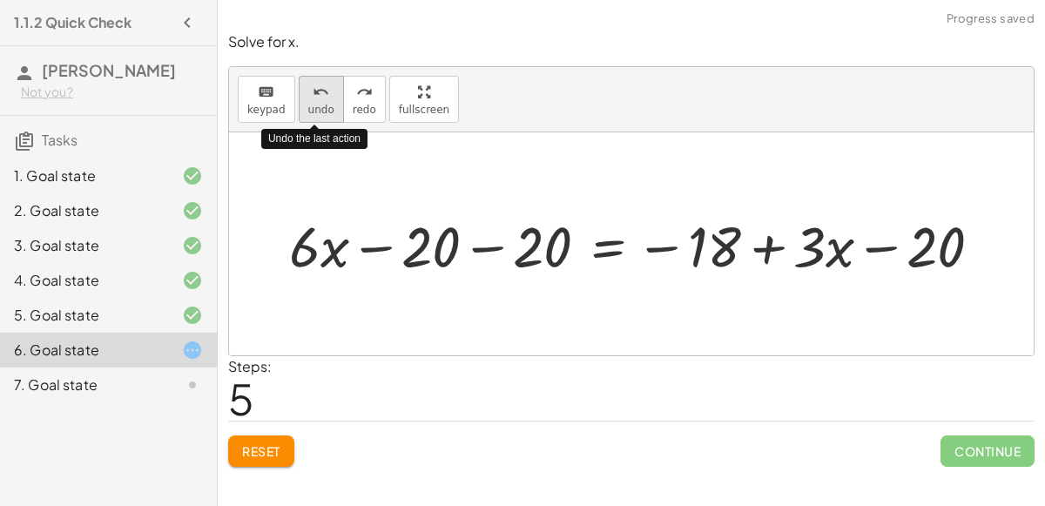
click at [316, 113] on span "undo" at bounding box center [321, 110] width 26 height 12
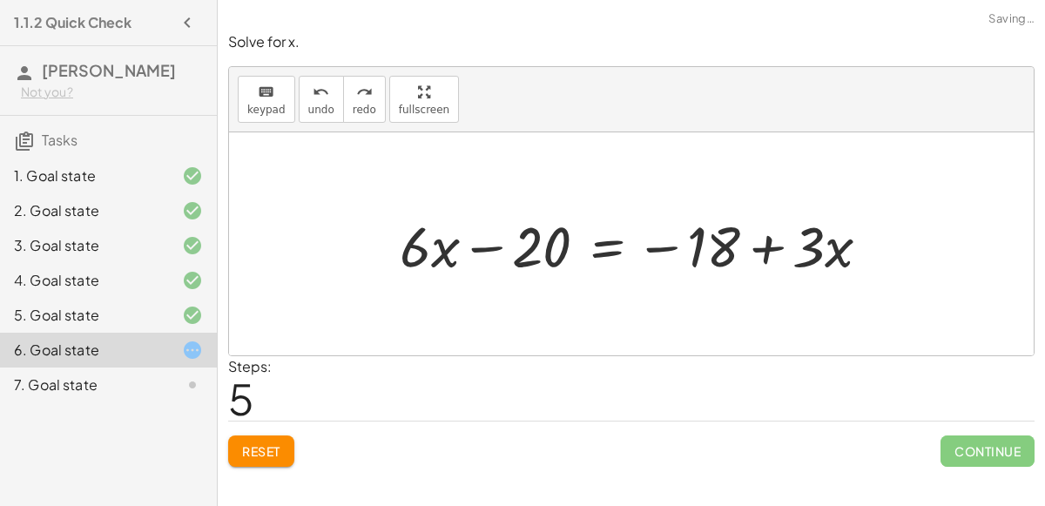
click at [607, 248] on div at bounding box center [642, 244] width 502 height 74
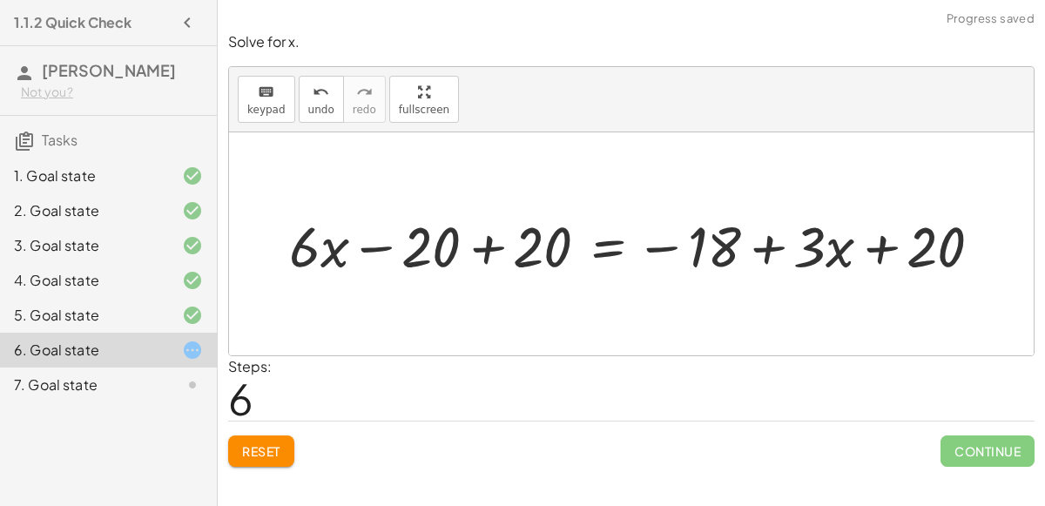
click at [486, 245] on div at bounding box center [643, 244] width 725 height 74
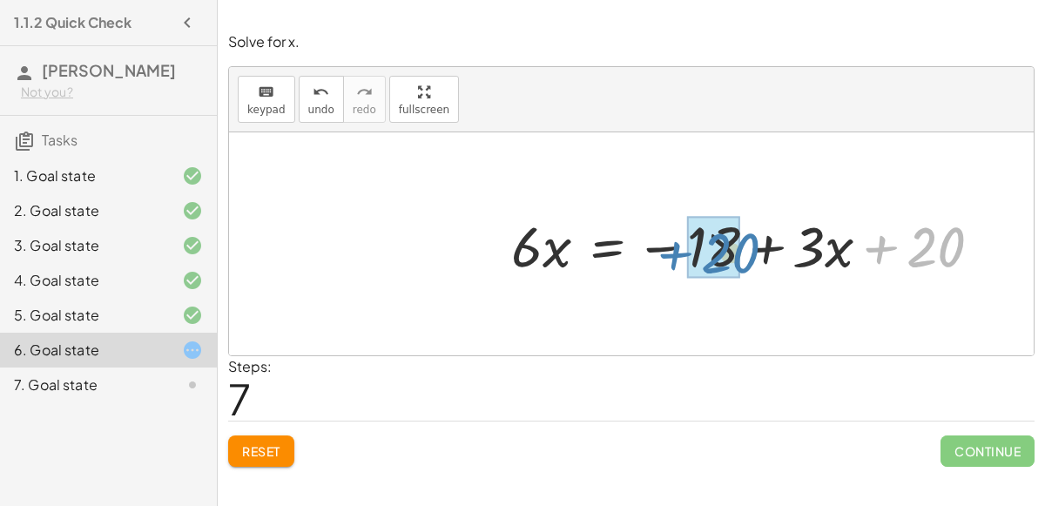
drag, startPoint x: 927, startPoint y: 241, endPoint x: 718, endPoint y: 247, distance: 209.2
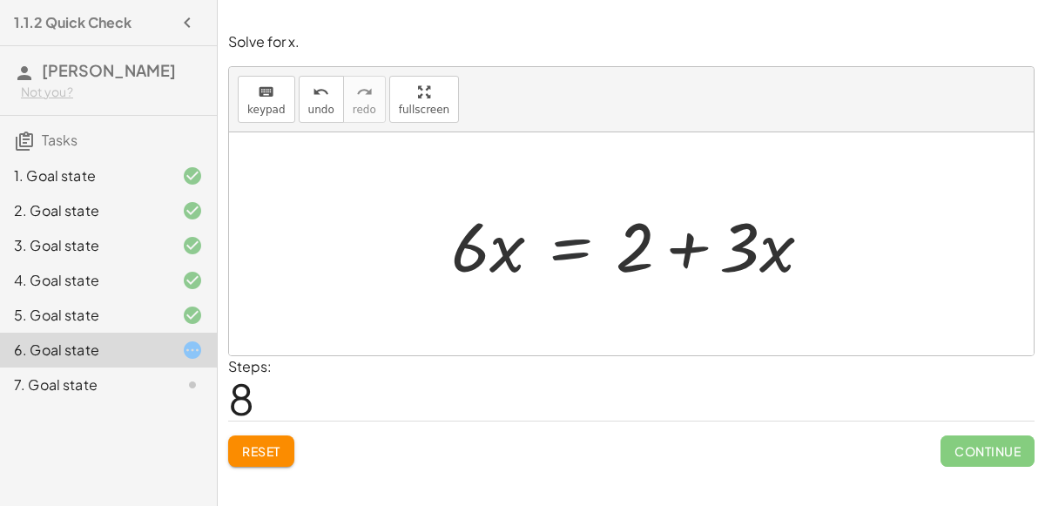
click at [571, 253] on div at bounding box center [639, 244] width 392 height 90
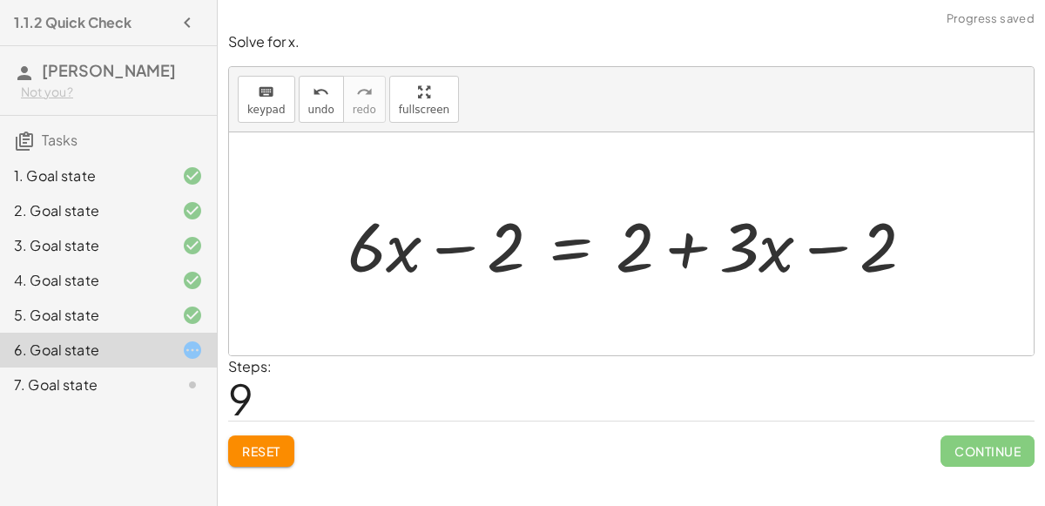
click at [451, 246] on div at bounding box center [638, 244] width 598 height 90
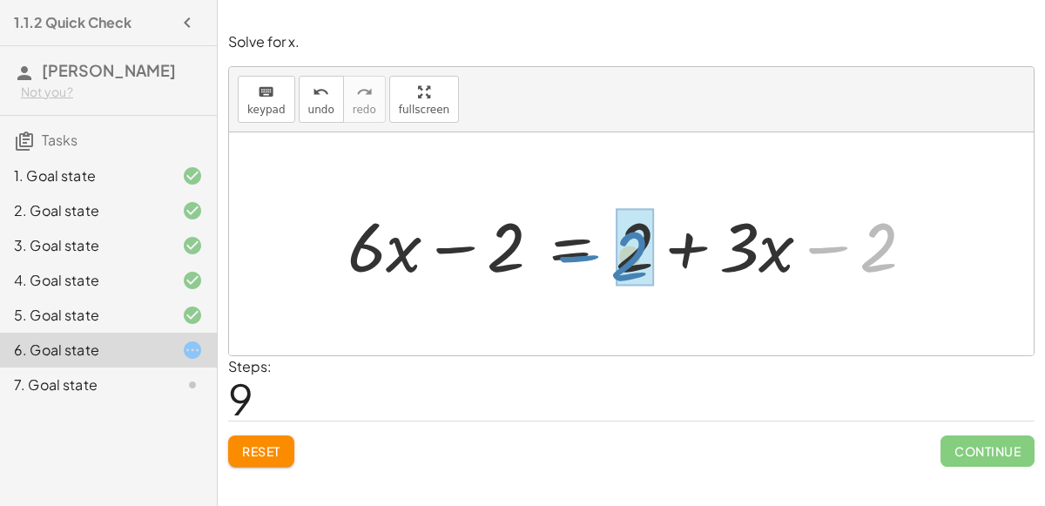
drag, startPoint x: 890, startPoint y: 237, endPoint x: 641, endPoint y: 245, distance: 249.3
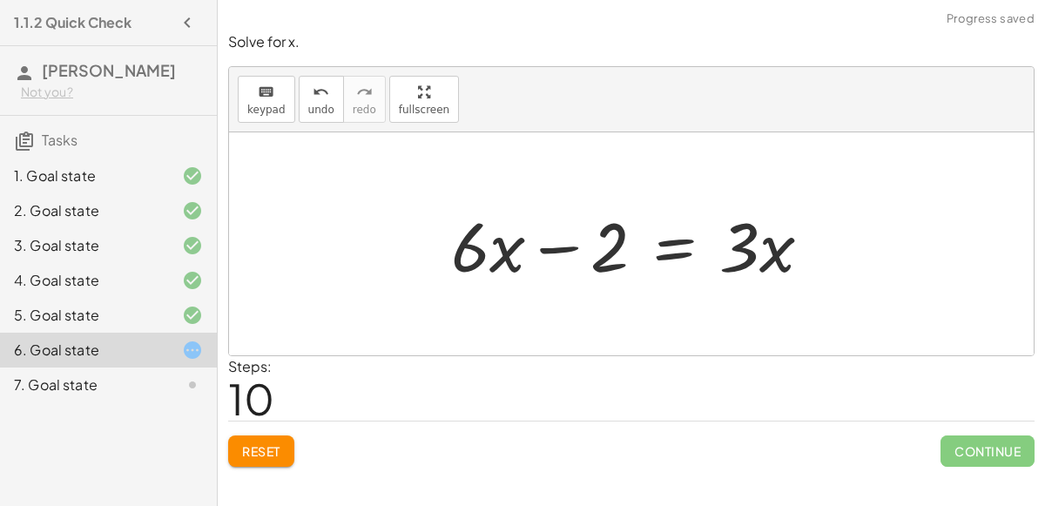
click at [558, 245] on div at bounding box center [639, 244] width 392 height 90
click at [668, 253] on div at bounding box center [639, 244] width 392 height 90
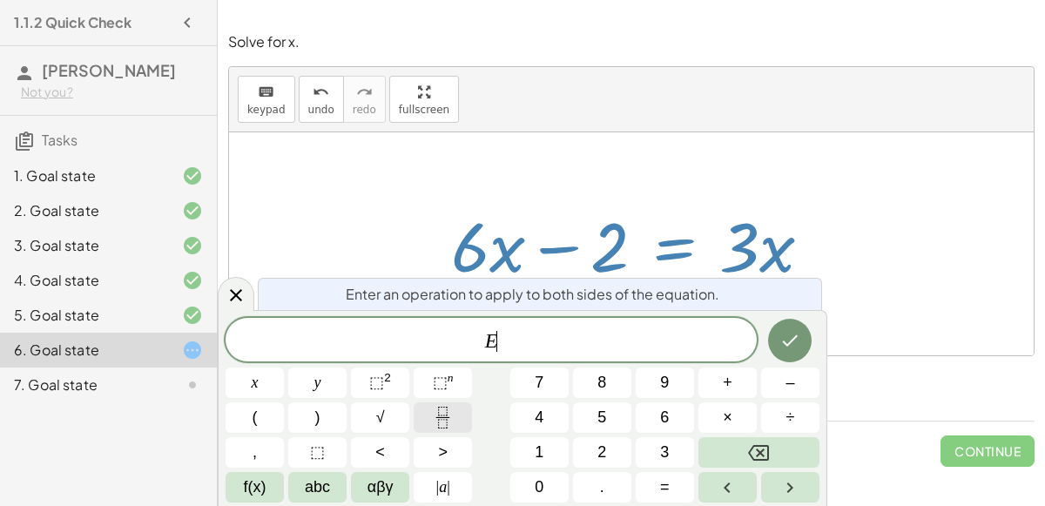
click at [423, 425] on button "Fraction" at bounding box center [443, 417] width 58 height 30
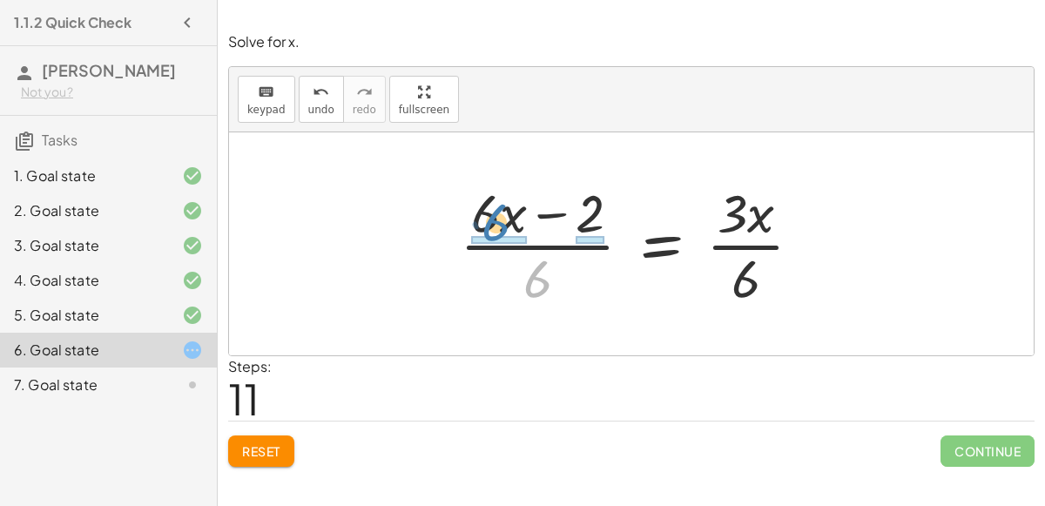
drag, startPoint x: 535, startPoint y: 274, endPoint x: 493, endPoint y: 217, distance: 70.4
click at [493, 217] on div at bounding box center [638, 244] width 374 height 134
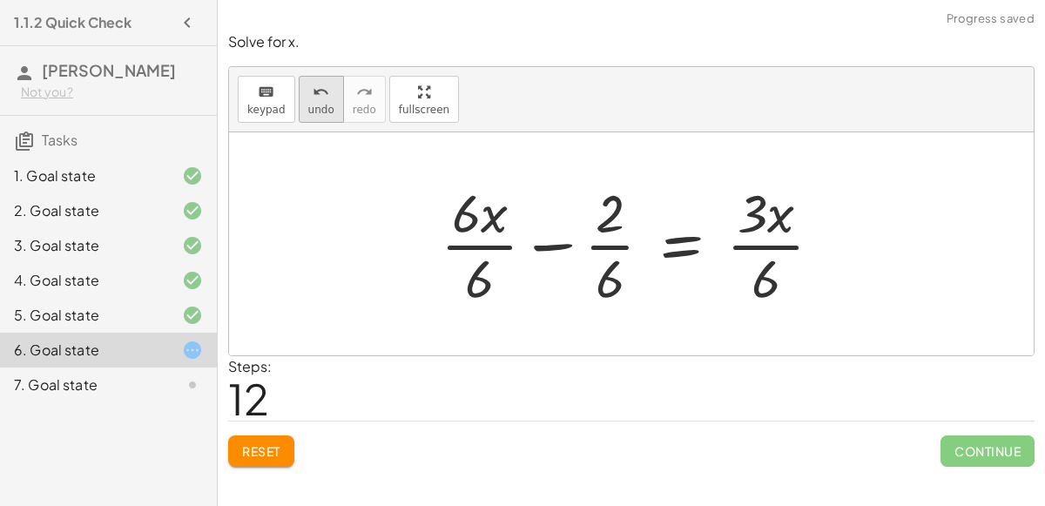
click at [316, 105] on span "undo" at bounding box center [321, 110] width 26 height 12
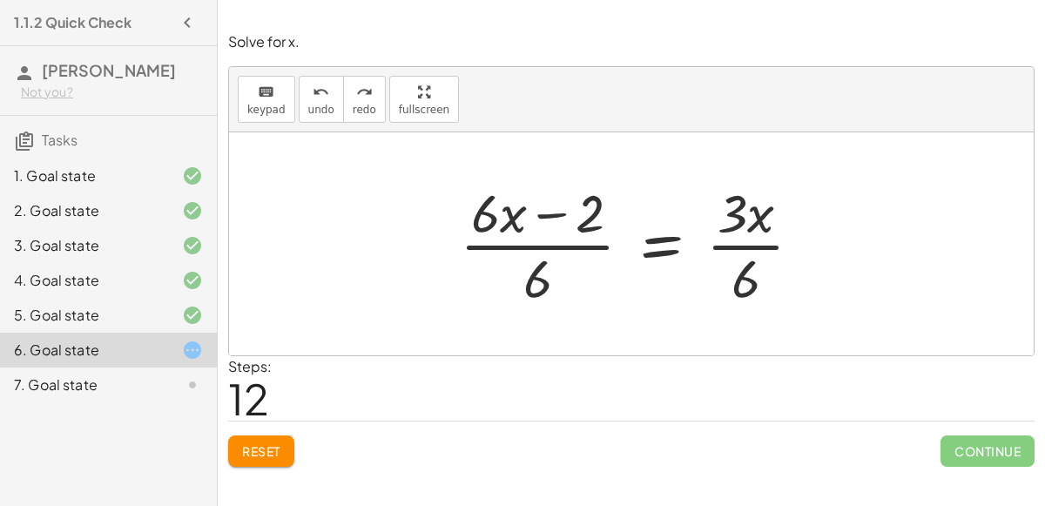
click at [749, 249] on div at bounding box center [638, 244] width 374 height 134
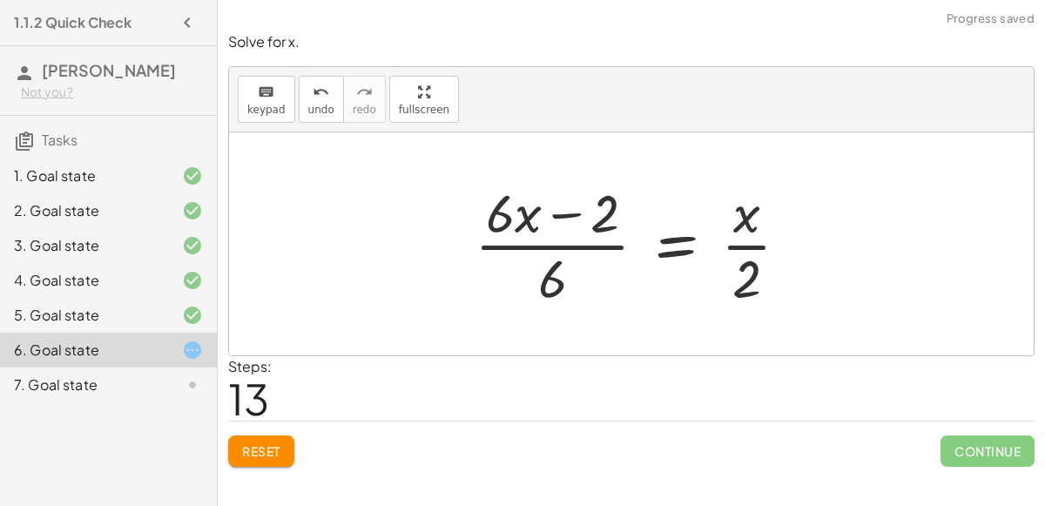
click at [748, 244] on div at bounding box center [639, 244] width 346 height 134
click at [572, 213] on div at bounding box center [639, 244] width 346 height 134
click at [551, 247] on div at bounding box center [639, 244] width 346 height 134
click at [683, 245] on div at bounding box center [639, 244] width 346 height 134
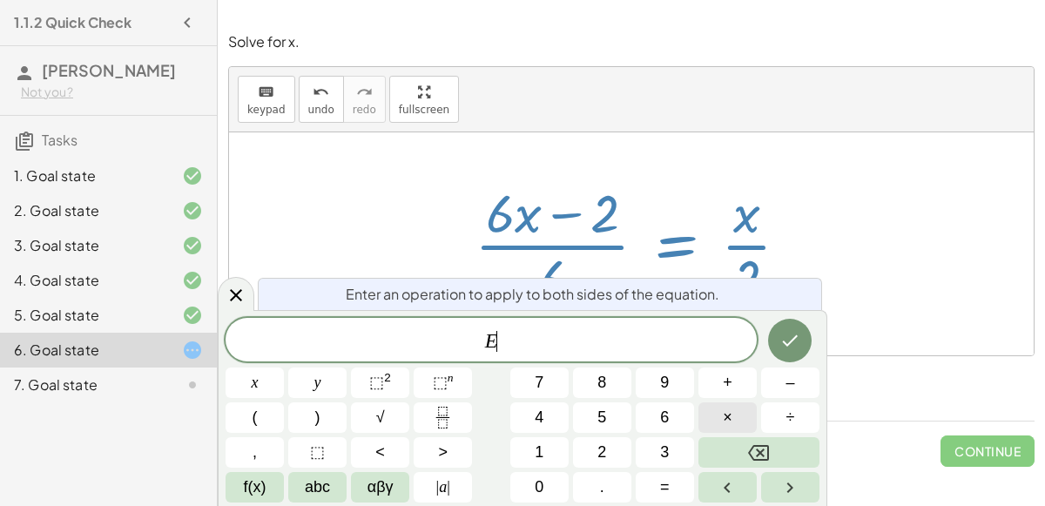
click at [732, 417] on span "×" at bounding box center [728, 418] width 10 height 24
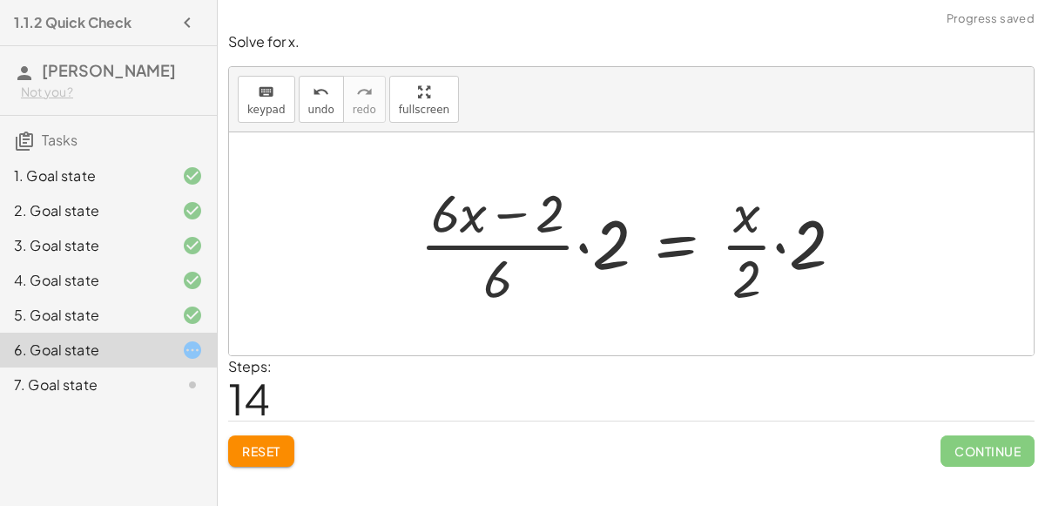
click at [782, 248] on div at bounding box center [639, 244] width 456 height 134
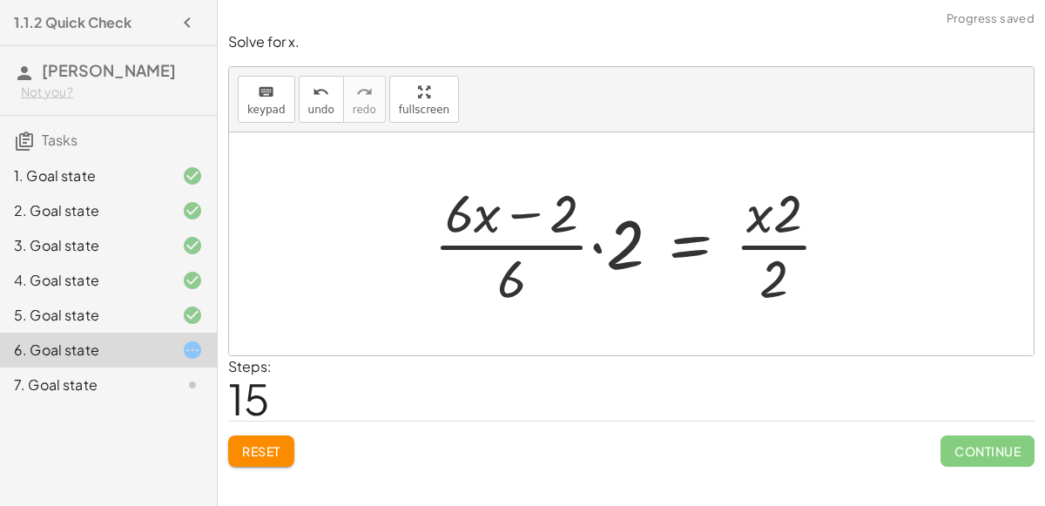
click at [781, 246] on div at bounding box center [639, 244] width 428 height 134
click at [596, 247] on div at bounding box center [639, 244] width 428 height 134
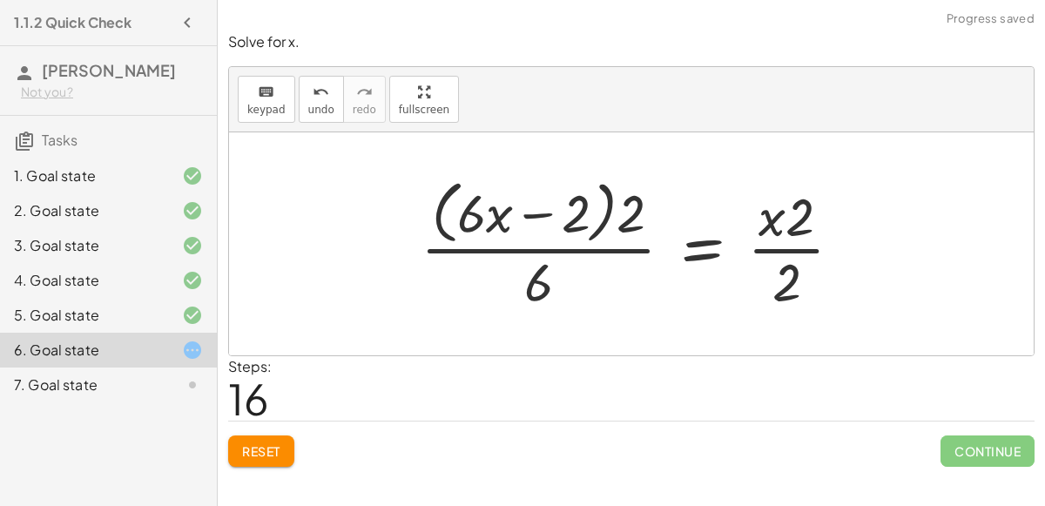
click at [544, 211] on div at bounding box center [638, 243] width 453 height 142
drag, startPoint x: 632, startPoint y: 210, endPoint x: 578, endPoint y: 216, distance: 54.4
click at [578, 216] on div at bounding box center [638, 243] width 453 height 142
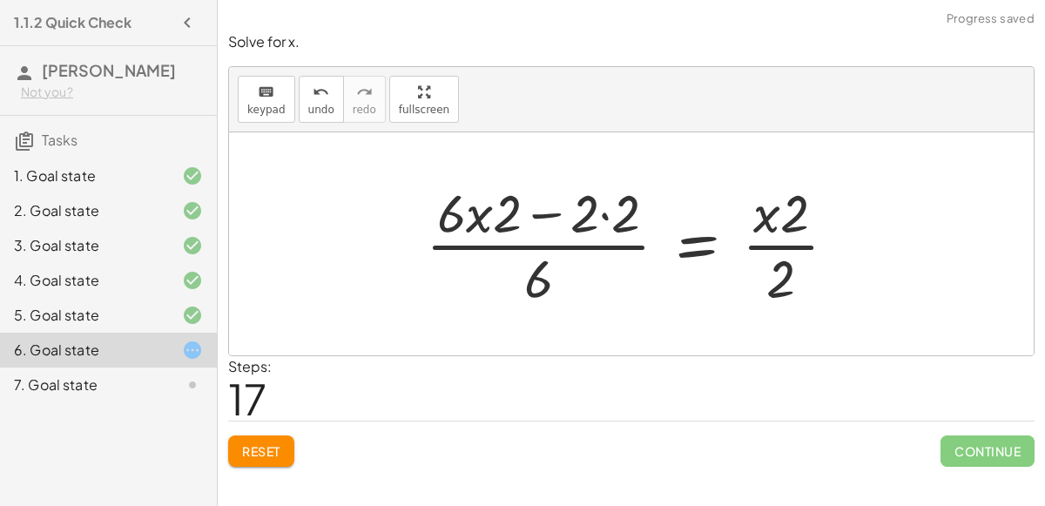
click at [605, 215] on div at bounding box center [638, 244] width 443 height 134
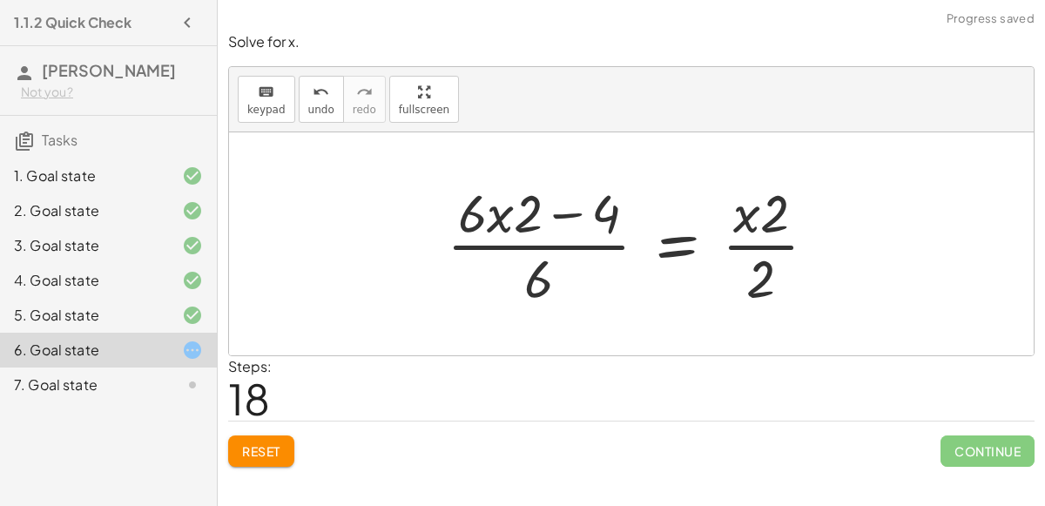
click at [562, 213] on div at bounding box center [639, 244] width 402 height 134
drag, startPoint x: 528, startPoint y: 212, endPoint x: 616, endPoint y: 206, distance: 88.1
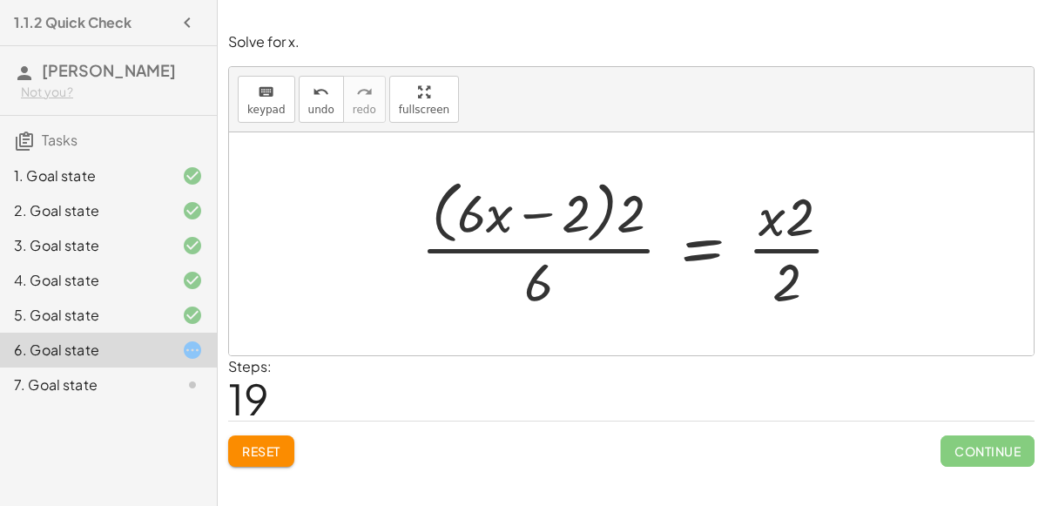
click at [254, 452] on span "Reset" at bounding box center [261, 451] width 38 height 16
